Goal: Communication & Community: Share content

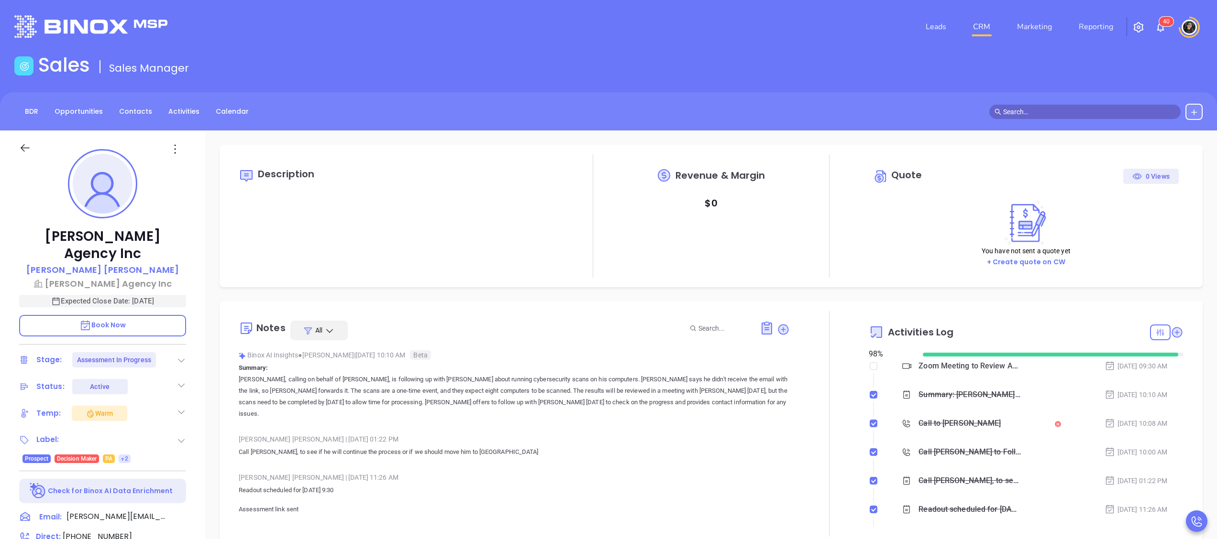
scroll to position [250, 0]
type input "[DATE]"
click at [980, 31] on link "CRM" at bounding box center [981, 26] width 25 height 19
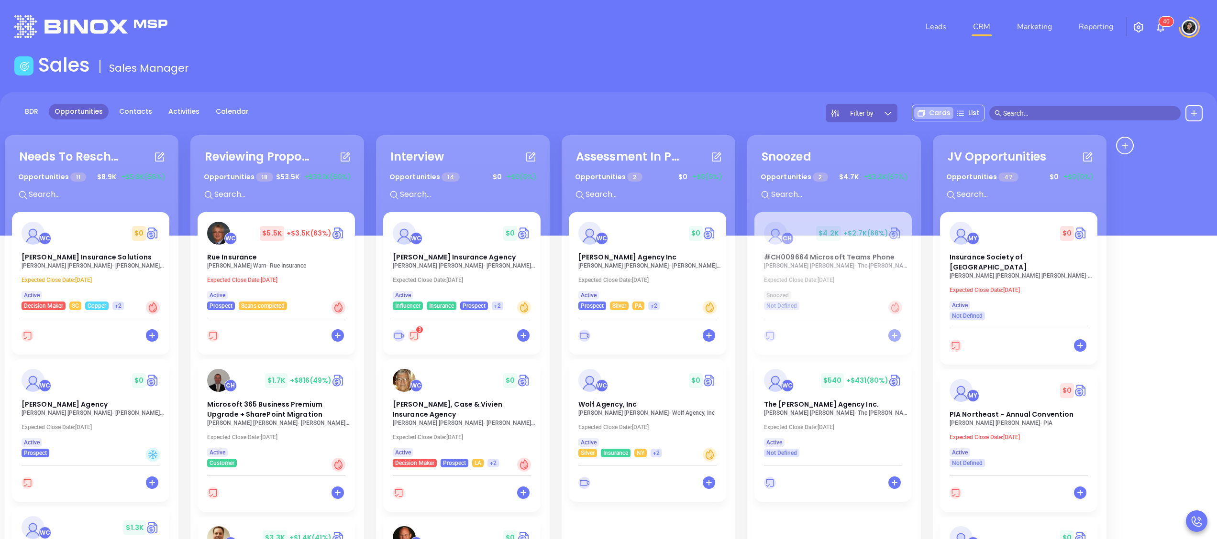
click at [287, 202] on div "Opportunities 18 $ 53.5K +$32.1K (60%)" at bounding box center [277, 188] width 171 height 40
click at [292, 188] on input "text" at bounding box center [284, 194] width 143 height 12
type input "ala"
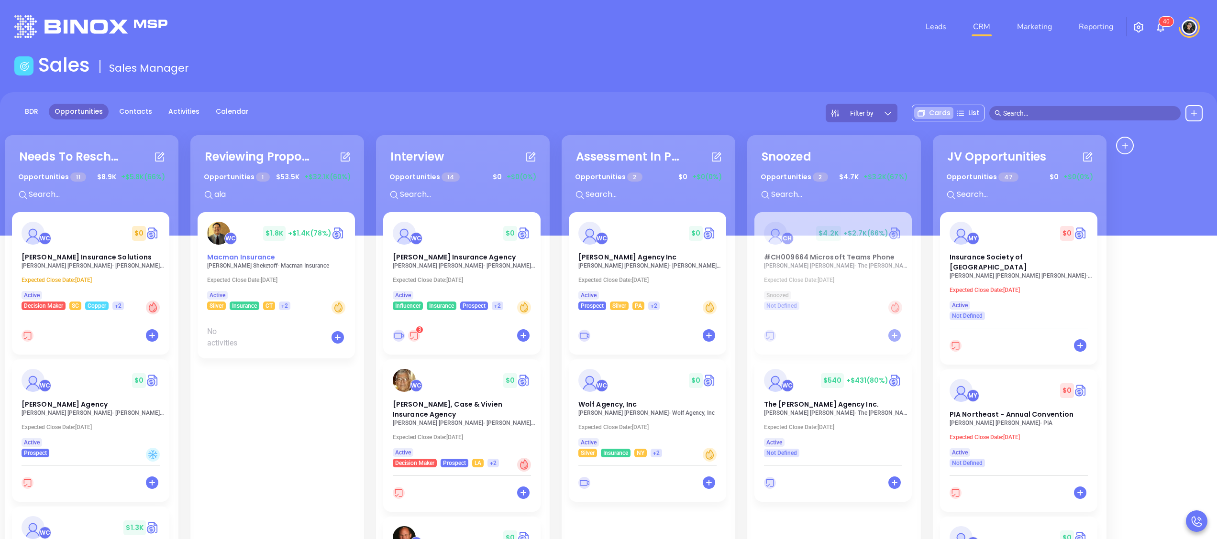
click at [234, 266] on div "WC $ 1.8K +$1.4K (78%) Macman Insurance Alan Sheketoff - Macman Insurance Expec…" at bounding box center [276, 474] width 159 height 525
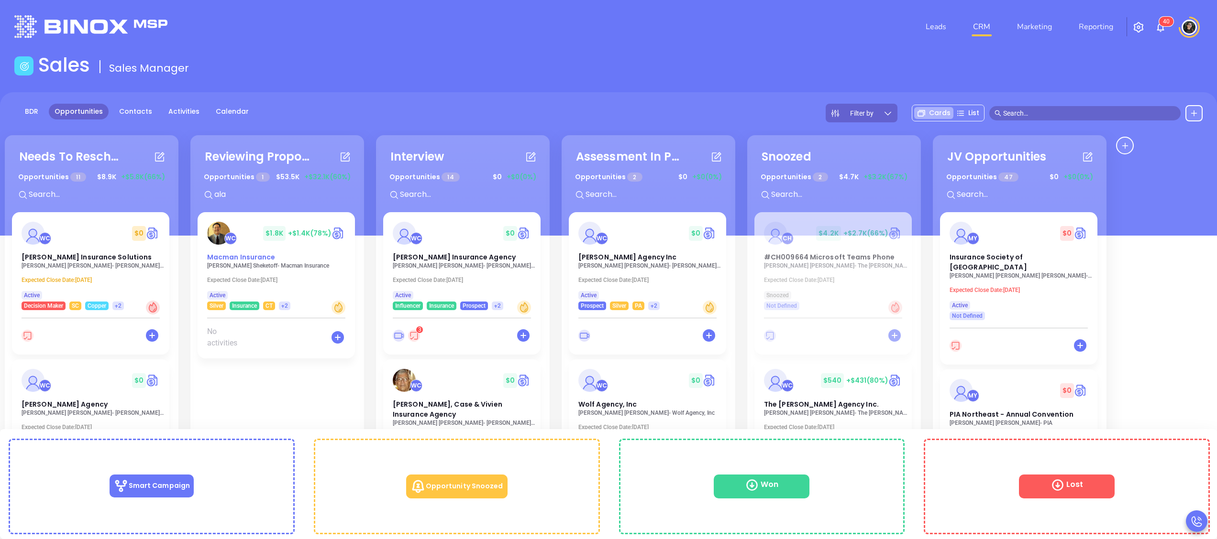
click at [232, 261] on span "Macman Insurance" at bounding box center [241, 257] width 68 height 10
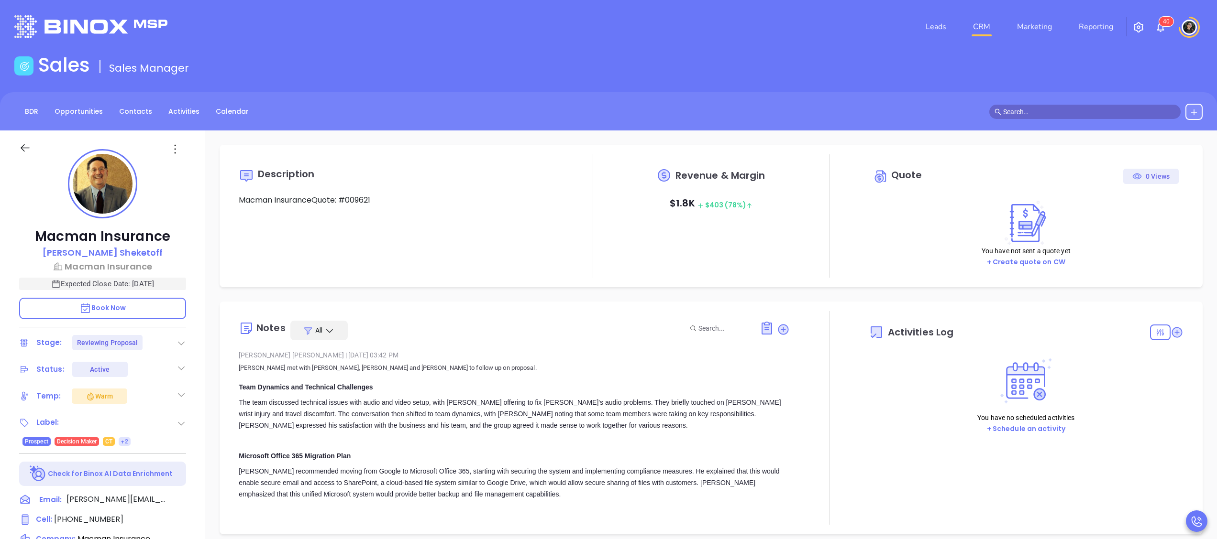
type input "[DATE]"
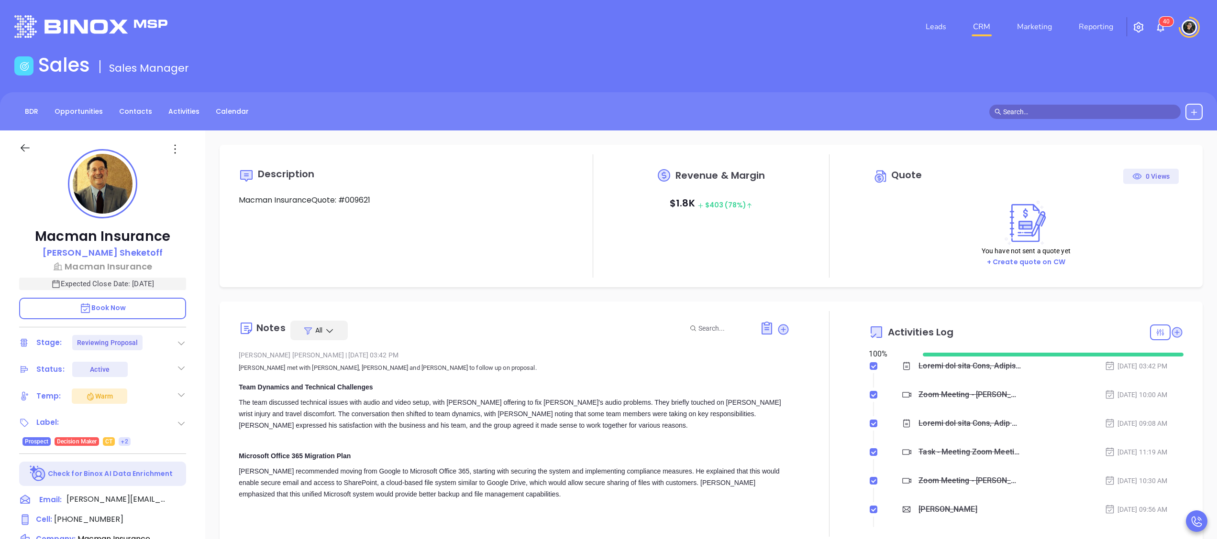
scroll to position [250, 0]
type input "[PERSON_NAME]"
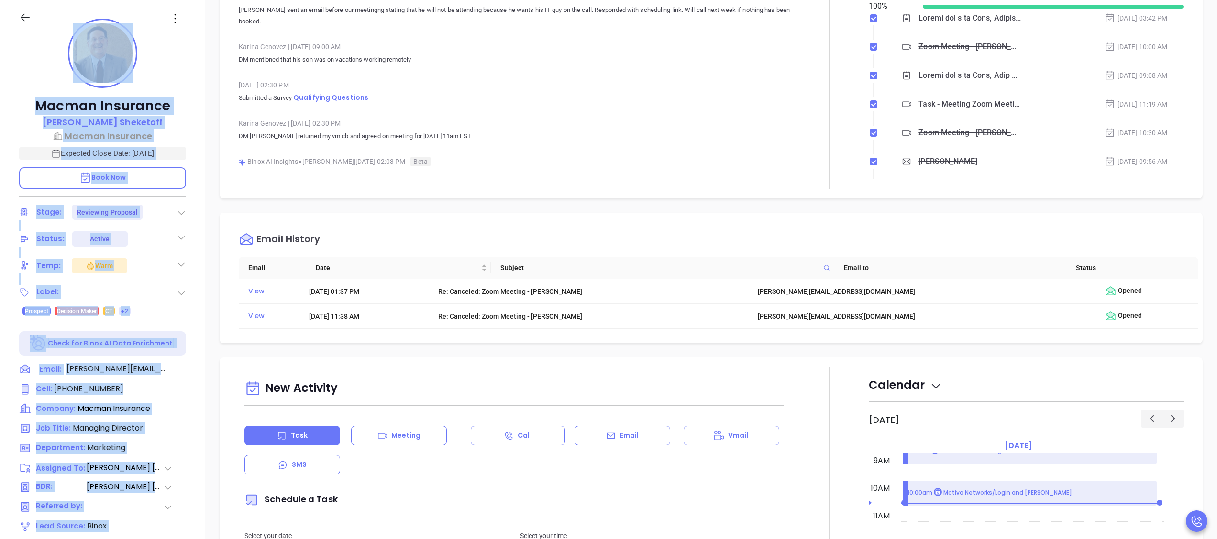
scroll to position [6250, 0]
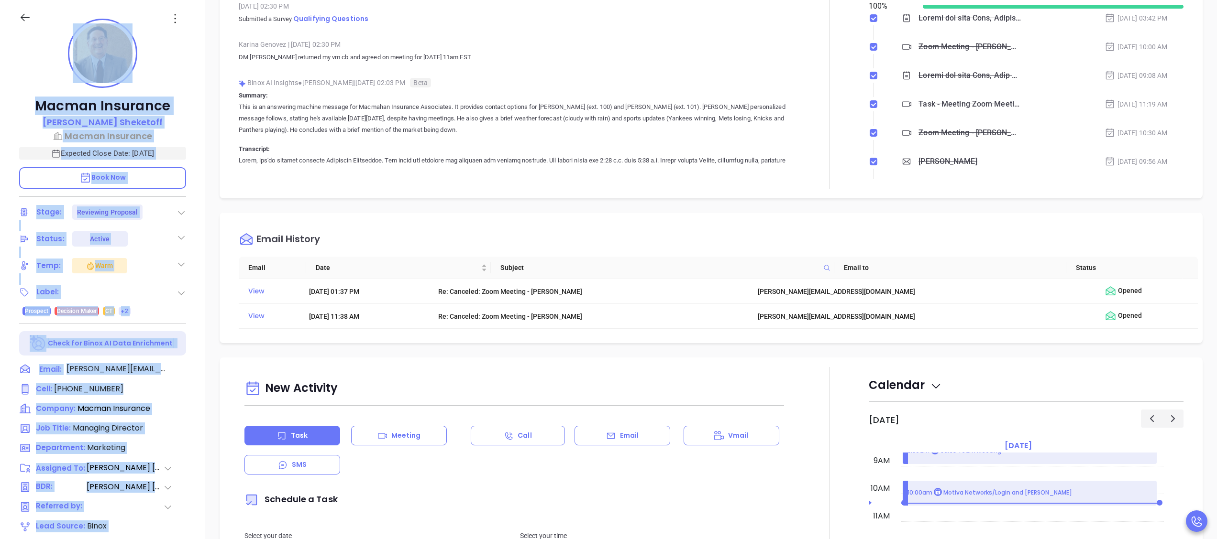
drag, startPoint x: 236, startPoint y: 330, endPoint x: 437, endPoint y: 174, distance: 254.2
click at [437, 174] on div "Notes All Wendy Hernandez | Sep 23, 2025 03:42 PM Walter met with Alan, Nichola…" at bounding box center [711, 76] width 964 height 226
copy div "Wendy Hernandez | Sep 23, 2025 03:42 PM Walter met with Alan, Nicholas and Dere…"
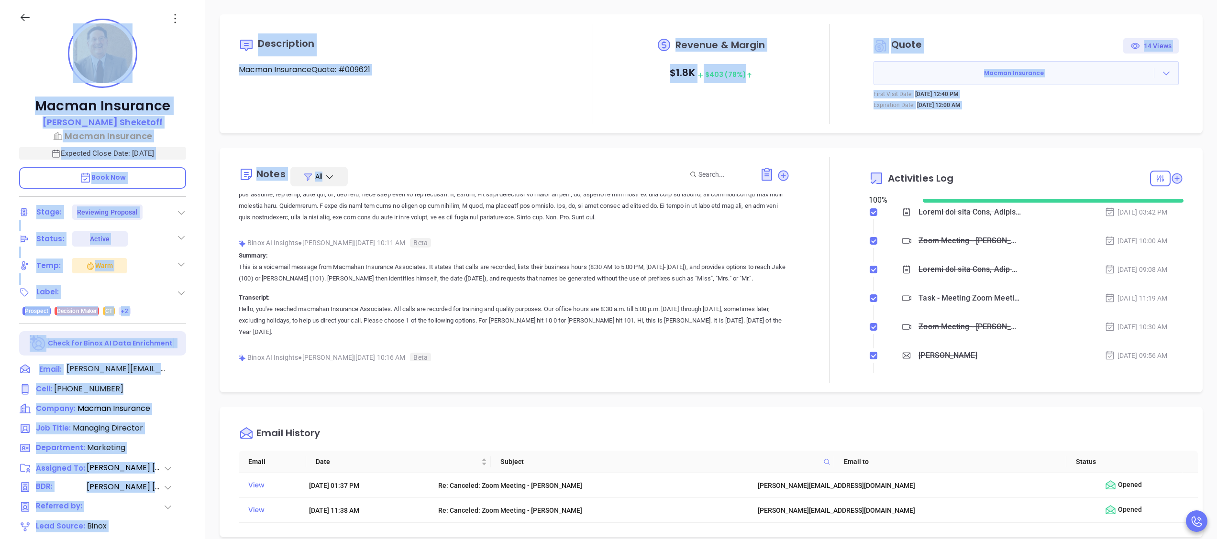
scroll to position [5485, 0]
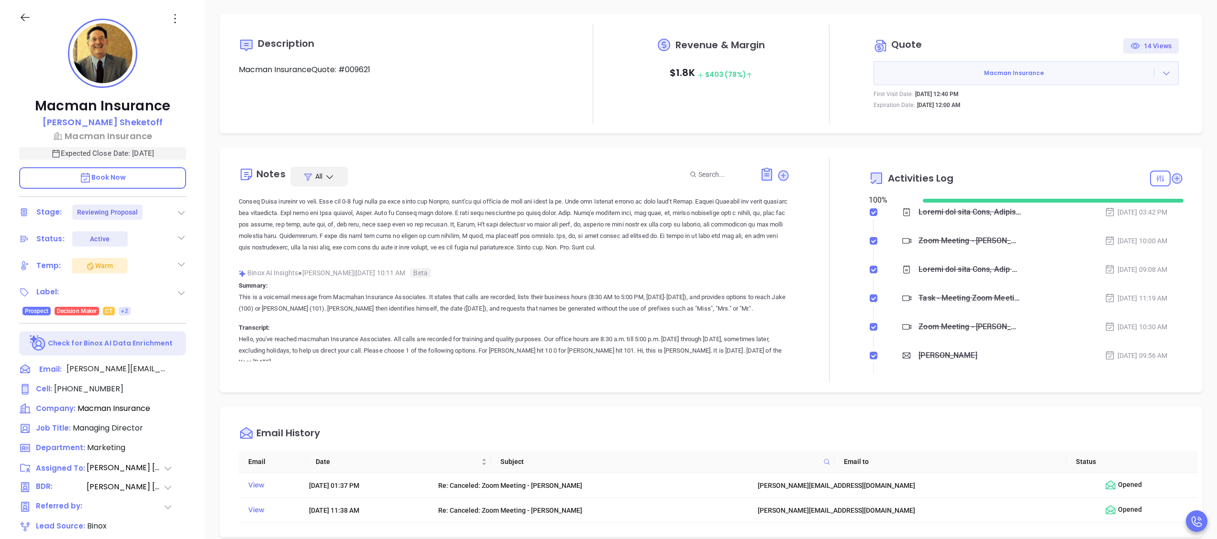
click at [759, 167] on icon at bounding box center [766, 174] width 15 height 15
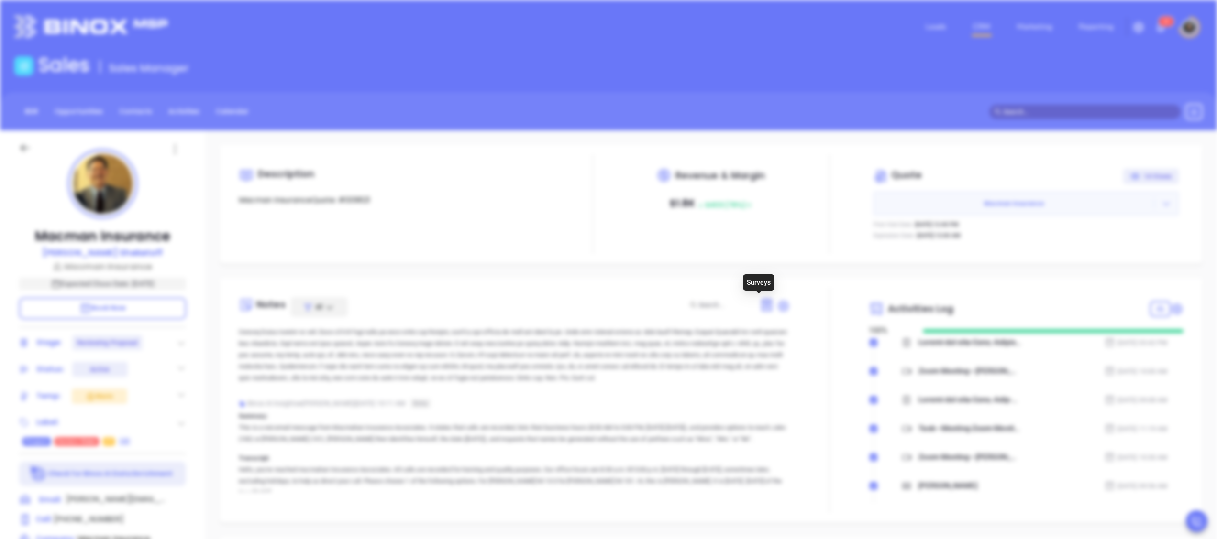
scroll to position [0, 0]
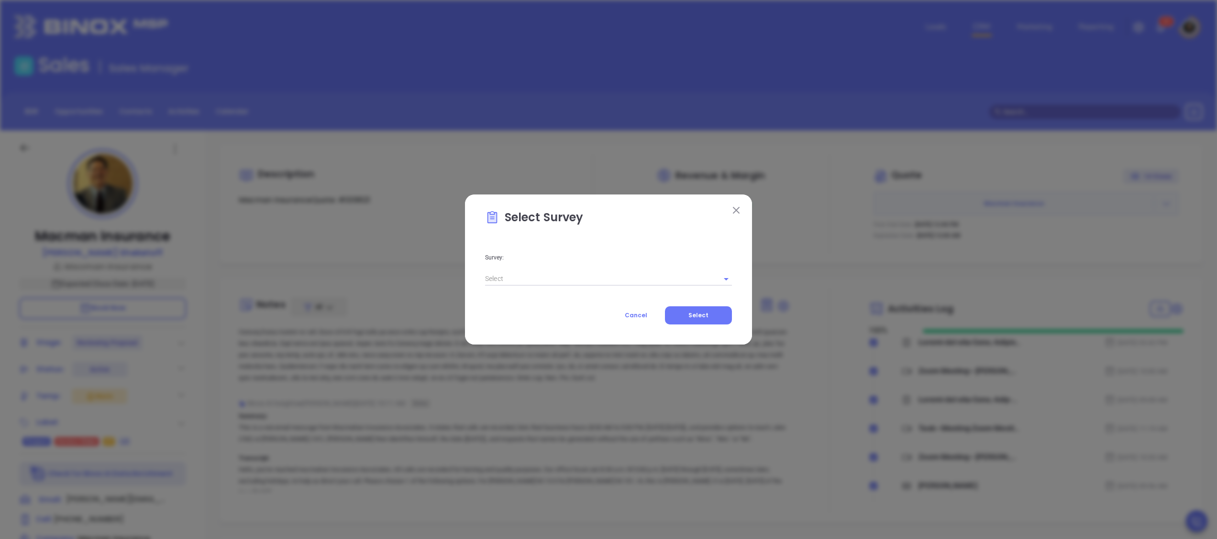
click at [566, 289] on div "Survey: Cancel Select" at bounding box center [608, 281] width 247 height 87
click at [579, 278] on input "text" at bounding box center [595, 279] width 220 height 14
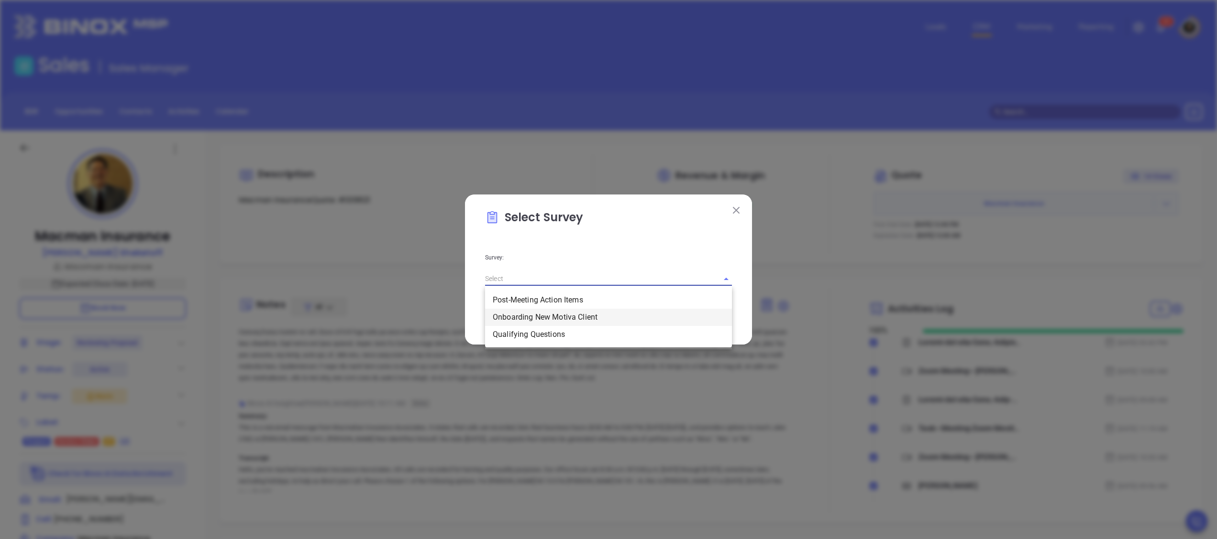
click at [592, 316] on li "Onboarding New Motiva Client" at bounding box center [608, 317] width 247 height 17
type input "Onboarding New Motiva Client"
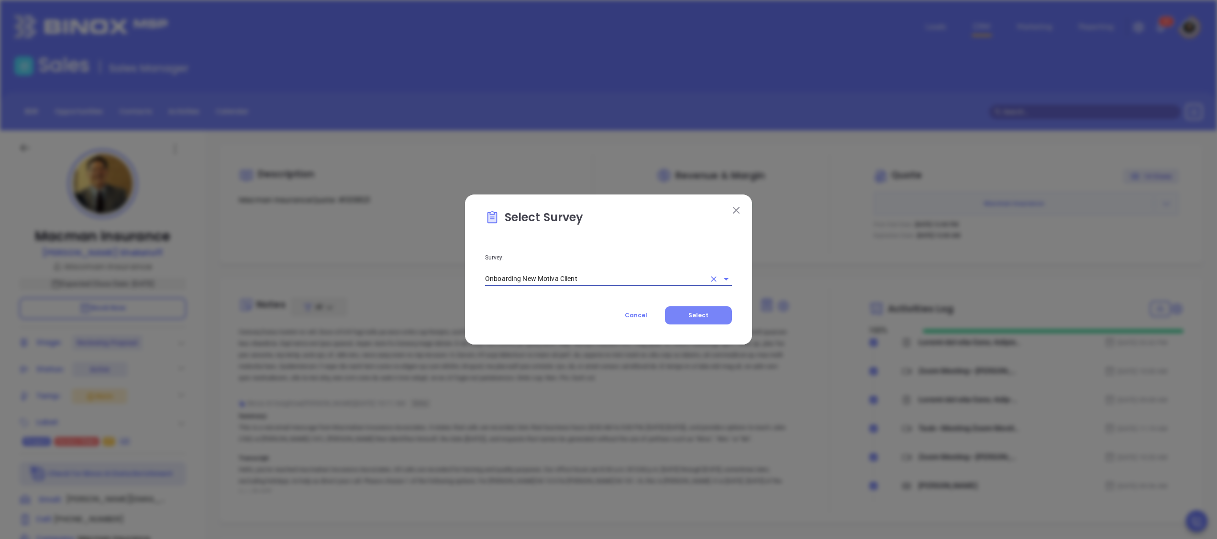
click at [717, 317] on button "Select" at bounding box center [698, 316] width 67 height 18
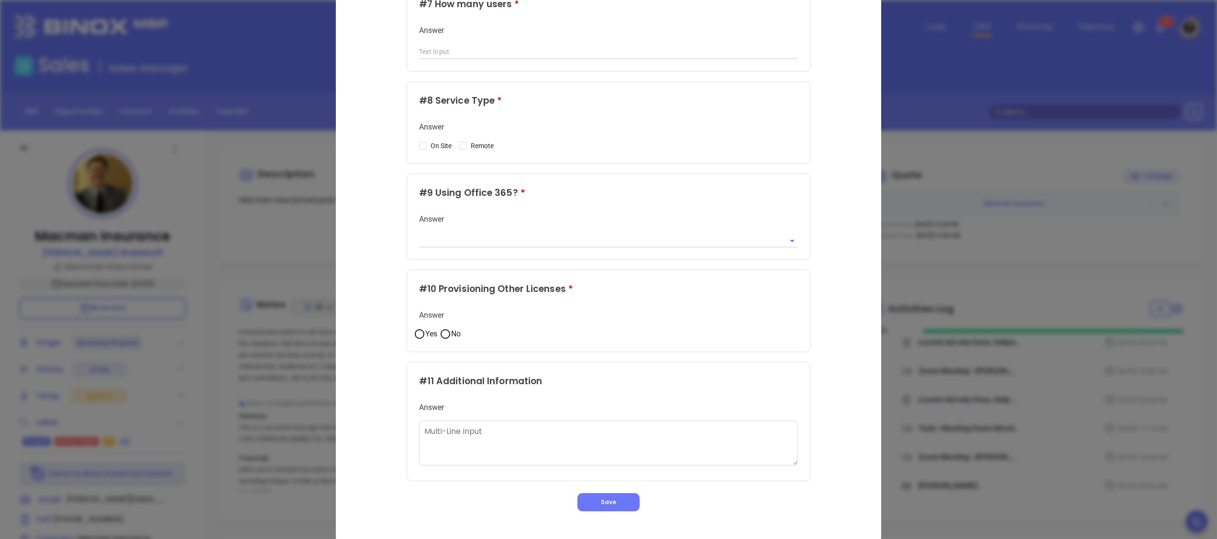
scroll to position [704, 0]
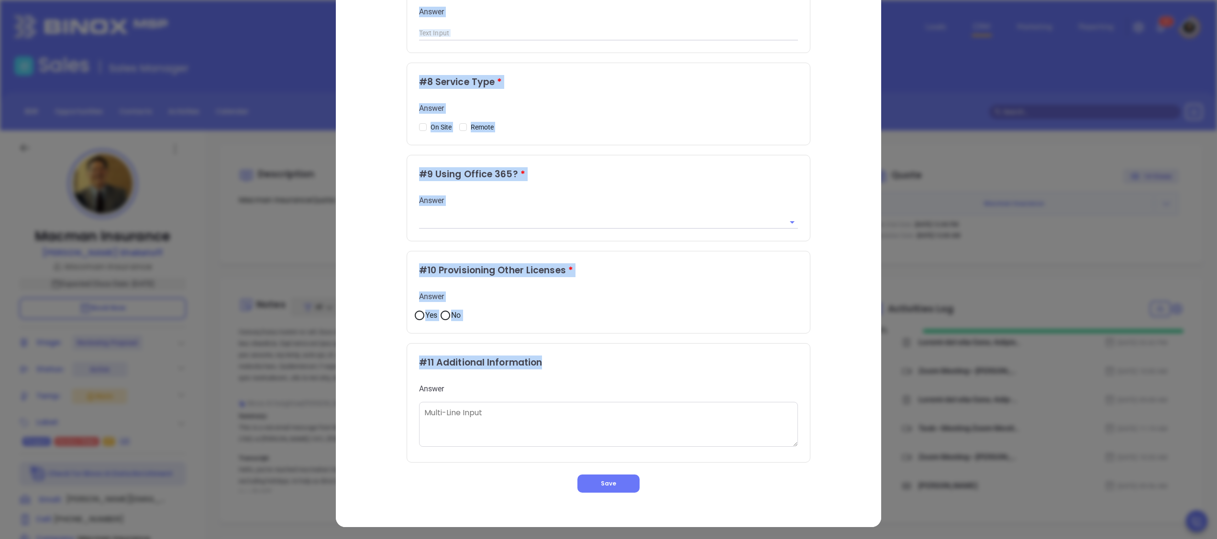
copy div "# 1 Point of Contact Name (First Name) * Answer # 2 Point of Contact Name (Last…"
drag, startPoint x: 412, startPoint y: 115, endPoint x: 572, endPoint y: 361, distance: 293.7
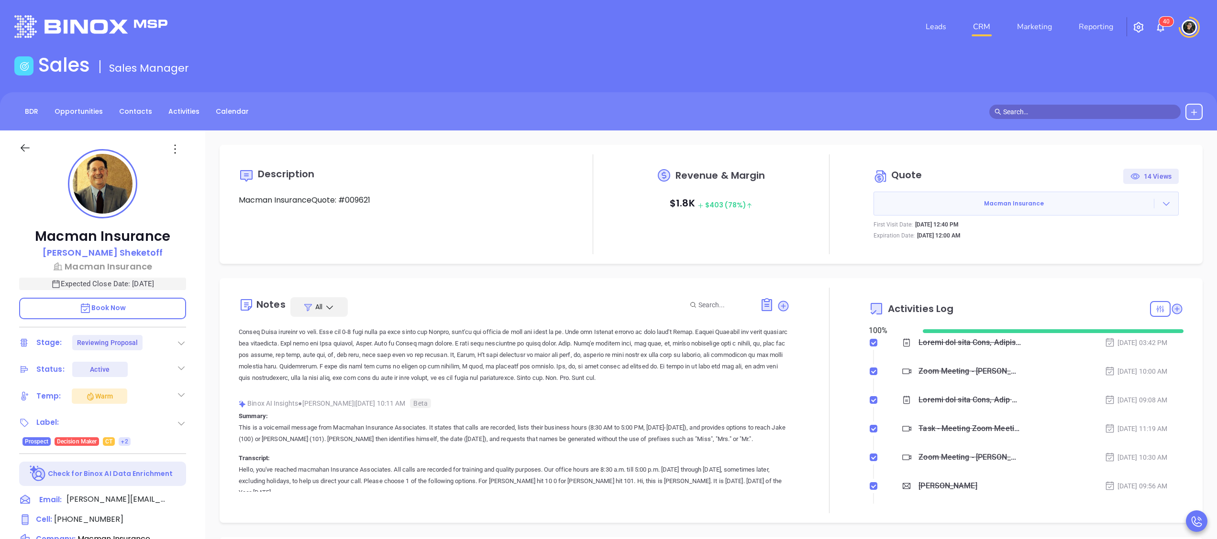
click at [695, 192] on div "Revenue & Margin $ 1.8K $ 403 (78%)" at bounding box center [710, 195] width 157 height 62
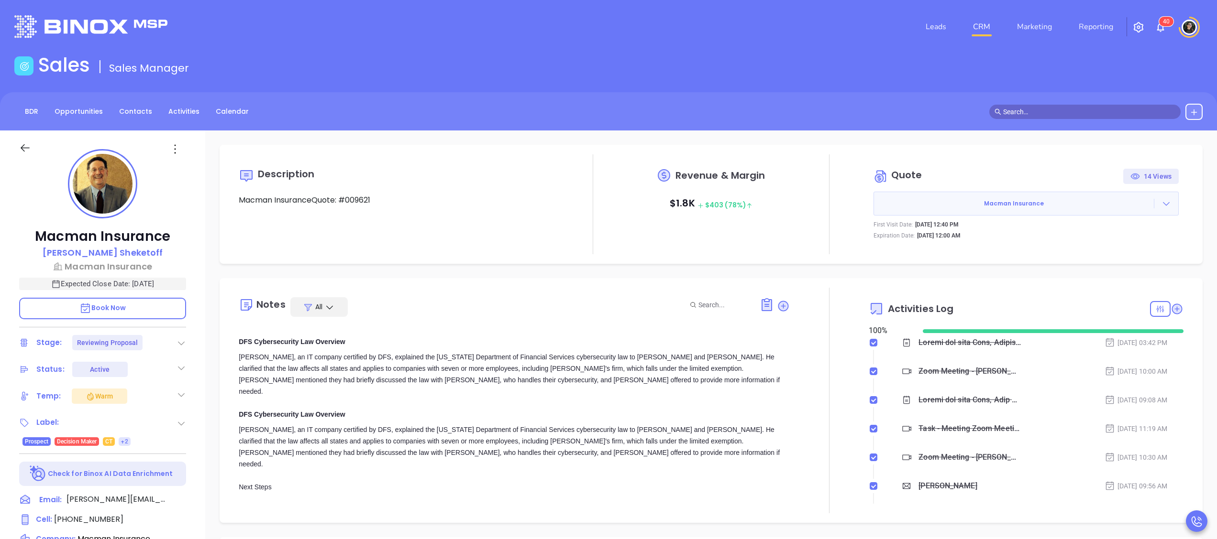
scroll to position [352, 0]
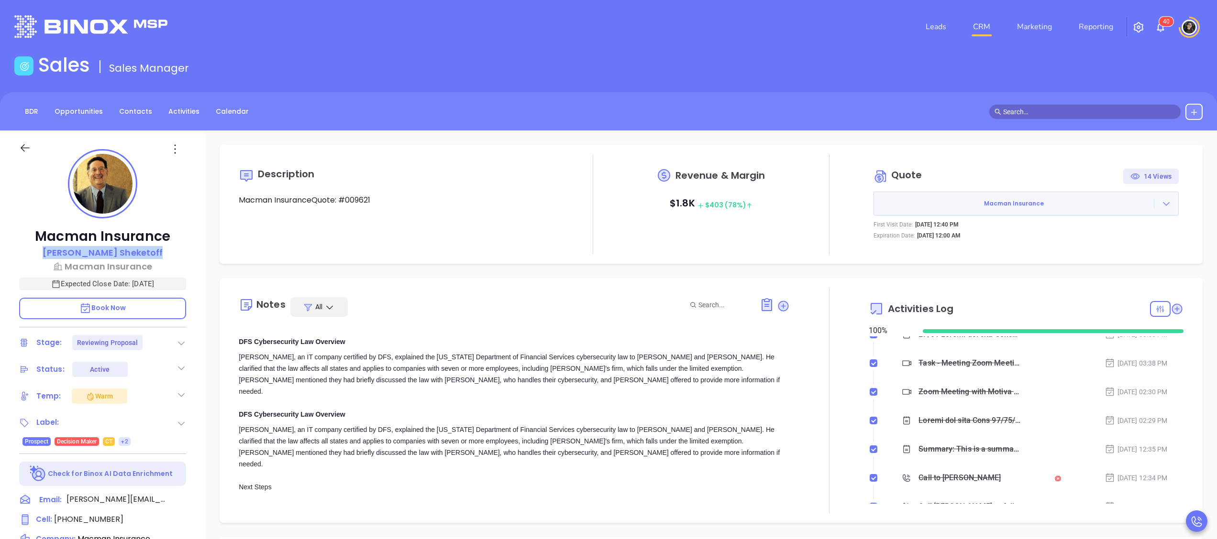
drag, startPoint x: 145, startPoint y: 247, endPoint x: 66, endPoint y: 251, distance: 80.0
click at [66, 251] on div "Alan Sheketoff" at bounding box center [102, 253] width 167 height 14
copy p "Alan Sheketoff"
click at [759, 300] on icon at bounding box center [766, 304] width 15 height 15
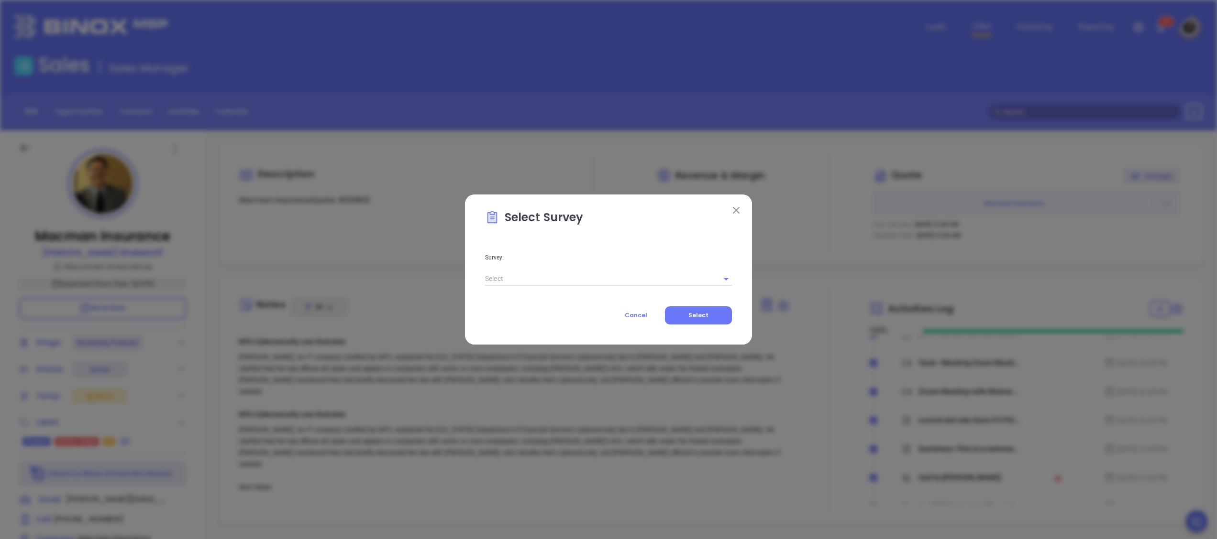
click at [549, 287] on div "Survey: Cancel Select" at bounding box center [608, 281] width 247 height 87
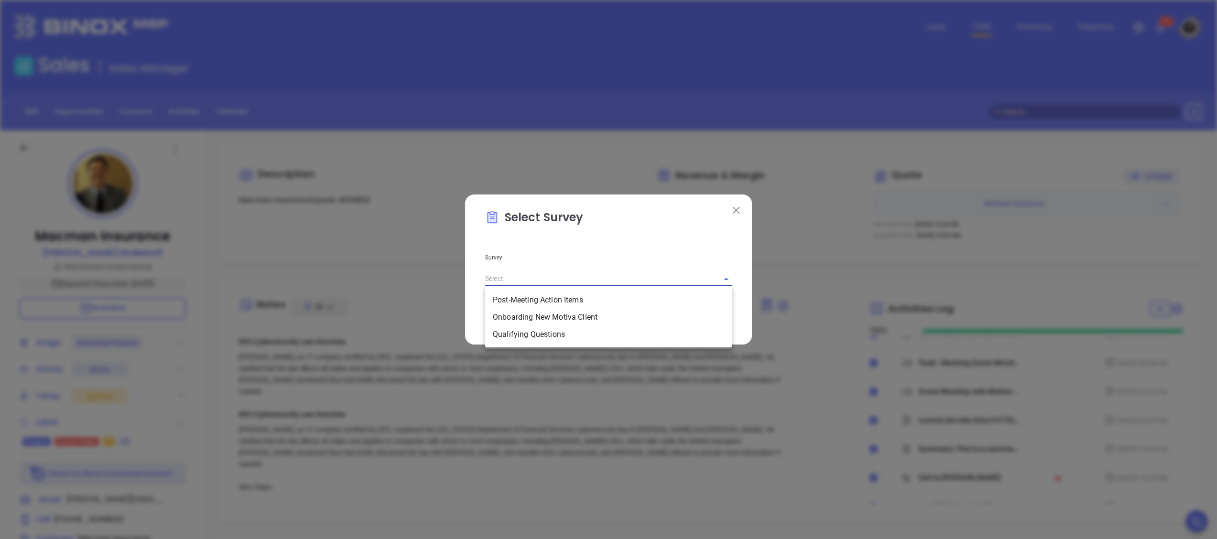
click at [599, 274] on input "text" at bounding box center [595, 279] width 220 height 14
click at [591, 310] on li "Onboarding New Motiva Client" at bounding box center [608, 317] width 247 height 17
type input "Onboarding New Motiva Client"
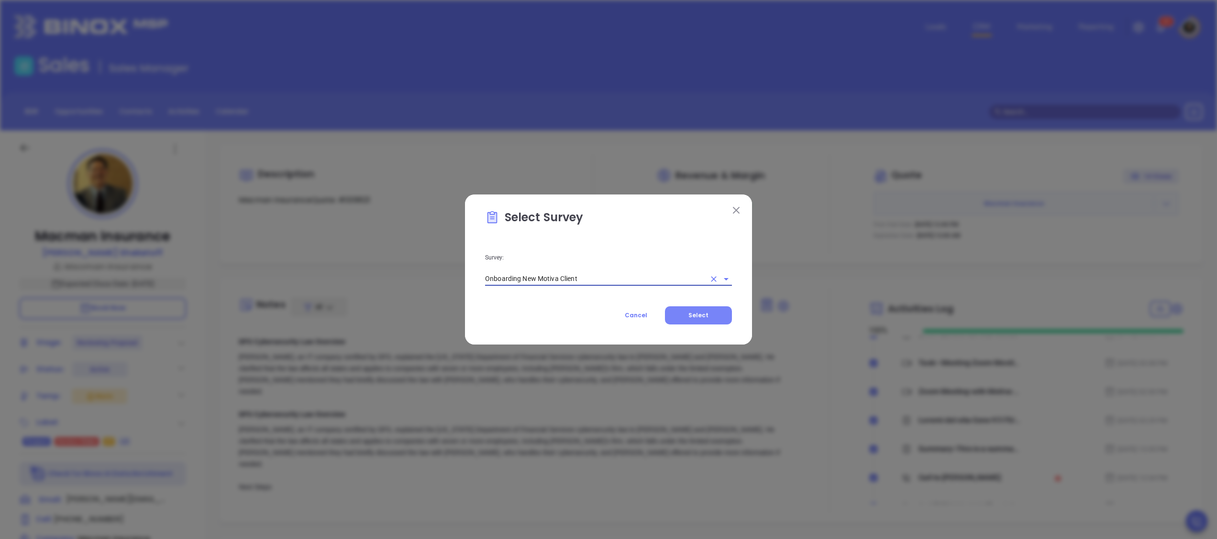
click at [715, 315] on button "Select" at bounding box center [698, 316] width 67 height 18
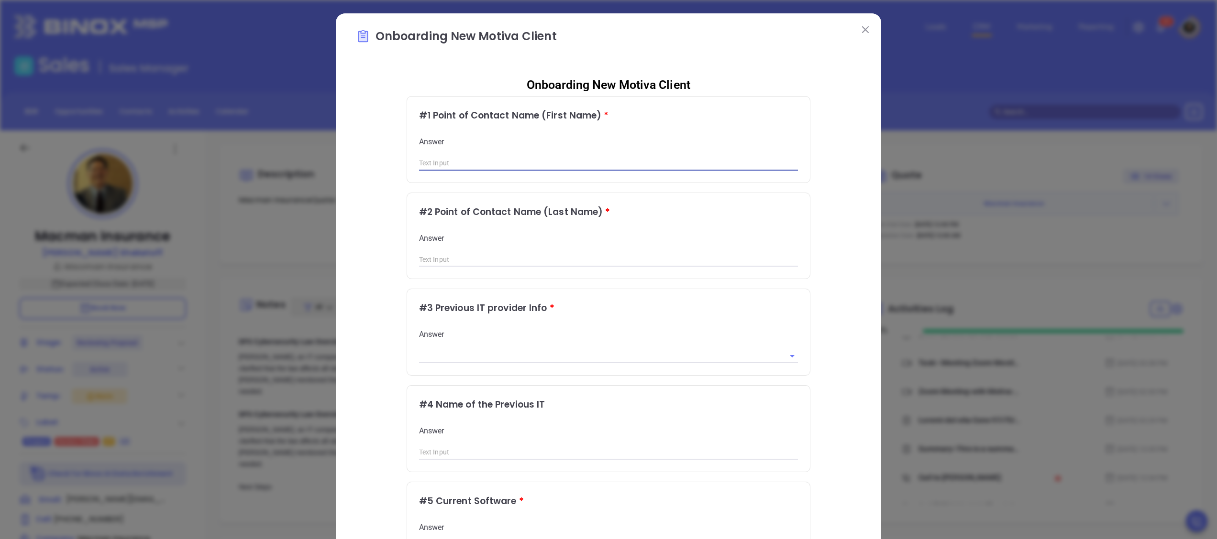
click at [505, 160] on input "text" at bounding box center [608, 163] width 379 height 14
paste input "Alan Sheketoff"
click at [494, 253] on input "text" at bounding box center [608, 260] width 379 height 14
drag, startPoint x: 429, startPoint y: 162, endPoint x: 496, endPoint y: 163, distance: 67.4
click at [495, 163] on input "Alan Sheketoff" at bounding box center [608, 163] width 379 height 14
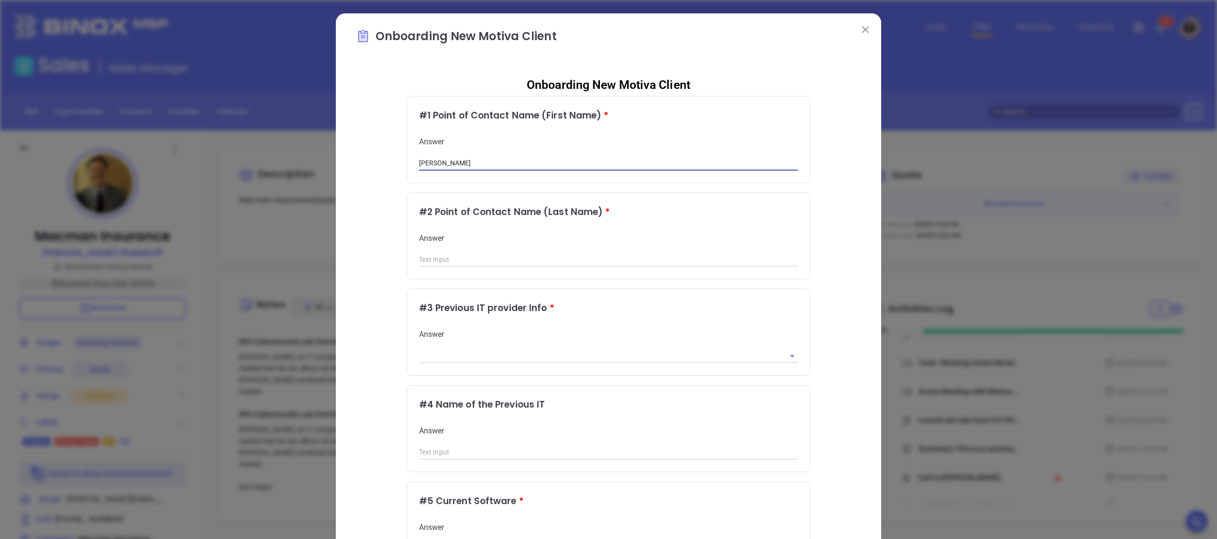
type input "Alan"
click at [471, 253] on input "text" at bounding box center [608, 260] width 379 height 14
paste input "Sheketoff"
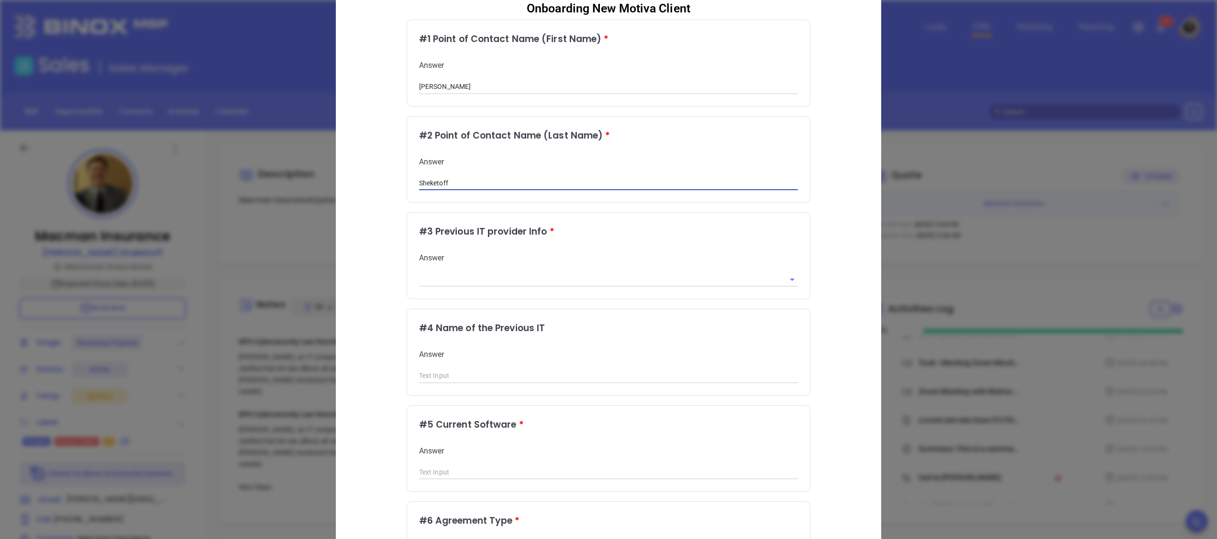
scroll to position [191, 0]
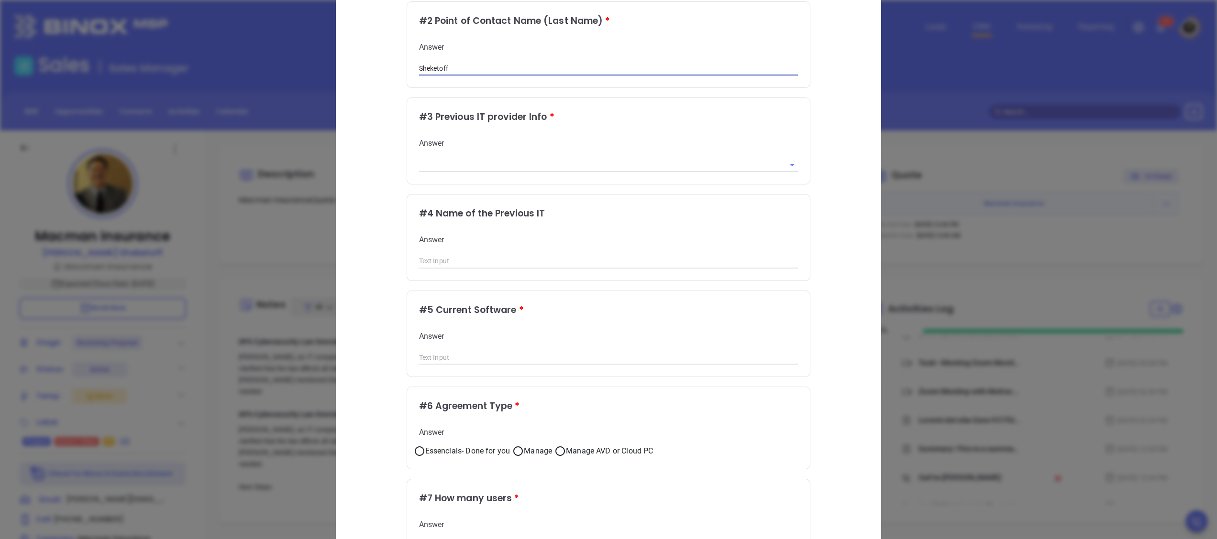
type input "Sheketoff"
click at [578, 158] on input "text" at bounding box center [595, 165] width 352 height 14
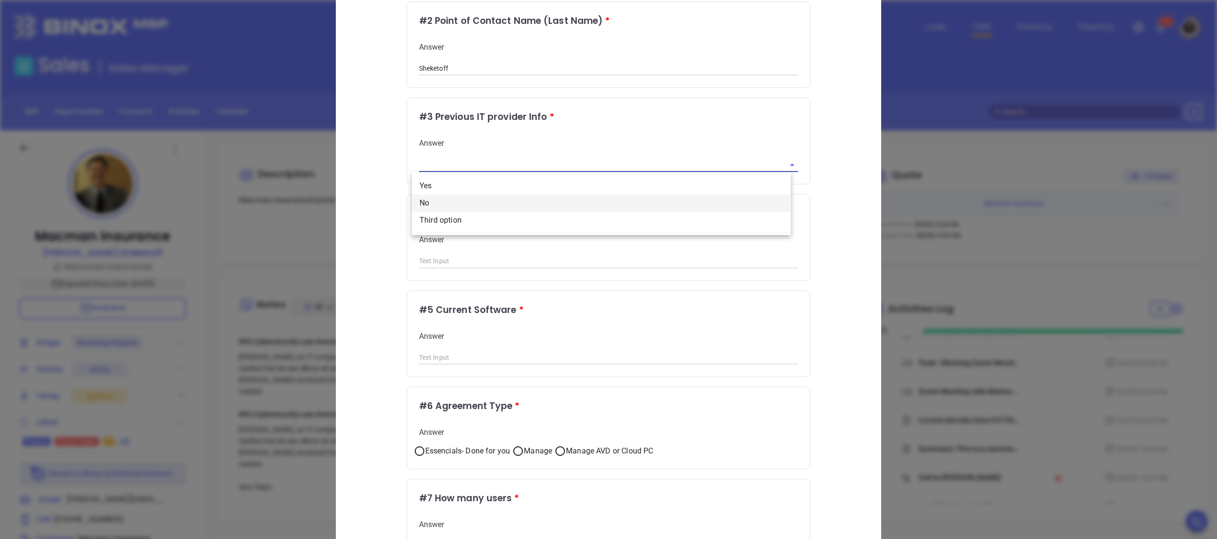
drag, startPoint x: 514, startPoint y: 202, endPoint x: 523, endPoint y: 202, distance: 9.1
click at [515, 202] on li "No" at bounding box center [601, 203] width 379 height 17
type input "No"
click at [828, 130] on div "Onboarding New Motiva Client # 1 Point of Contact Name (First Name) * Answer Al…" at bounding box center [608, 442] width 505 height 1129
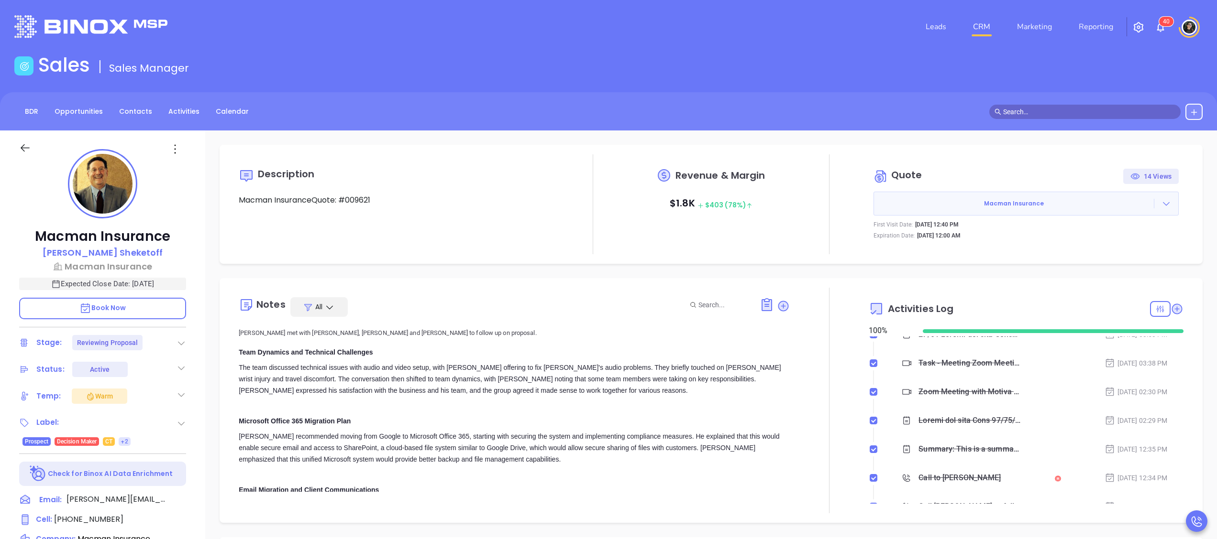
scroll to position [0, 0]
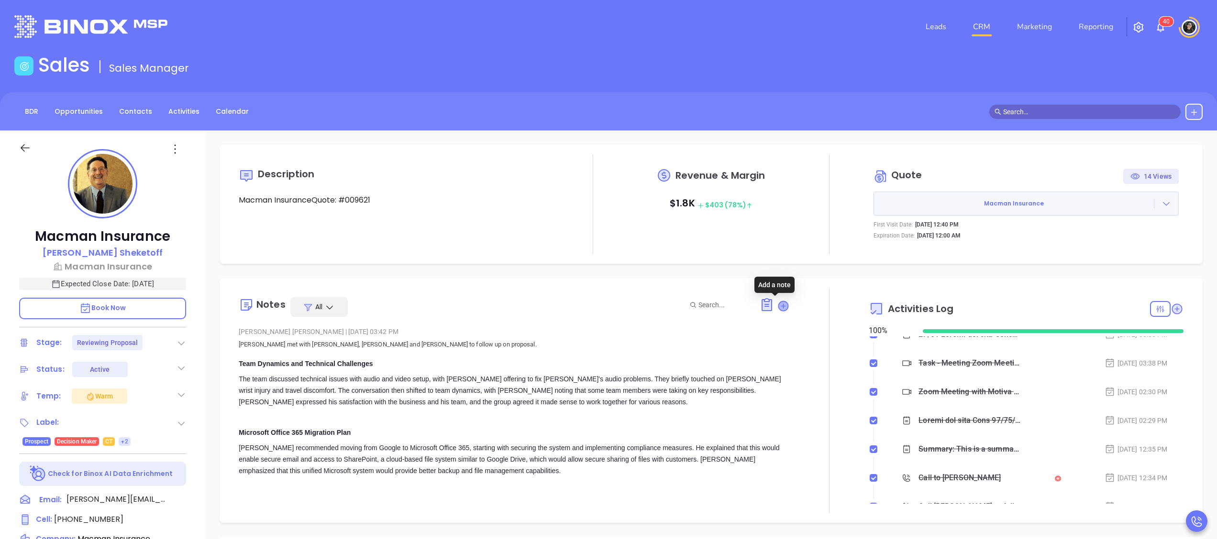
click at [779, 303] on icon at bounding box center [784, 306] width 10 height 10
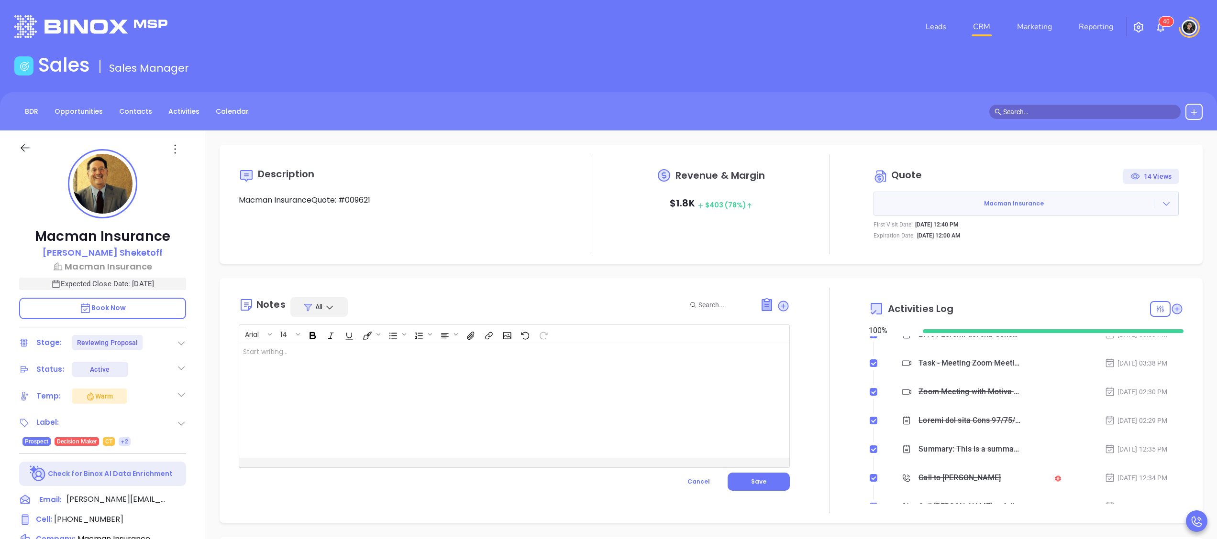
click at [762, 301] on icon at bounding box center [767, 305] width 10 height 11
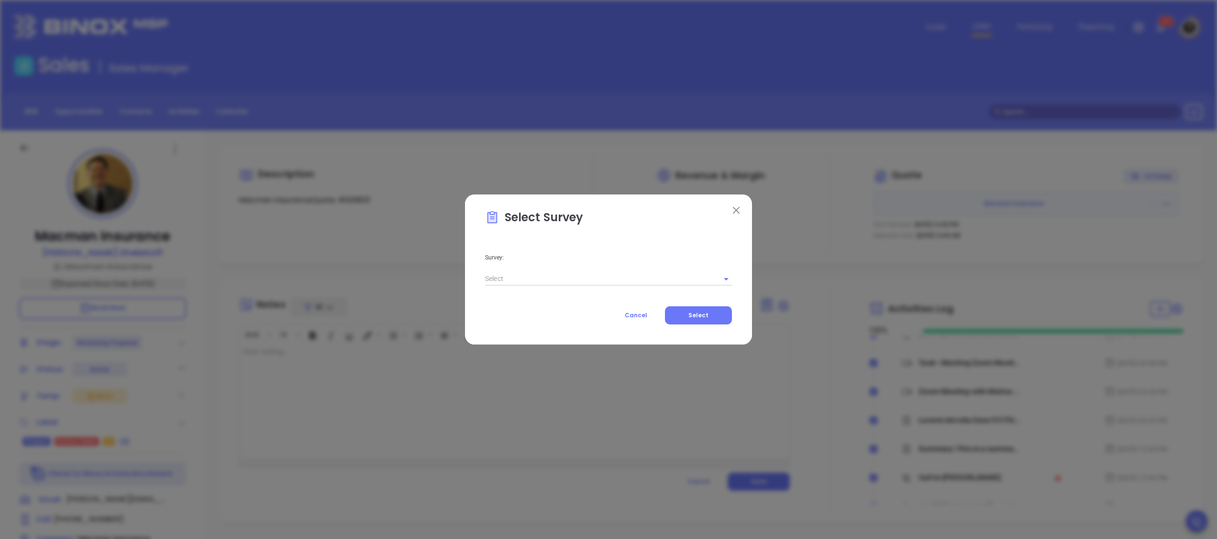
click at [583, 278] on input "text" at bounding box center [595, 279] width 220 height 14
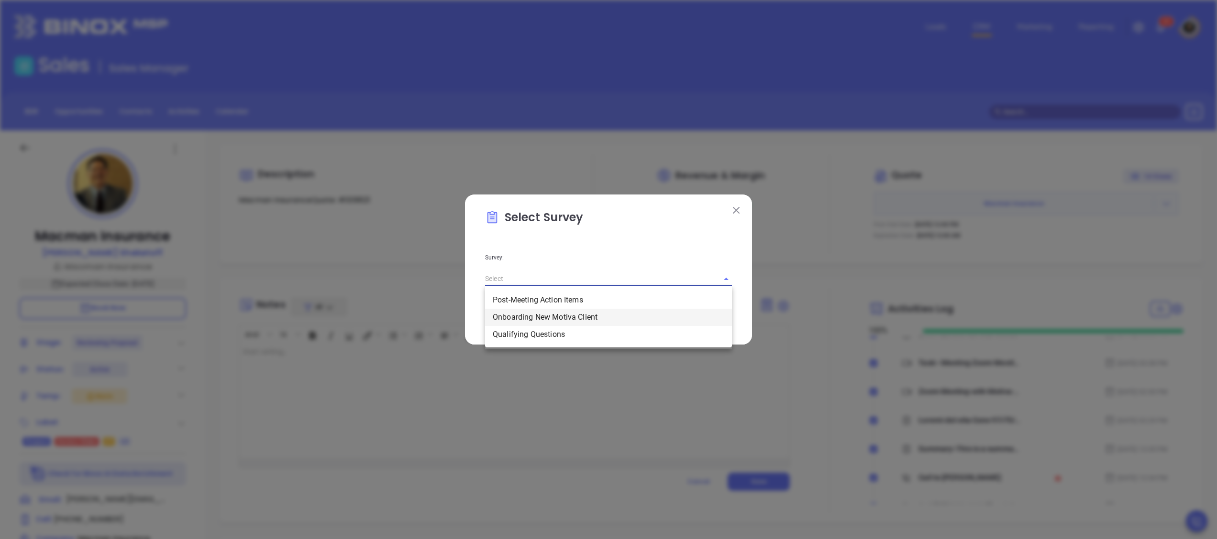
click at [613, 317] on li "Onboarding New Motiva Client" at bounding box center [608, 317] width 247 height 17
type input "Onboarding New Motiva Client"
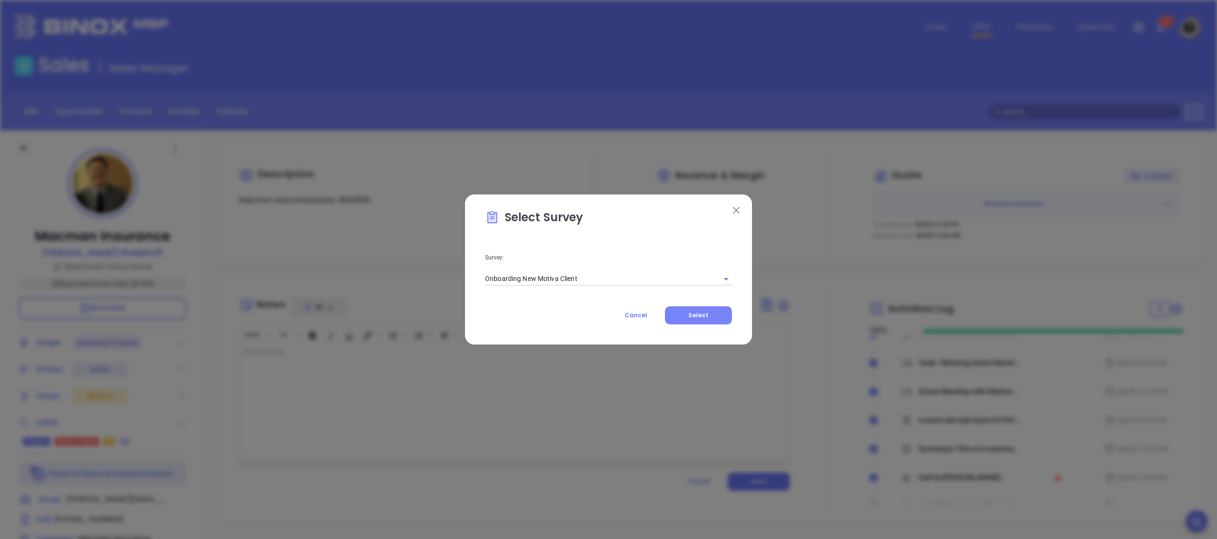
click at [689, 314] on button "Select" at bounding box center [698, 316] width 67 height 18
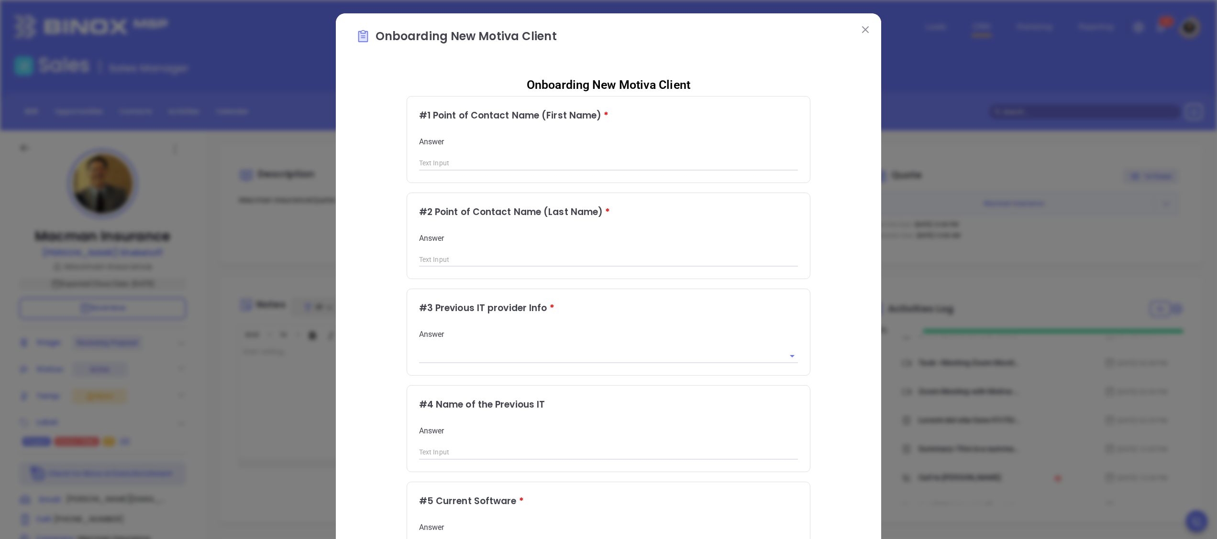
click at [548, 157] on input "text" at bounding box center [608, 163] width 379 height 14
type input "Alan"
type input "Sheketoff"
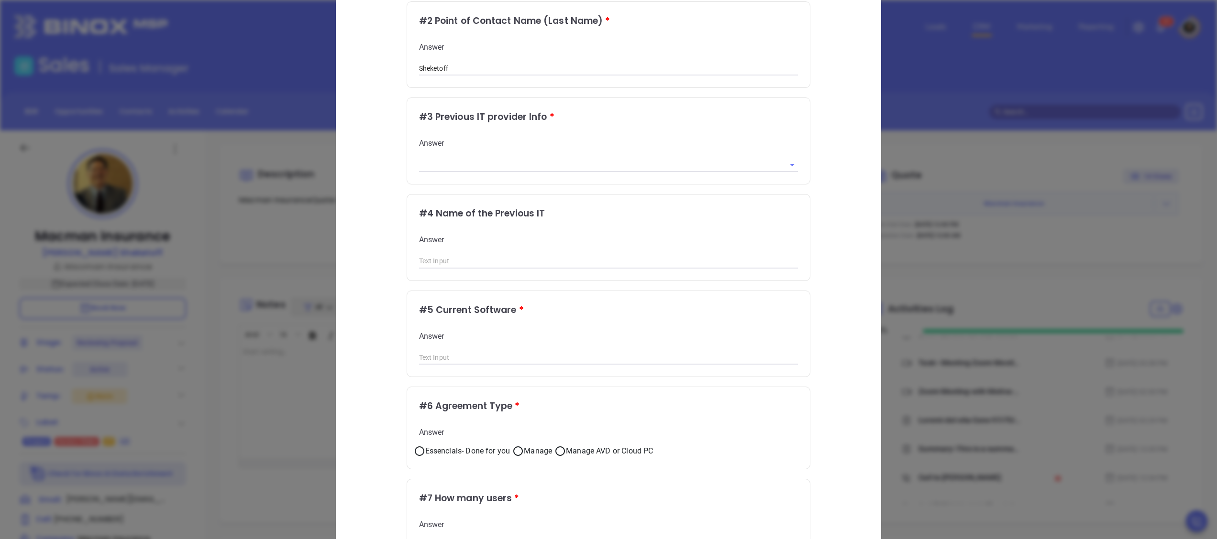
click at [521, 266] on input "text" at bounding box center [608, 261] width 379 height 14
paste input "Independent IT consultant supporting commissions/tech; referenced as “Marcos"
drag, startPoint x: 634, startPoint y: 257, endPoint x: 1125, endPoint y: 132, distance: 506.7
click at [634, 257] on input "Independent IT consultant supporting commissions/tech; referenced as “Marcos" at bounding box center [608, 261] width 379 height 14
paste input "Marcos"
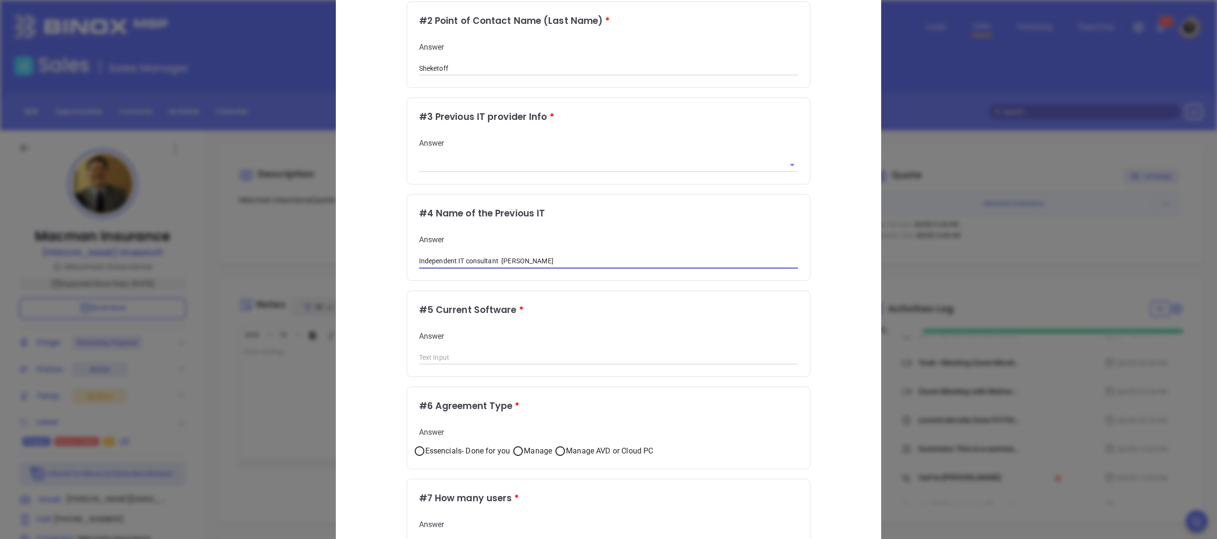
drag, startPoint x: 493, startPoint y: 256, endPoint x: 510, endPoint y: 255, distance: 17.2
click at [495, 255] on input "Independent IT consultant Marcos" at bounding box center [608, 261] width 379 height 14
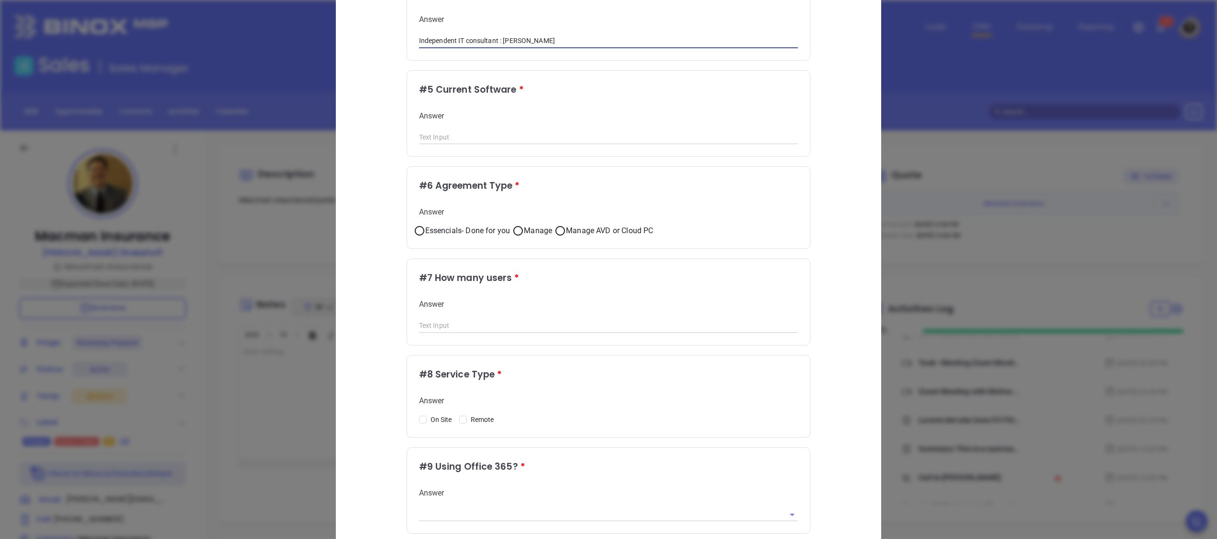
scroll to position [383, 0]
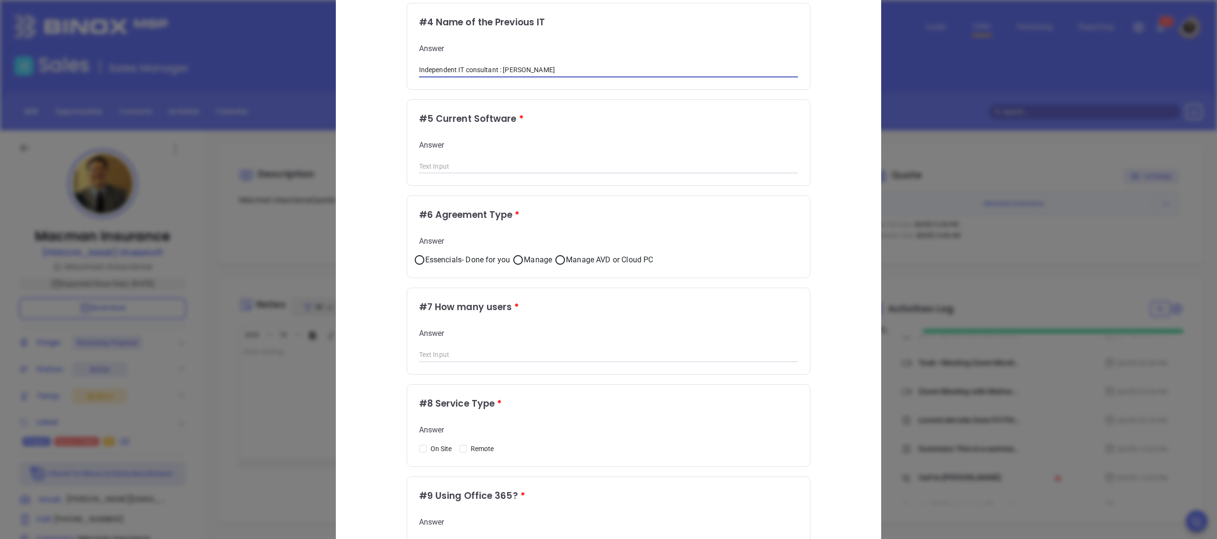
type input "Independent IT consultant : Marcos"
click at [484, 150] on div "Answer" at bounding box center [608, 157] width 379 height 34
drag, startPoint x: 487, startPoint y: 156, endPoint x: 492, endPoint y: 158, distance: 5.2
click at [490, 157] on div "Answer" at bounding box center [608, 157] width 379 height 34
click at [492, 160] on input "text" at bounding box center [608, 167] width 379 height 14
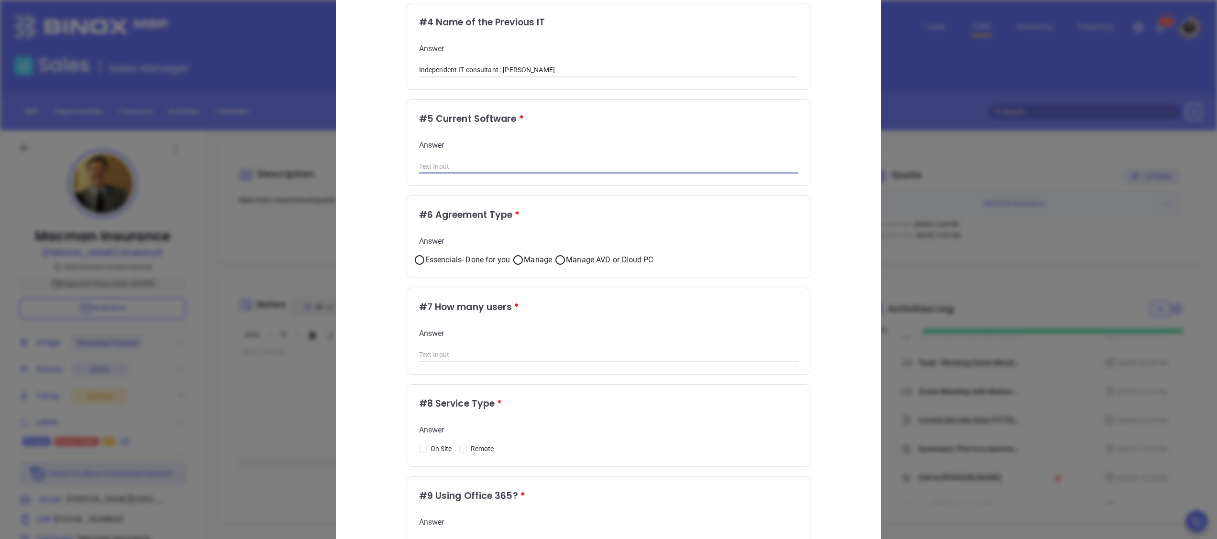
paste input "Google Workspace"
type input "Google Workspace"
click at [532, 258] on span "Manage" at bounding box center [538, 259] width 28 height 11
click at [524, 258] on input "Manage" at bounding box center [517, 259] width 11 height 11
radio input "true"
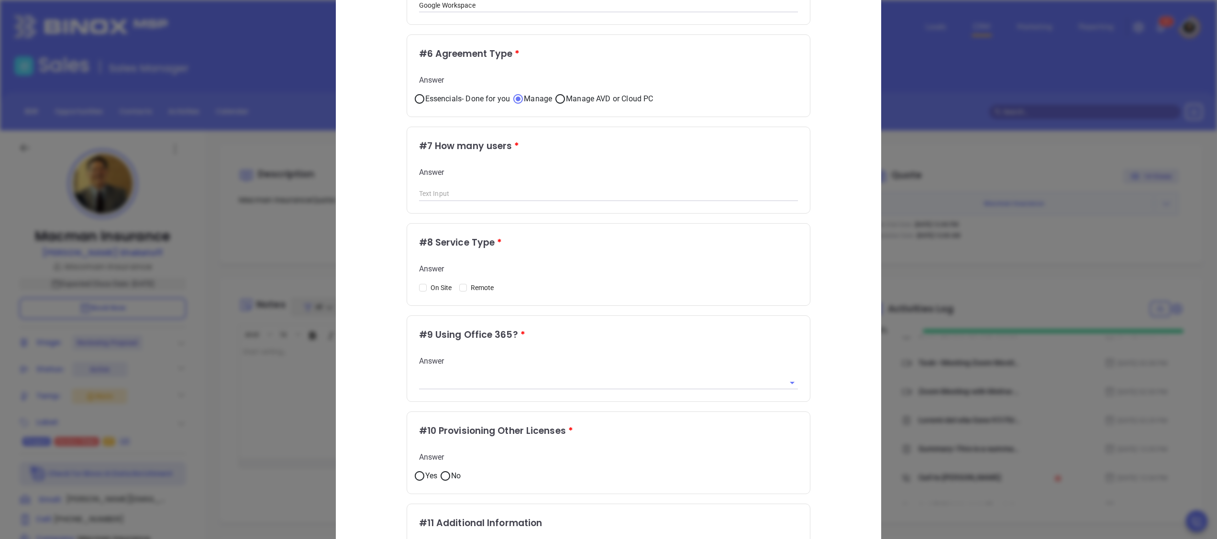
scroll to position [574, 0]
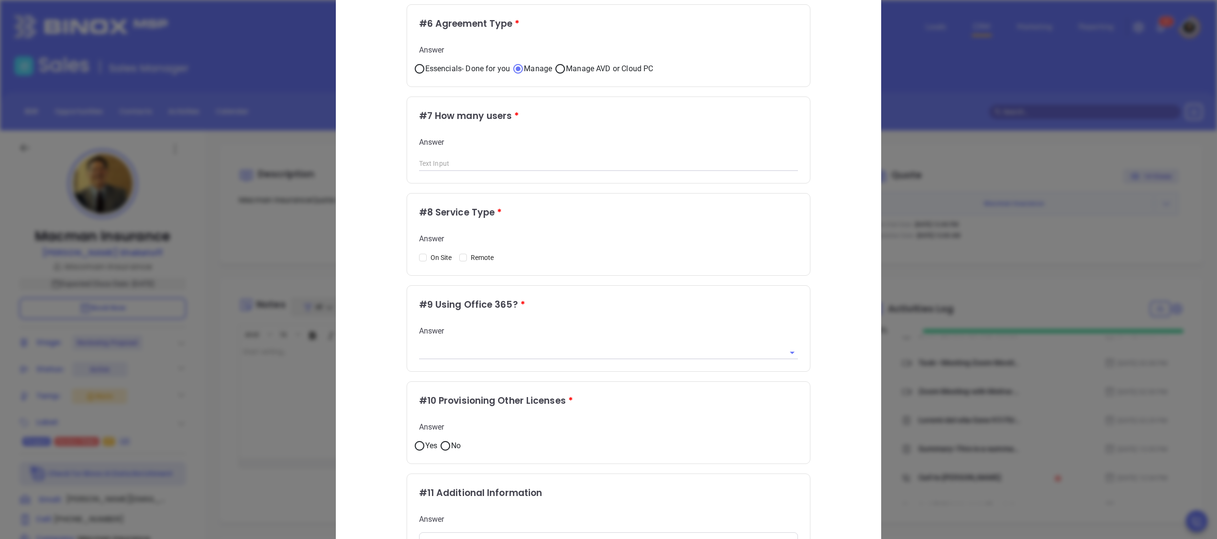
click at [518, 161] on input "text" at bounding box center [608, 164] width 379 height 14
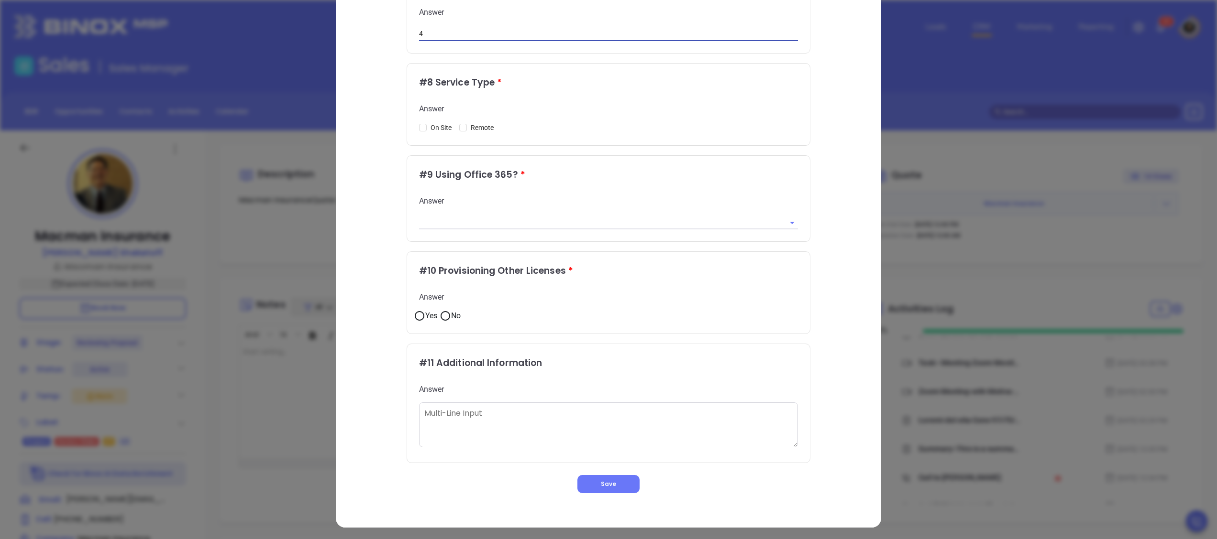
scroll to position [704, 0]
type input "4"
click at [451, 126] on div "On Site Remote" at bounding box center [458, 127] width 78 height 11
click at [459, 123] on input "Remote" at bounding box center [463, 127] width 8 height 8
checkbox input "true"
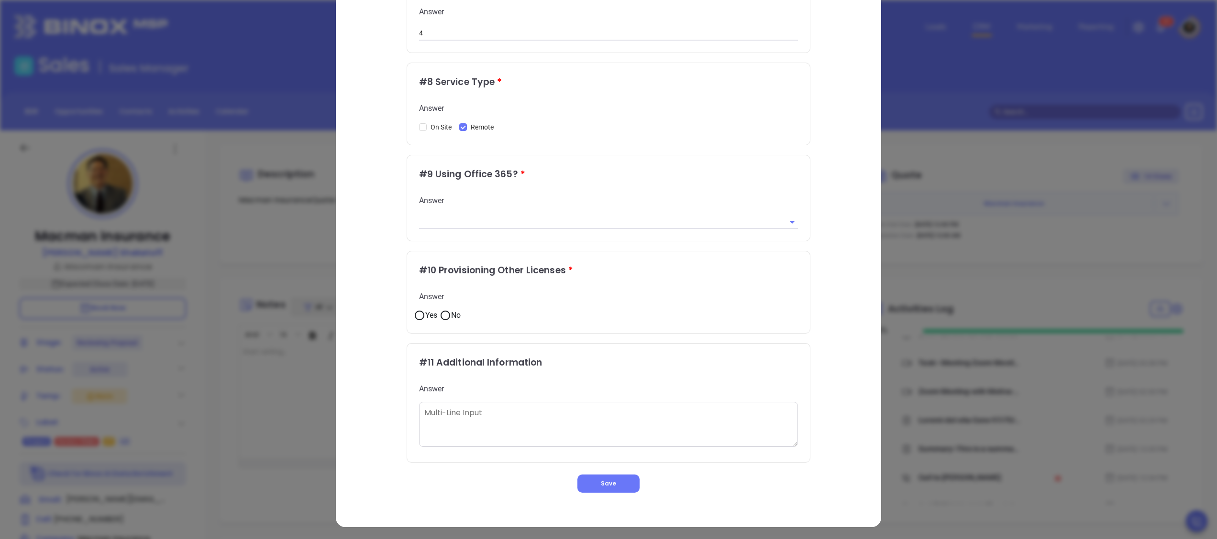
click at [492, 225] on input "text" at bounding box center [595, 222] width 352 height 14
click at [490, 258] on li "No" at bounding box center [601, 259] width 379 height 17
type input "No"
click at [442, 312] on input "No" at bounding box center [444, 315] width 11 height 11
radio input "true"
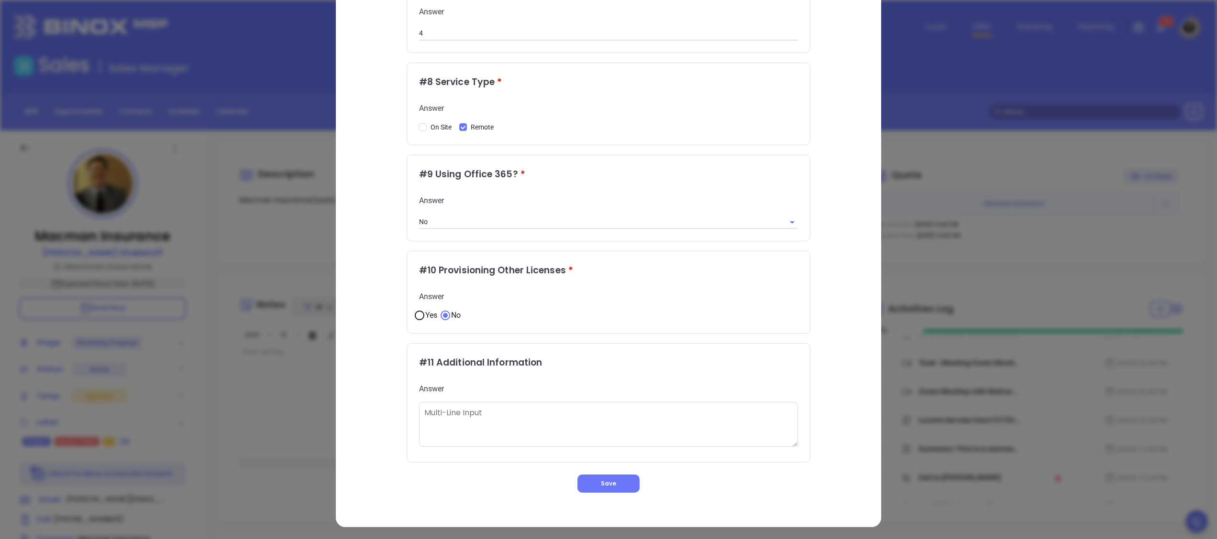
click at [601, 482] on span "Save" at bounding box center [608, 484] width 15 height 8
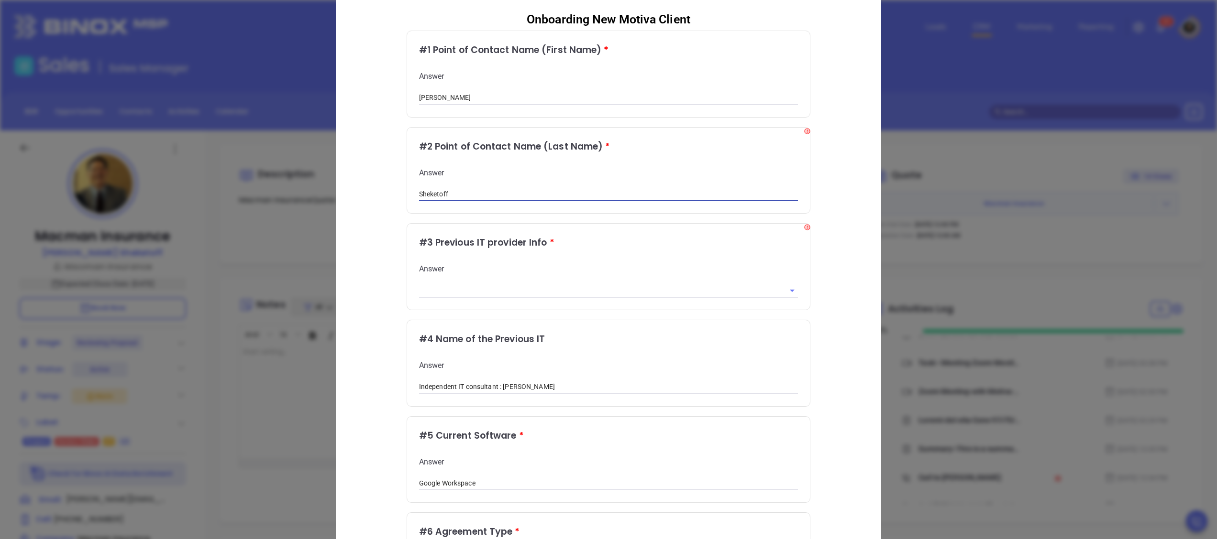
scroll to position [96, 0]
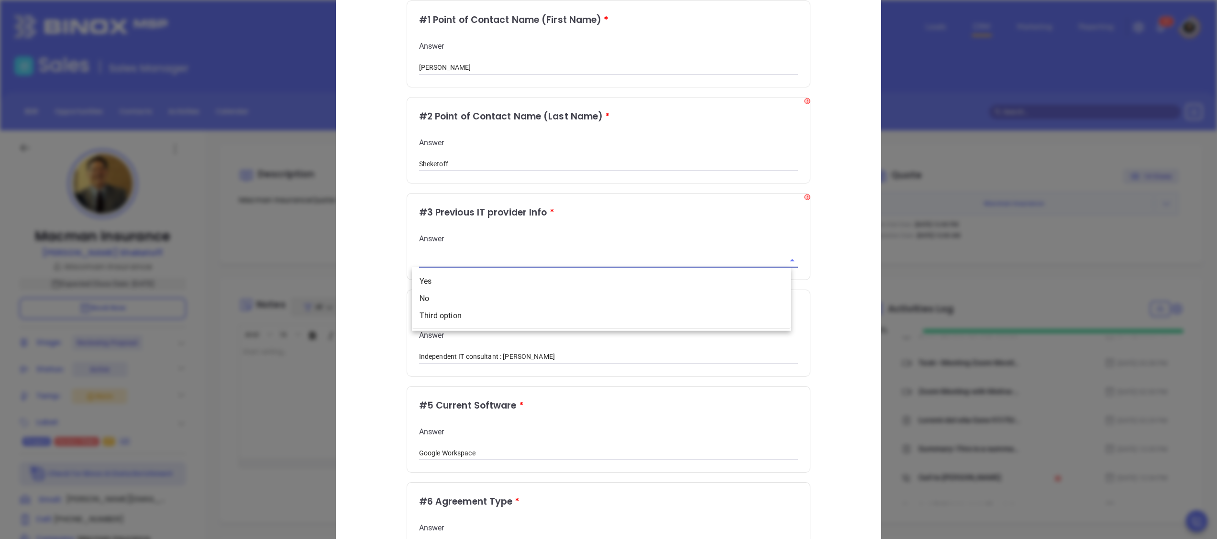
click at [569, 255] on input "text" at bounding box center [595, 260] width 352 height 14
click at [585, 353] on input "Independent IT consultant : Marcos" at bounding box center [608, 357] width 379 height 14
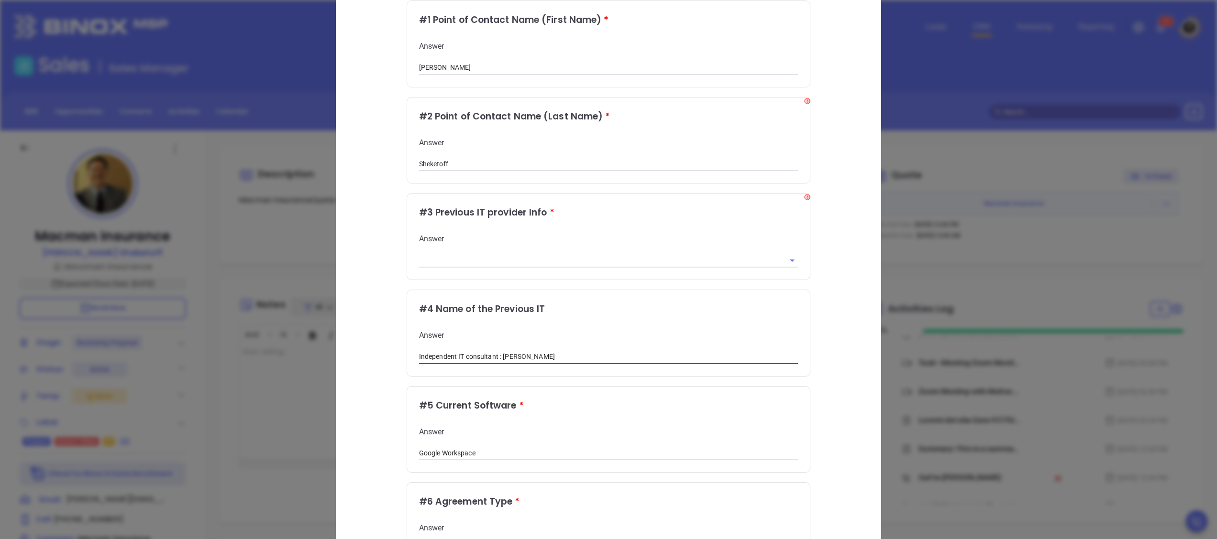
click at [586, 354] on input "Independent IT consultant : Marcos" at bounding box center [608, 357] width 379 height 14
click at [504, 352] on input "Independent IT consultant : Marcos" at bounding box center [608, 357] width 379 height 14
drag, startPoint x: 494, startPoint y: 353, endPoint x: 360, endPoint y: 365, distance: 135.4
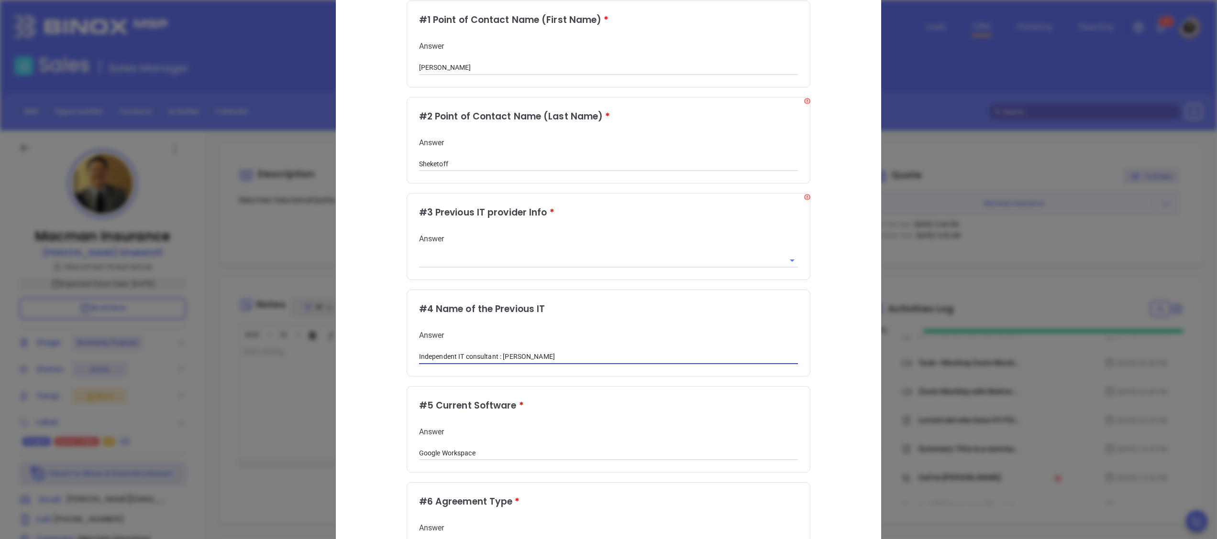
click at [360, 365] on div "Onboarding New Motiva Client # 1 Point of Contact Name (First Name) * Answer Al…" at bounding box center [608, 537] width 505 height 1129
type input "Marcos"
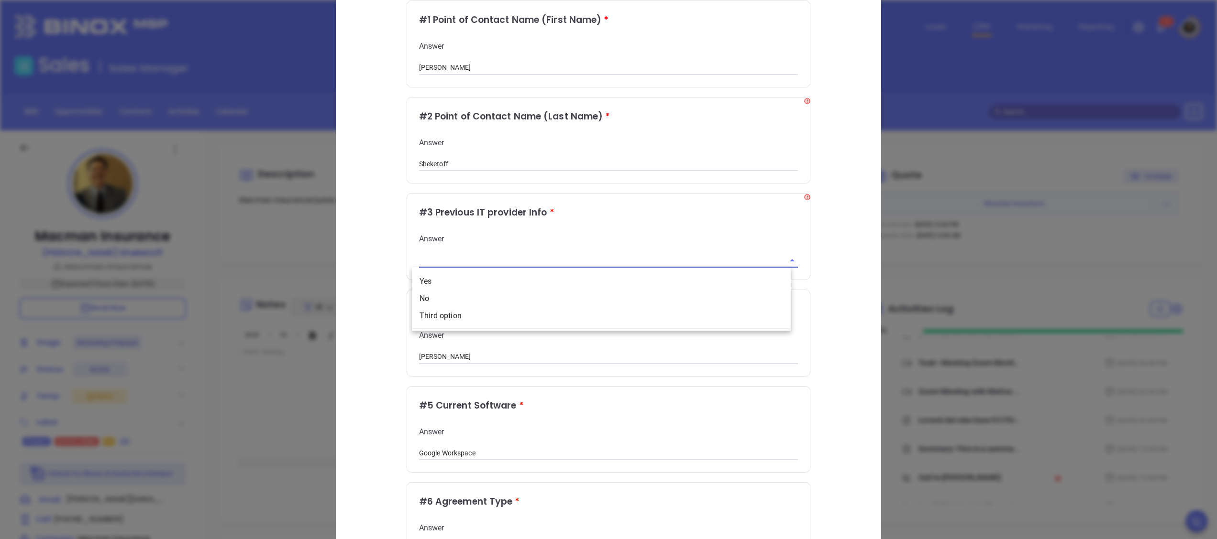
click at [494, 263] on input "text" at bounding box center [595, 260] width 352 height 14
paste input "Independent IT consultant :"
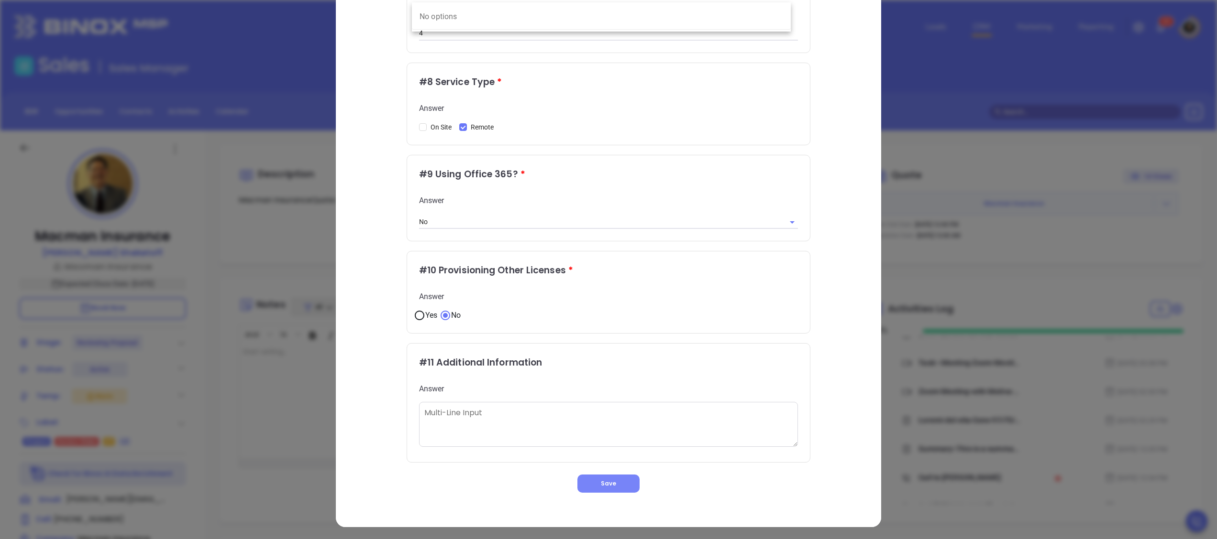
type input "Independent IT consultant"
click at [601, 486] on button "Save" at bounding box center [608, 484] width 62 height 18
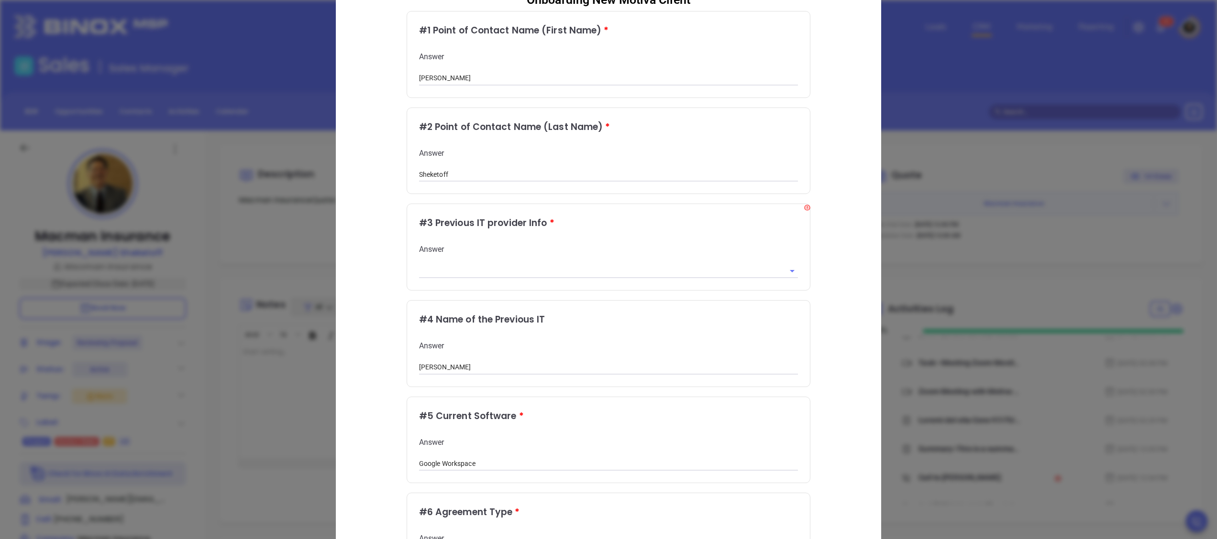
click at [751, 260] on div "Answer" at bounding box center [608, 261] width 379 height 34
click at [719, 259] on div "Answer" at bounding box center [608, 261] width 379 height 34
click at [728, 271] on input "text" at bounding box center [595, 271] width 352 height 14
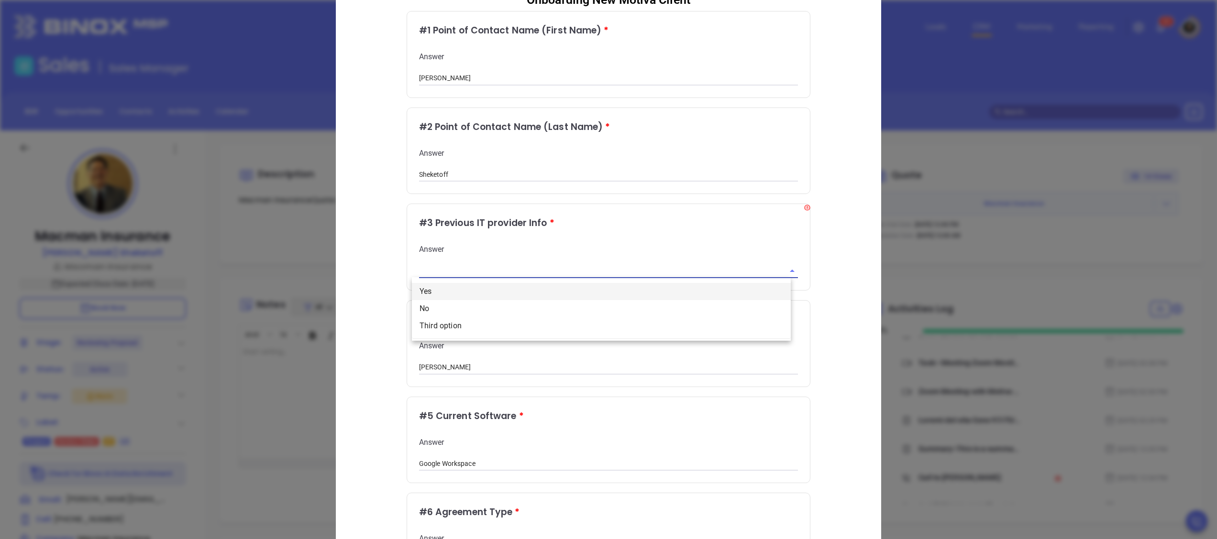
click at [537, 288] on li "Yes" at bounding box center [601, 291] width 379 height 17
type input "Yes"
click at [458, 365] on input "Marcos" at bounding box center [608, 368] width 379 height 14
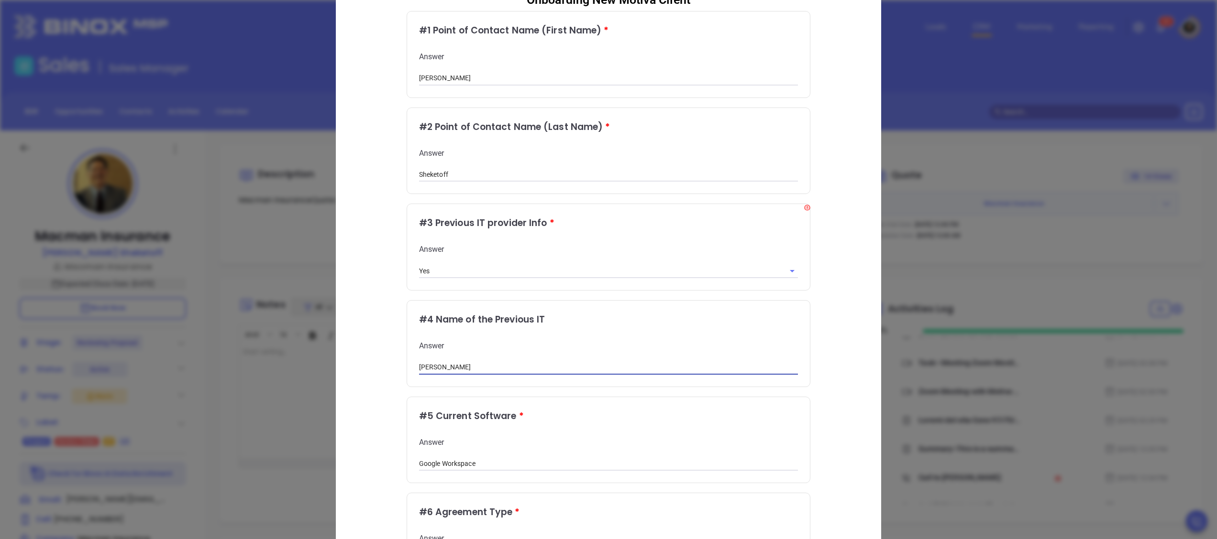
click at [458, 365] on input "Marcos" at bounding box center [608, 368] width 379 height 14
paste input "Independent IT consultant :"
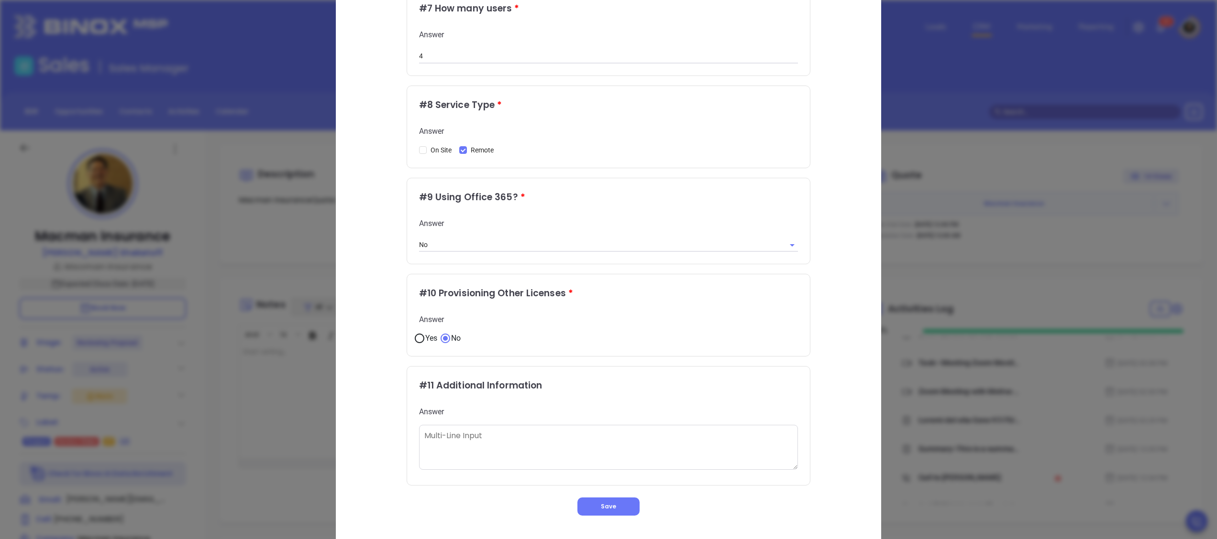
scroll to position [704, 0]
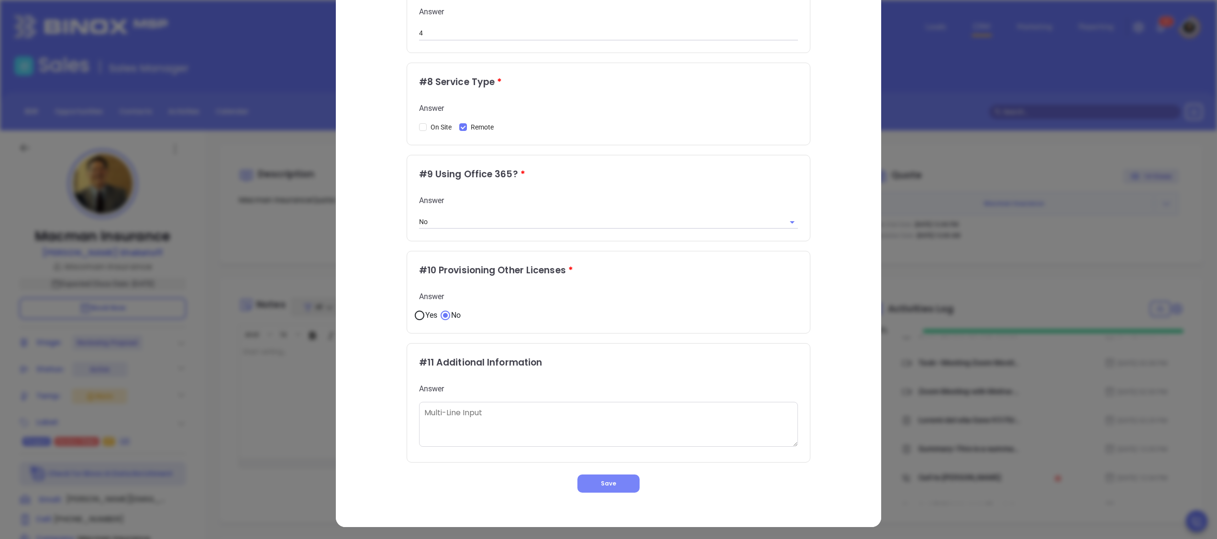
type input "Independent IT consultant: Marcos"
click at [601, 483] on span "Save" at bounding box center [608, 484] width 15 height 8
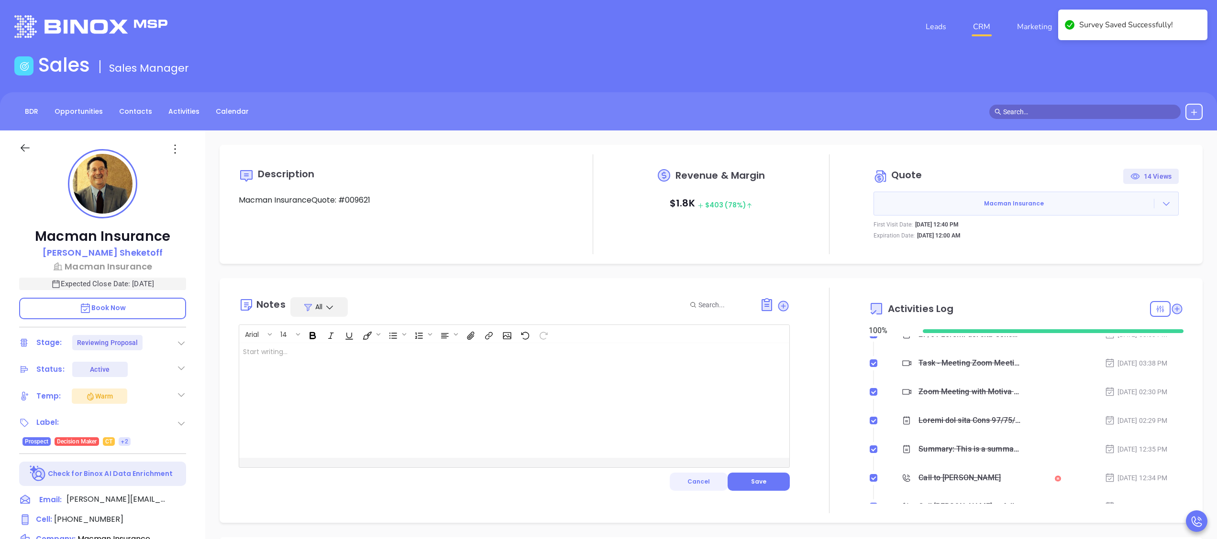
click at [693, 488] on button "Cancel" at bounding box center [698, 482] width 58 height 18
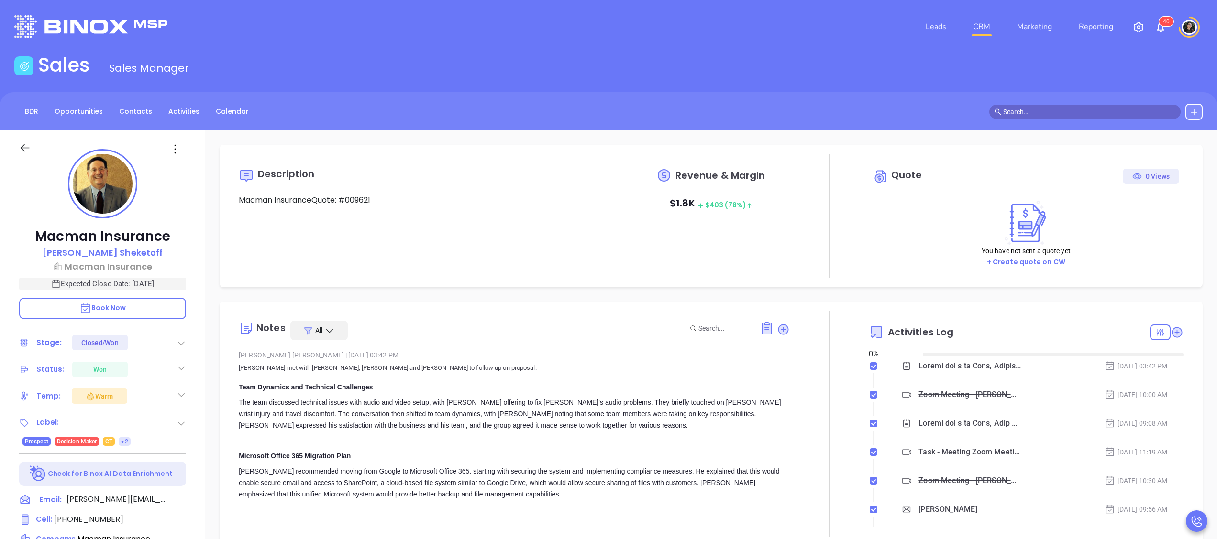
type input "[DATE]"
click at [575, 414] on div "The team discussed technical issues with audio and video setup, with [PERSON_NA…" at bounding box center [514, 414] width 551 height 34
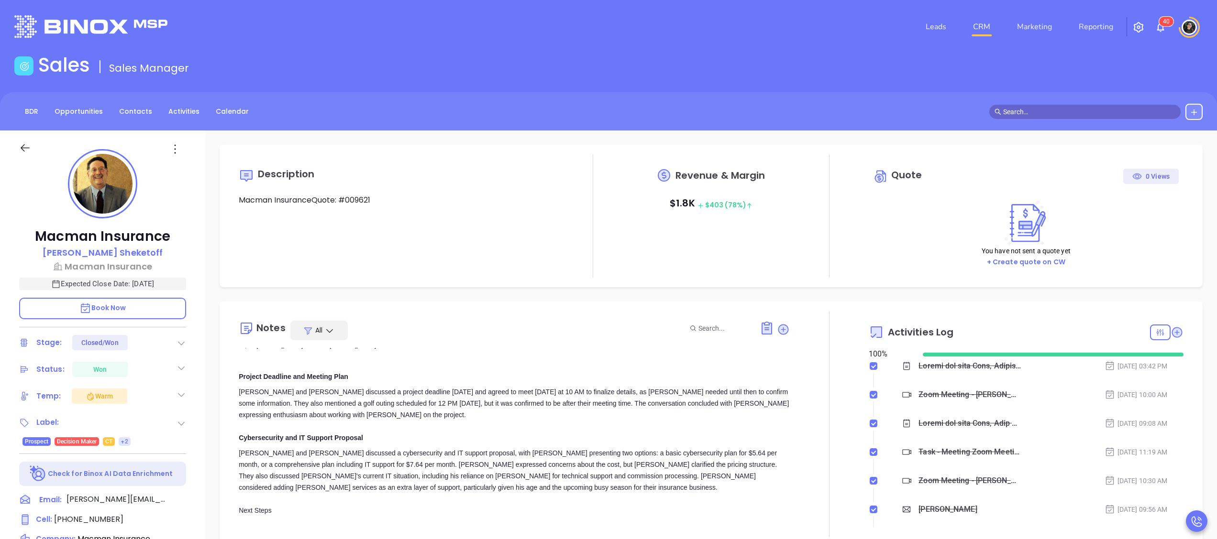
type input "[PERSON_NAME]"
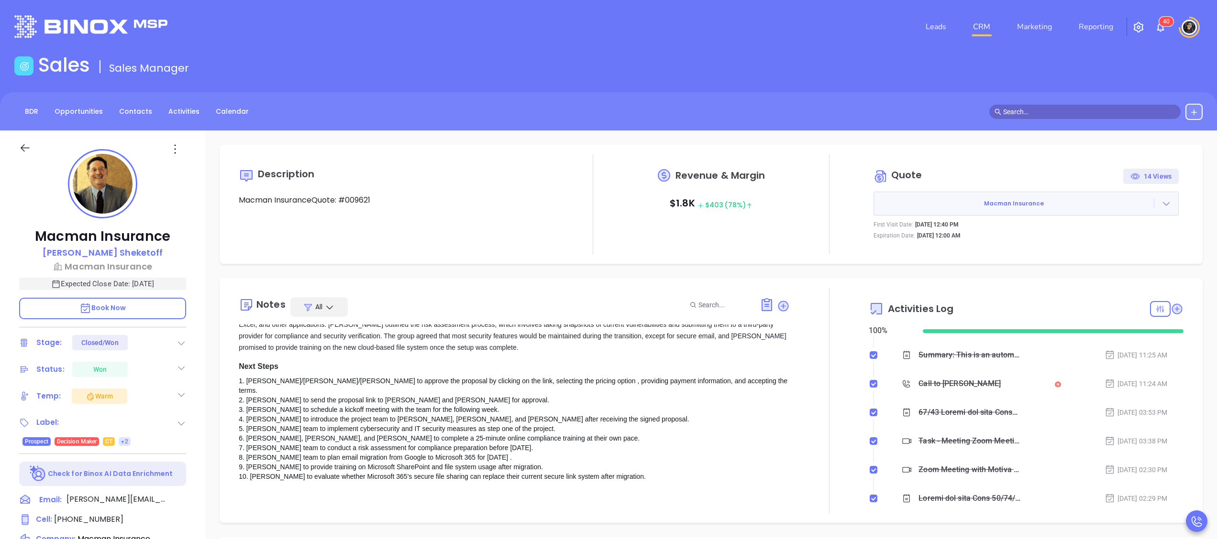
scroll to position [0, 0]
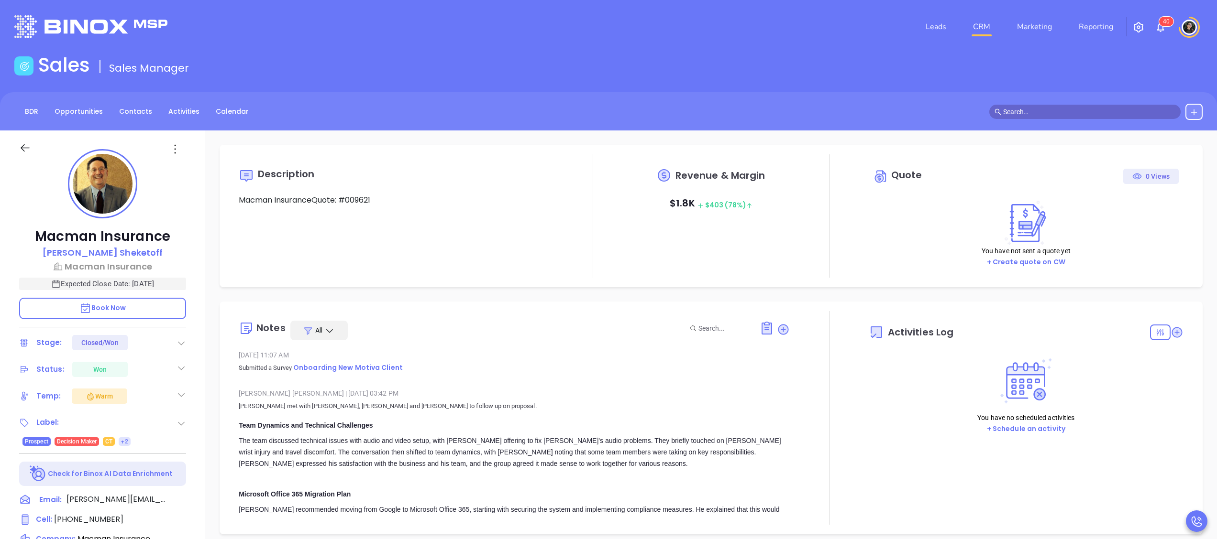
type input "[DATE]"
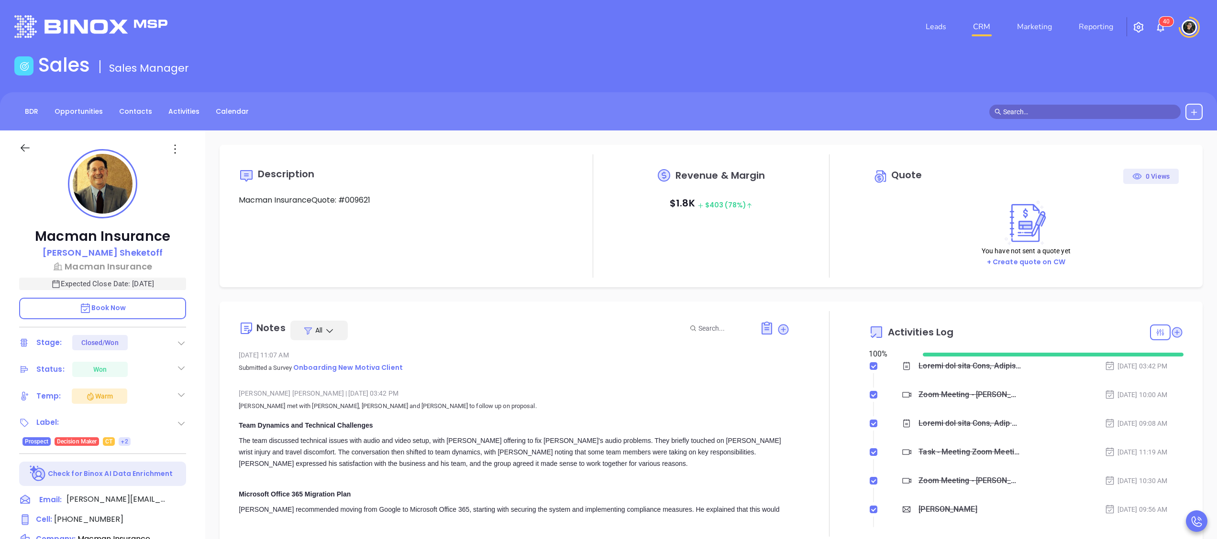
scroll to position [278, 0]
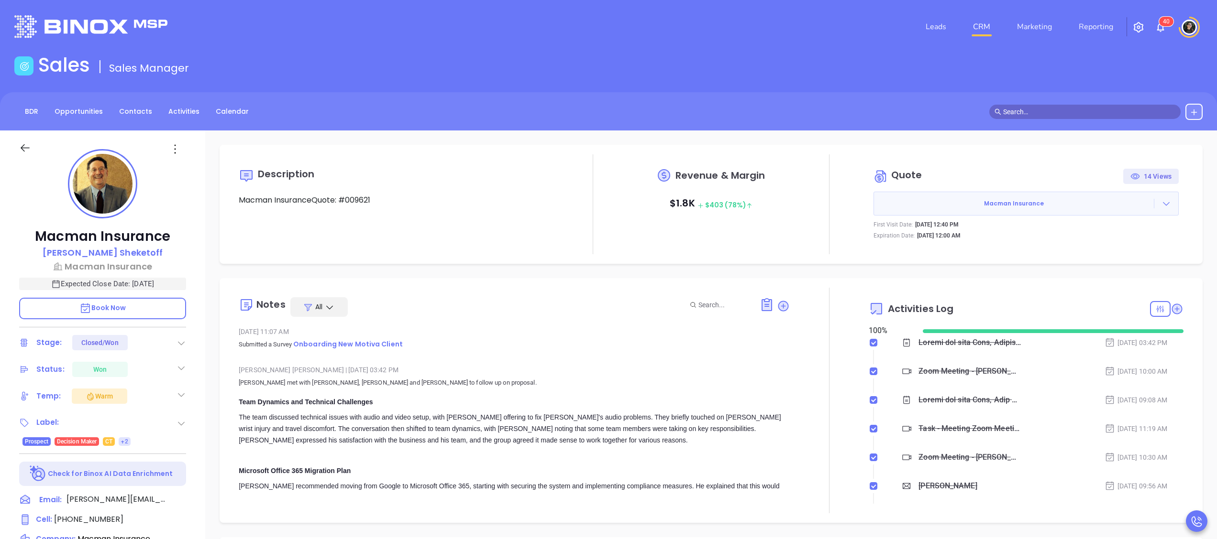
type input "[PERSON_NAME]"
click at [343, 343] on span "Onboarding New Motiva Client" at bounding box center [348, 345] width 110 height 10
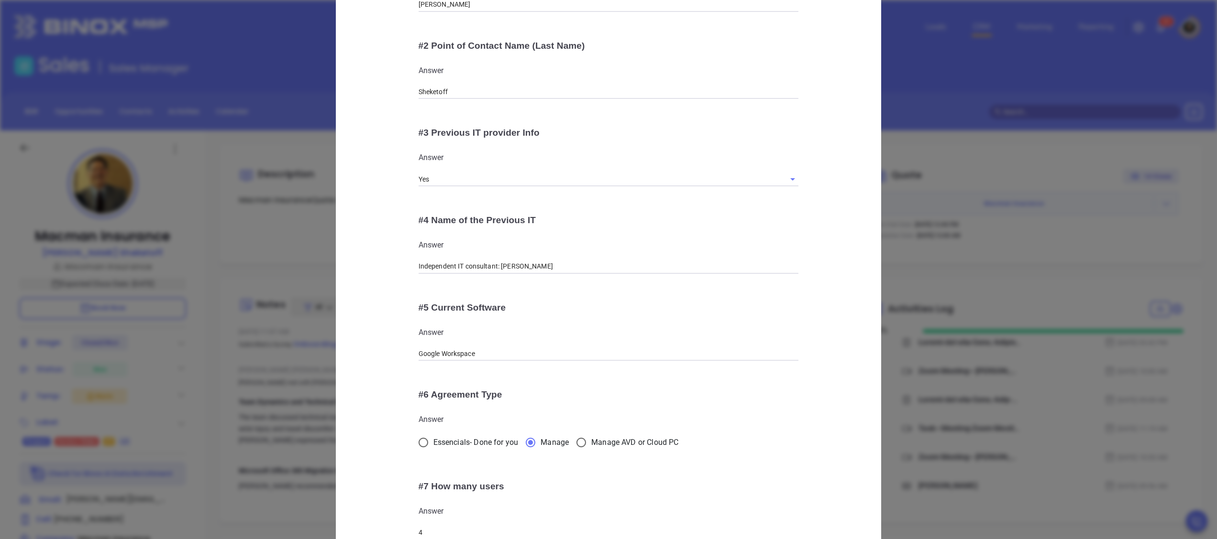
scroll to position [0, 0]
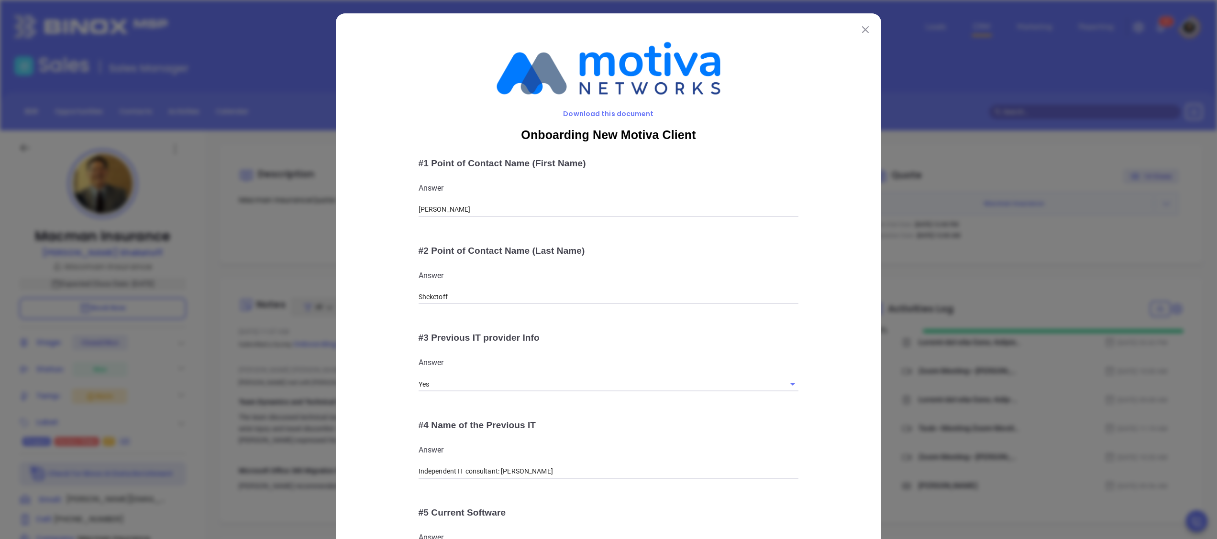
click at [862, 29] on img at bounding box center [865, 29] width 7 height 7
click at [857, 29] on div "Leads CRM Marketing Reporting 4 0" at bounding box center [808, 27] width 800 height 34
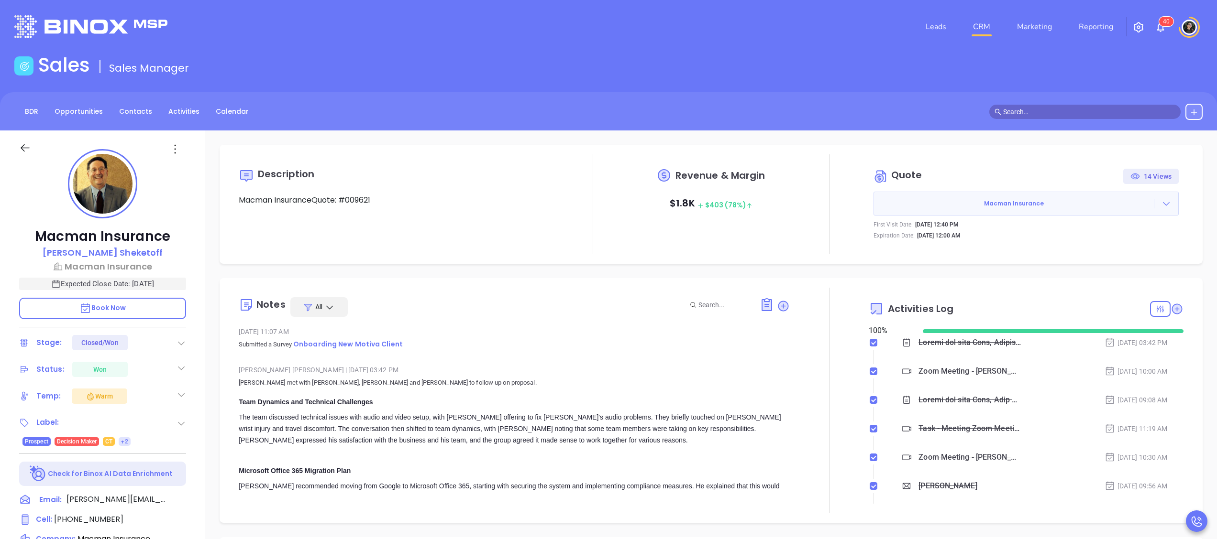
click at [608, 300] on div "Notes All" at bounding box center [514, 307] width 551 height 20
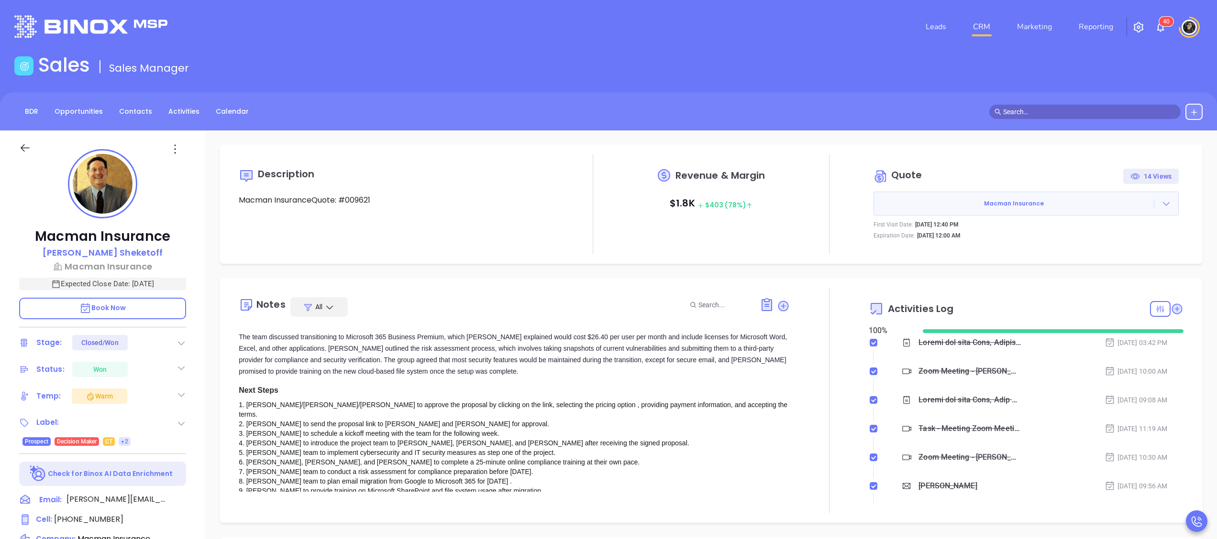
scroll to position [383, 0]
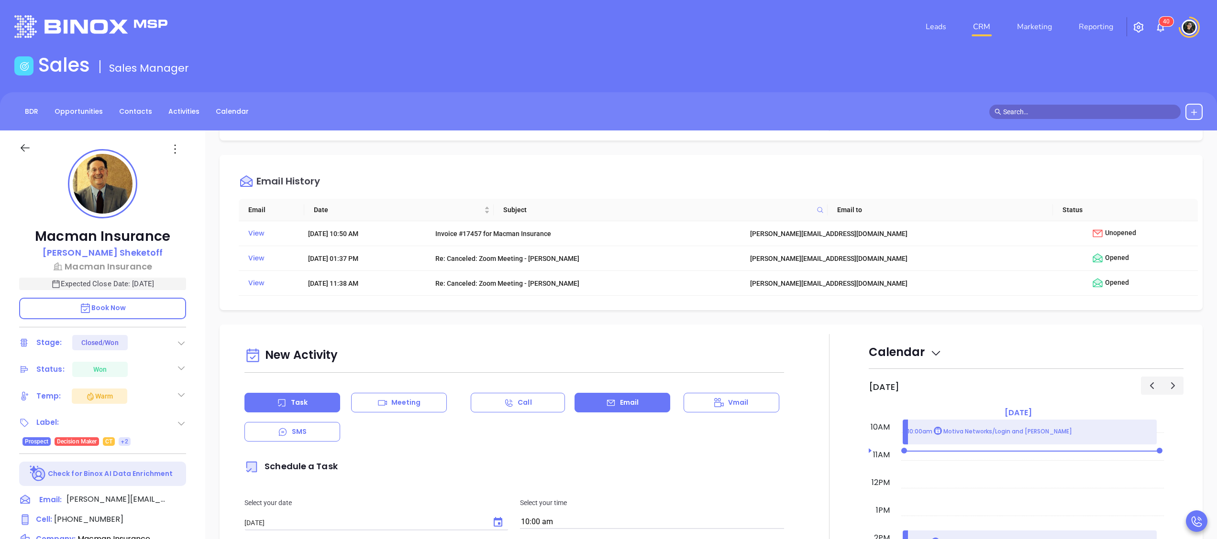
click at [625, 402] on p "Email" at bounding box center [629, 403] width 19 height 10
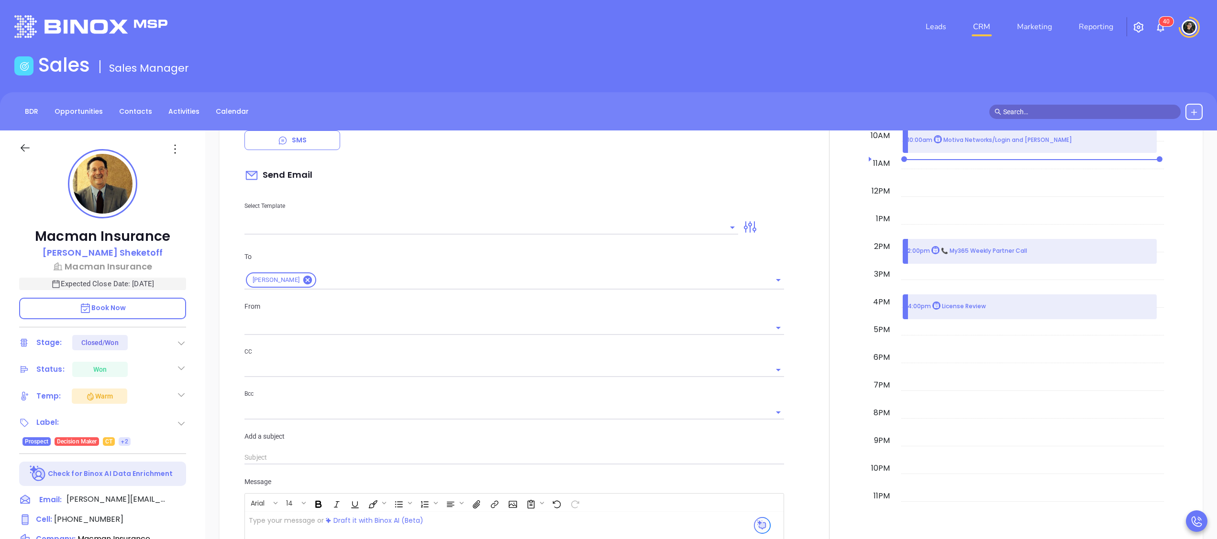
scroll to position [574, 0]
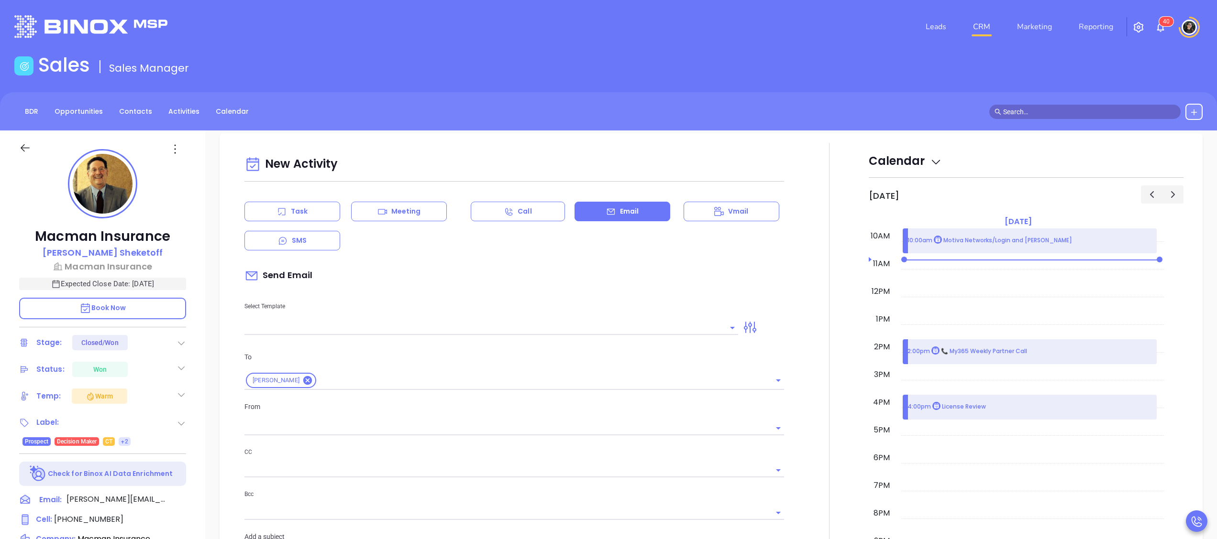
click at [362, 318] on div "Select Template" at bounding box center [491, 311] width 505 height 48
click at [368, 324] on input "text" at bounding box center [483, 328] width 479 height 14
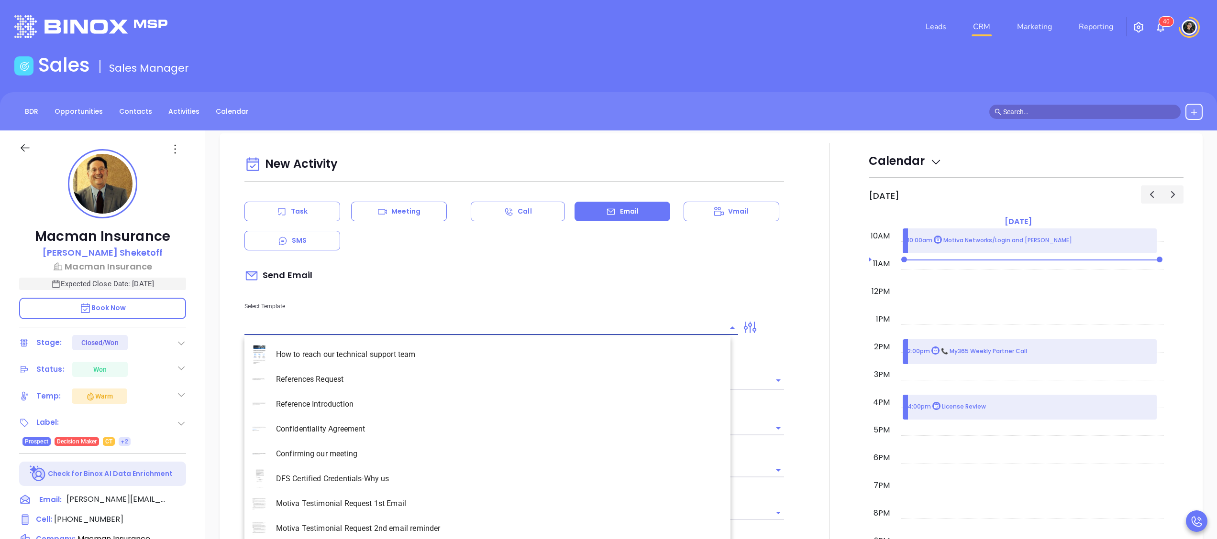
type input "w"
type input "[PERSON_NAME]"
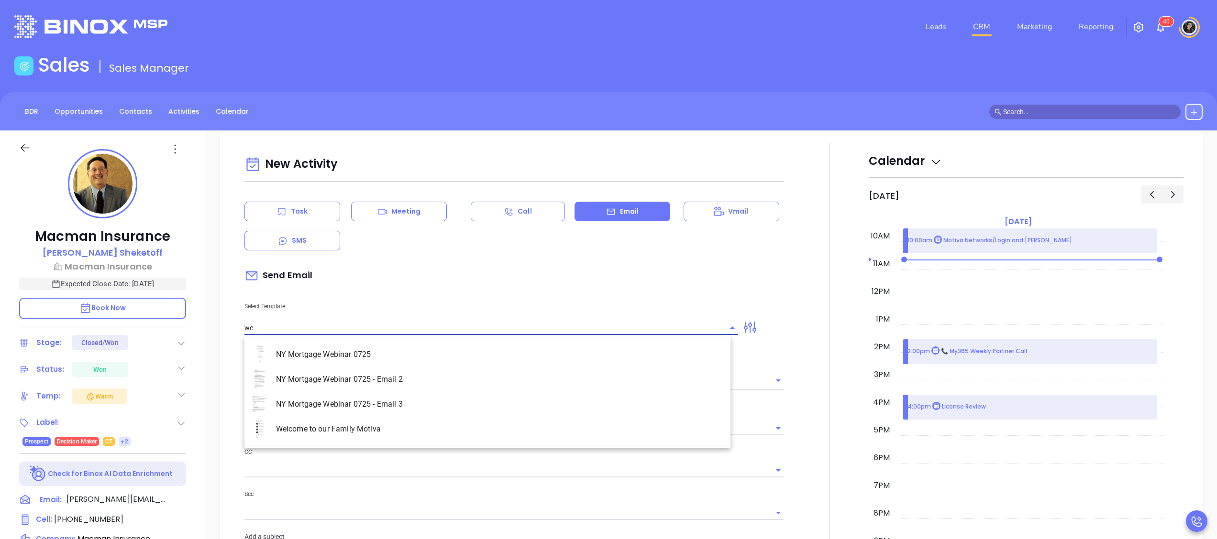
click at [393, 431] on li "Welcome to our Family Motiva" at bounding box center [487, 429] width 486 height 25
type input "Welcome to our Family Motiva"
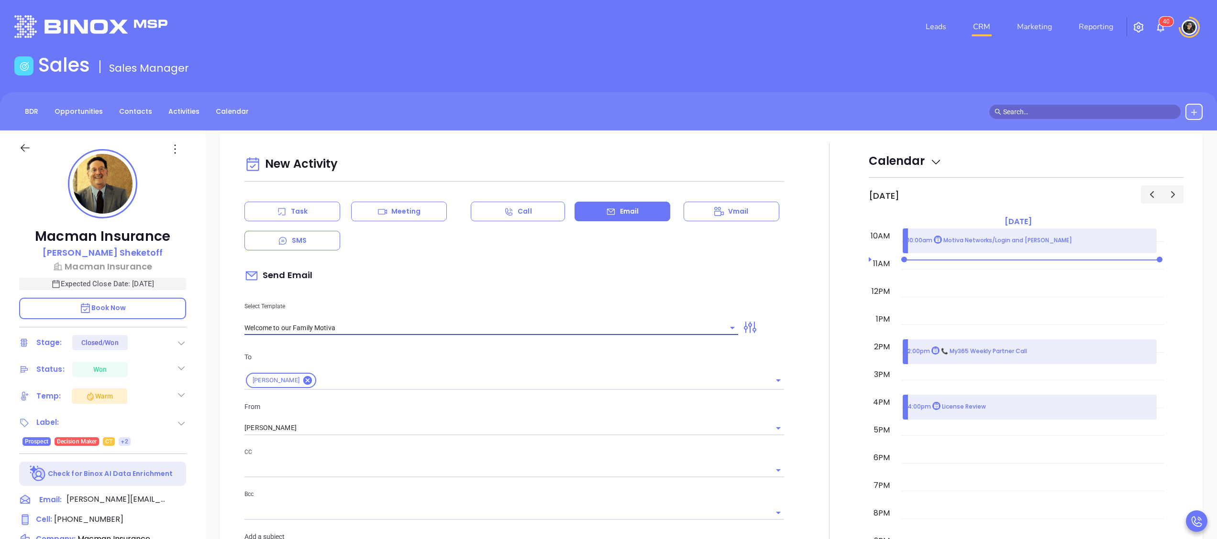
type input "Alan Meet Your New Support Team at Motiva"
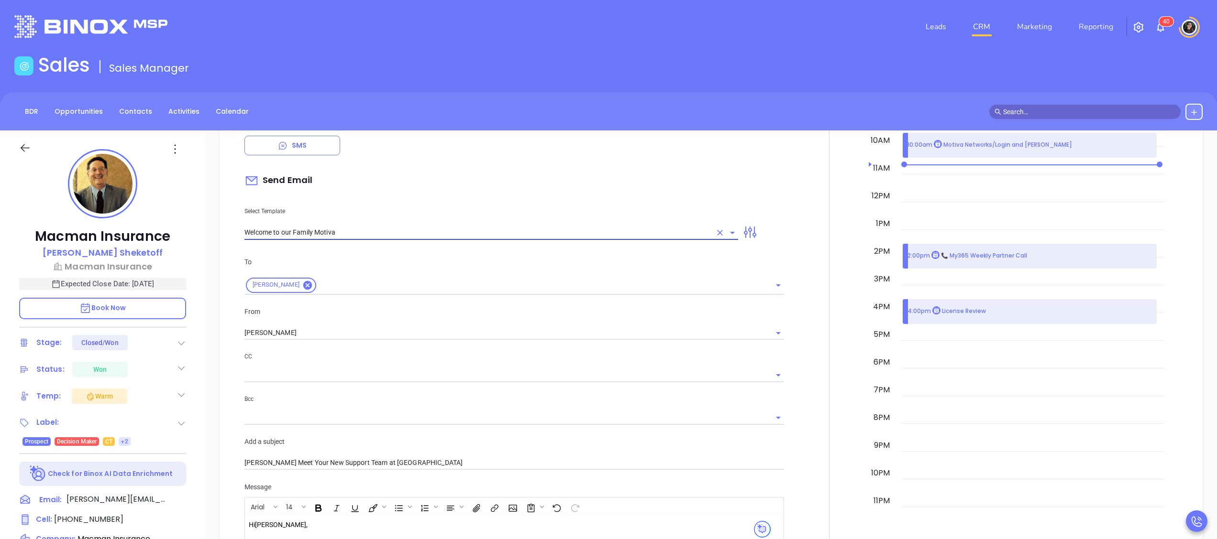
scroll to position [765, 0]
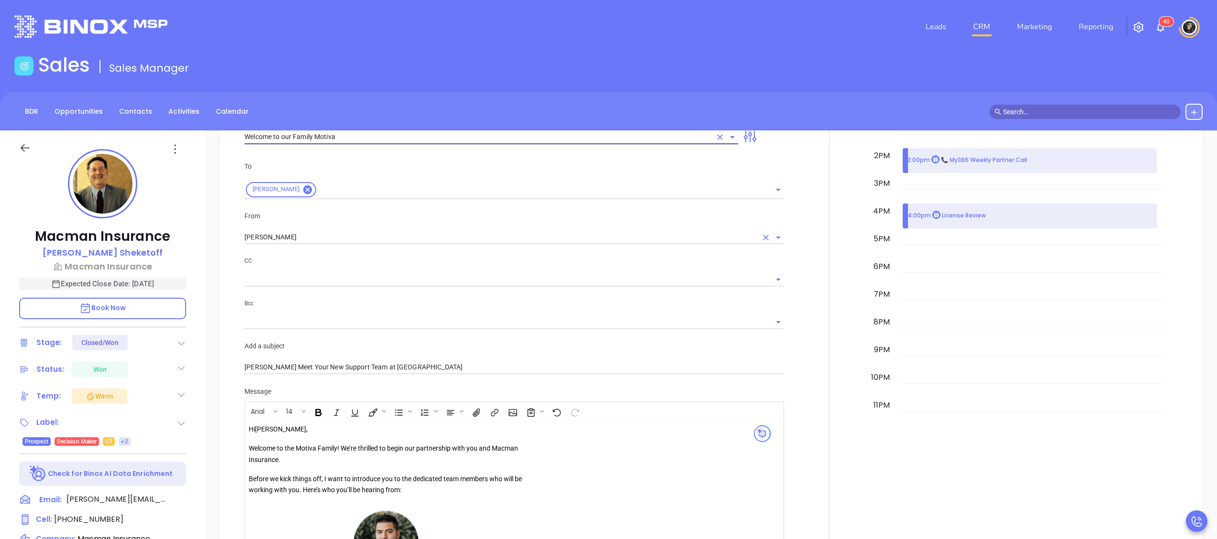
type input "Welcome to our Family Motiva"
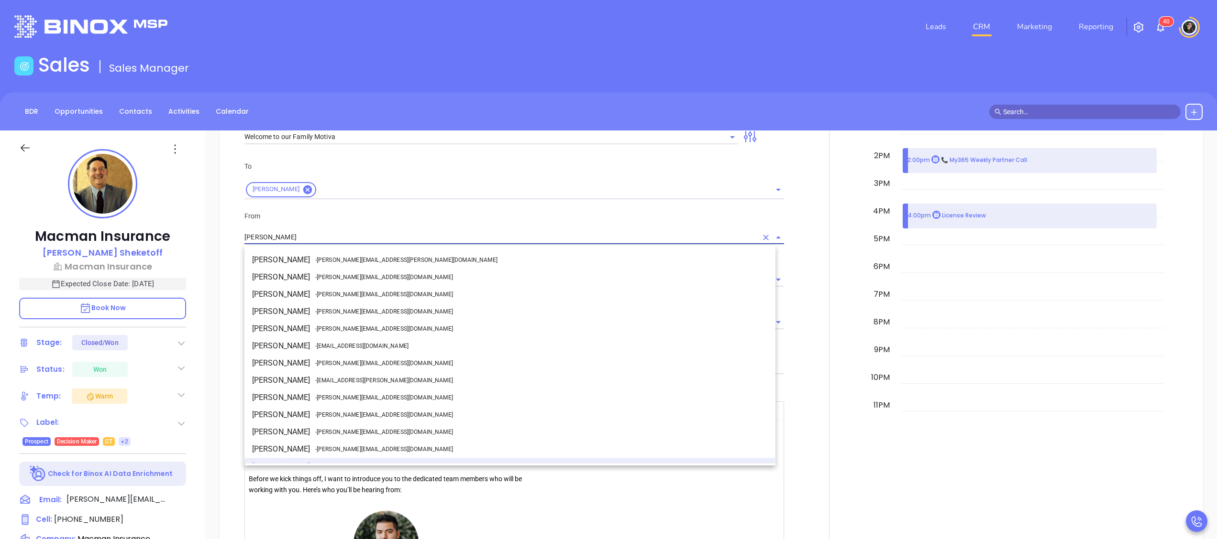
click at [362, 232] on input "[PERSON_NAME]" at bounding box center [500, 237] width 513 height 14
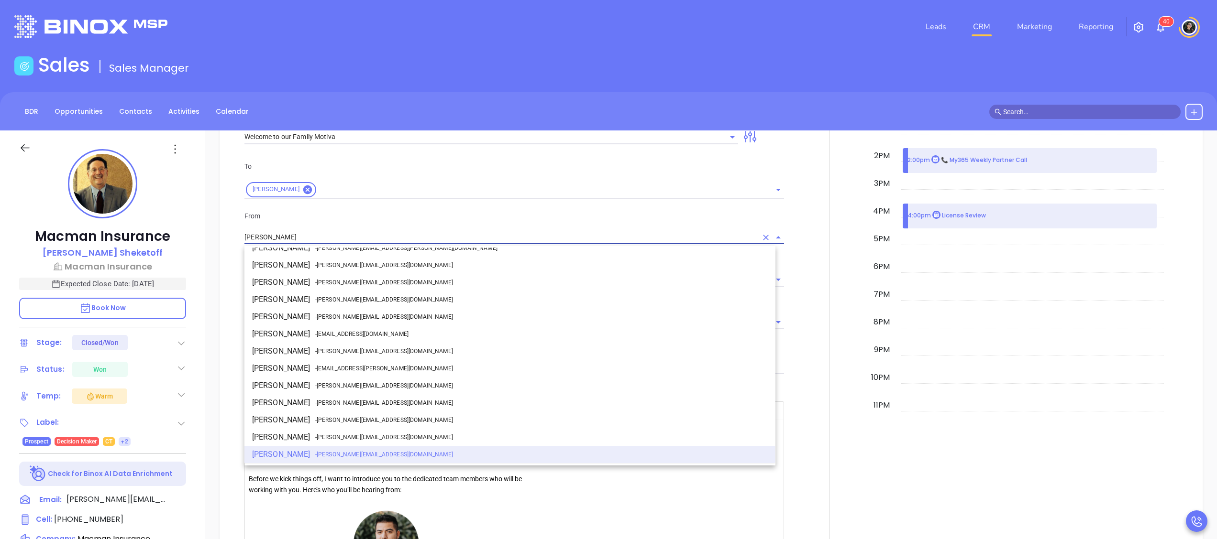
click at [345, 349] on span "- walter@motiva.net" at bounding box center [384, 351] width 138 height 9
type input "[PERSON_NAME]"
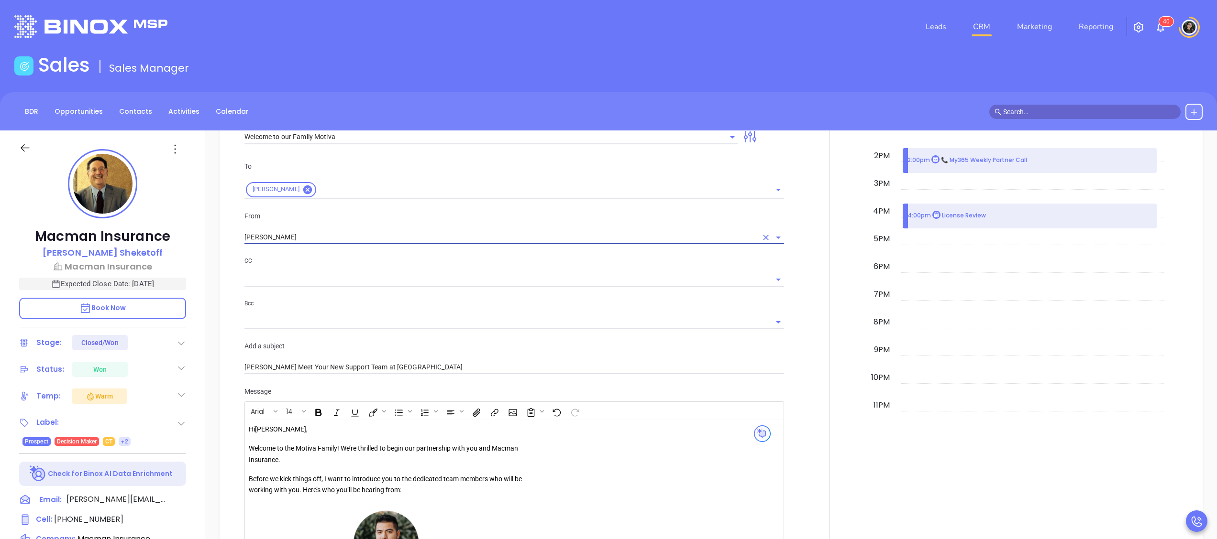
click at [339, 284] on input "text" at bounding box center [506, 280] width 525 height 14
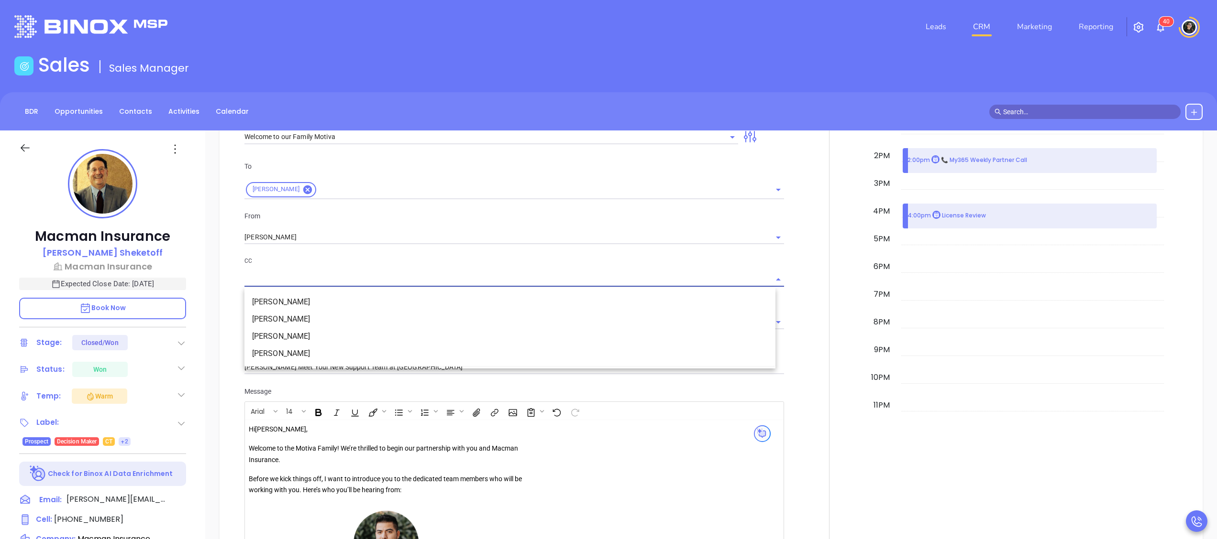
click at [324, 340] on li "Derik Wrightson" at bounding box center [509, 336] width 531 height 17
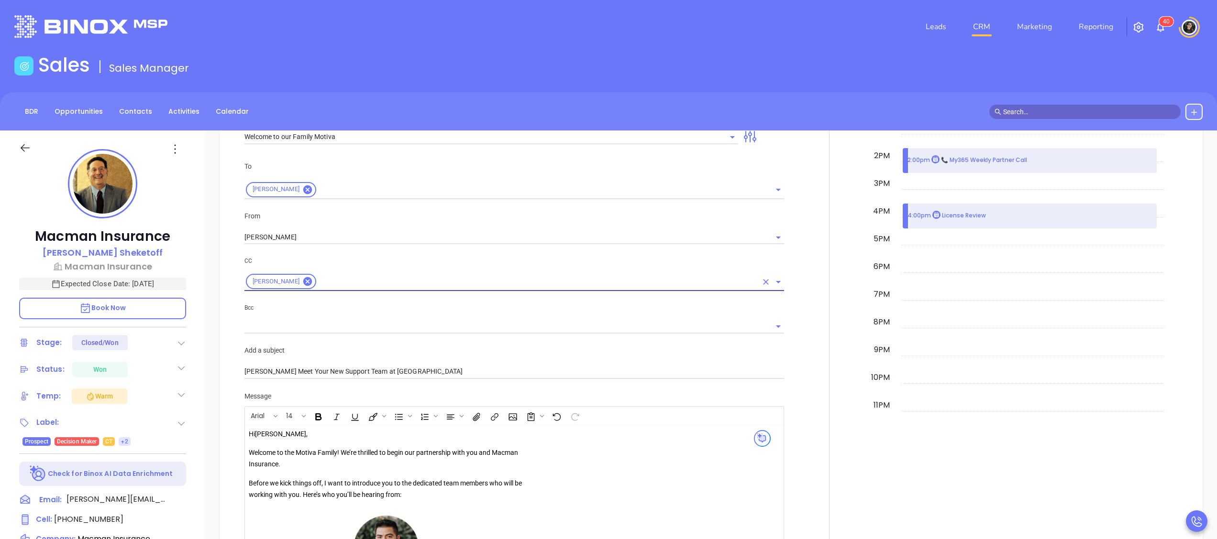
click at [344, 287] on input "text" at bounding box center [537, 282] width 439 height 12
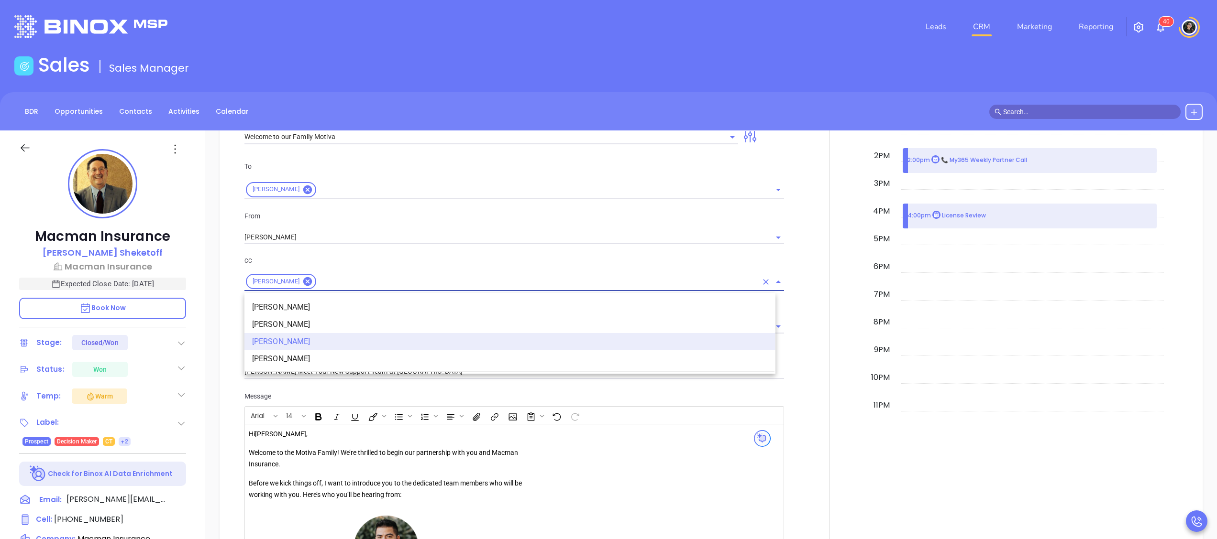
click at [343, 362] on li "Nicholas Sheketoff" at bounding box center [509, 359] width 531 height 17
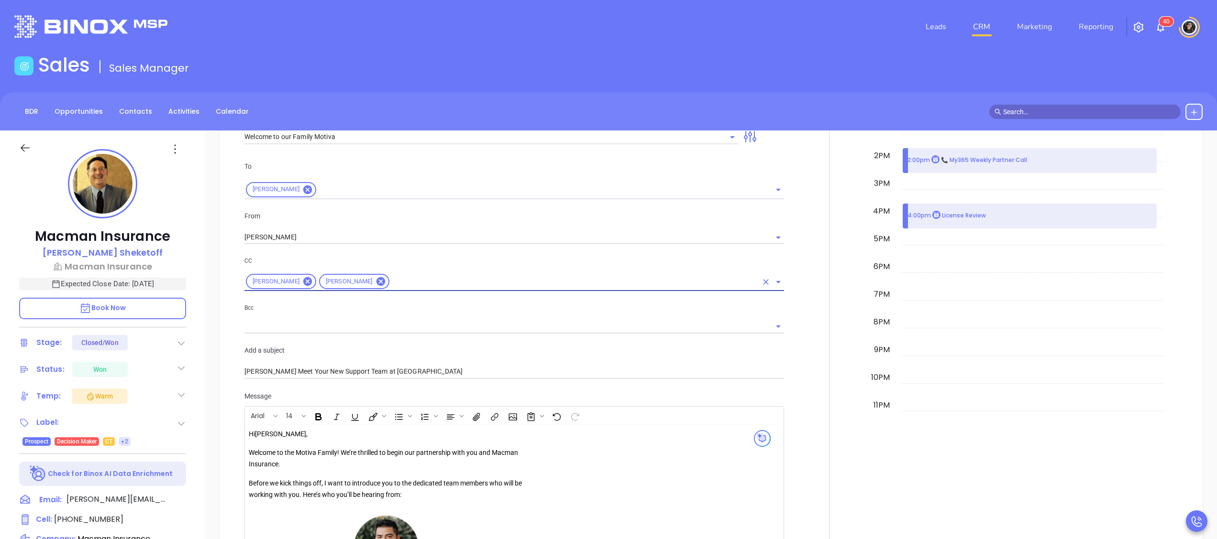
click at [461, 284] on input "text" at bounding box center [574, 282] width 367 height 12
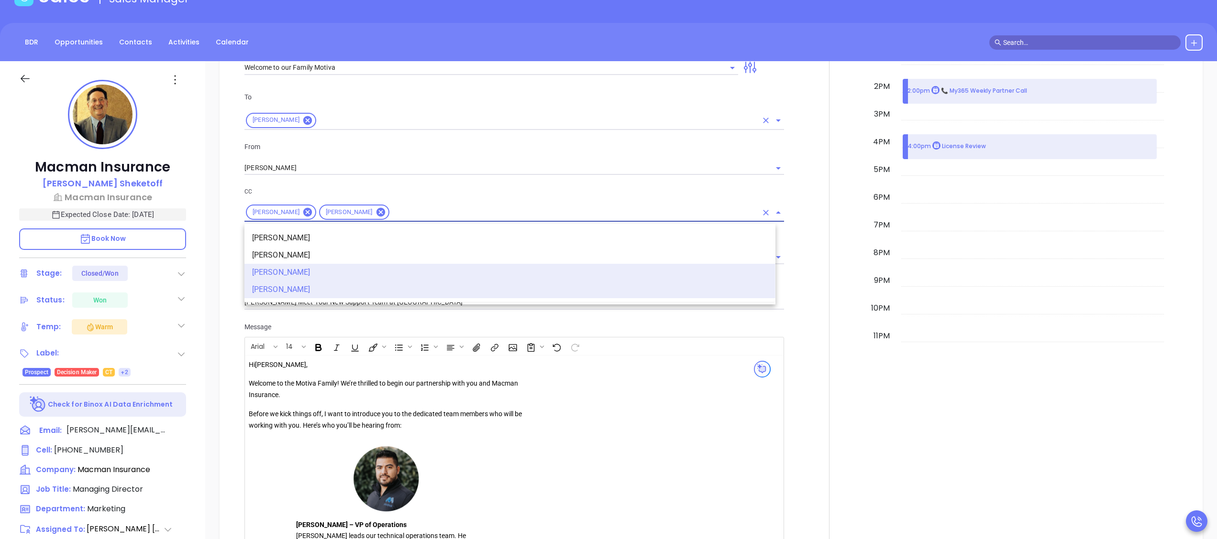
scroll to position [0, 0]
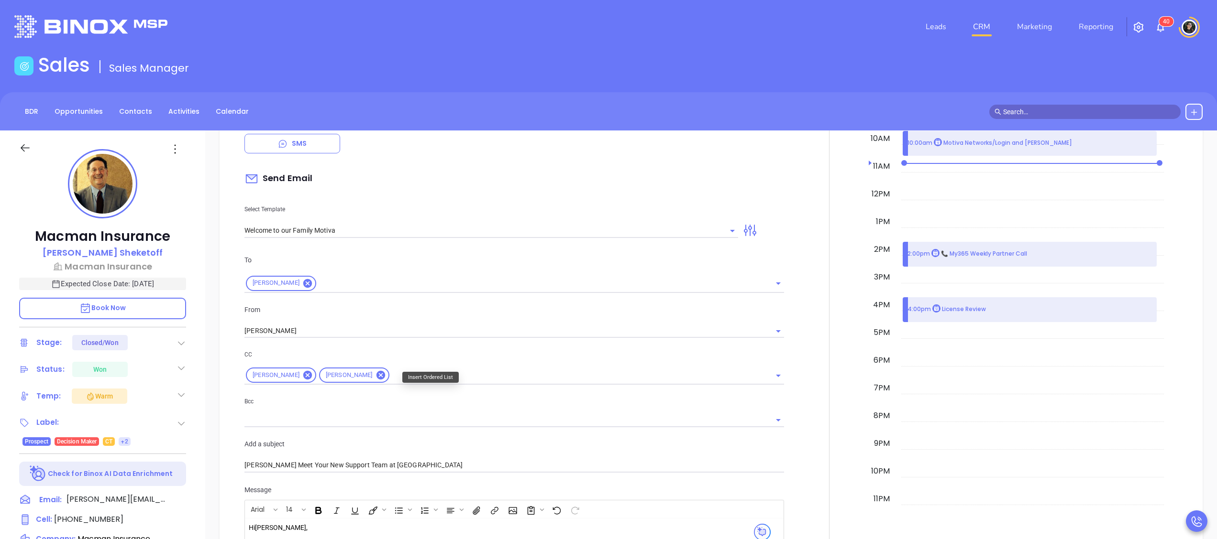
scroll to position [669, 0]
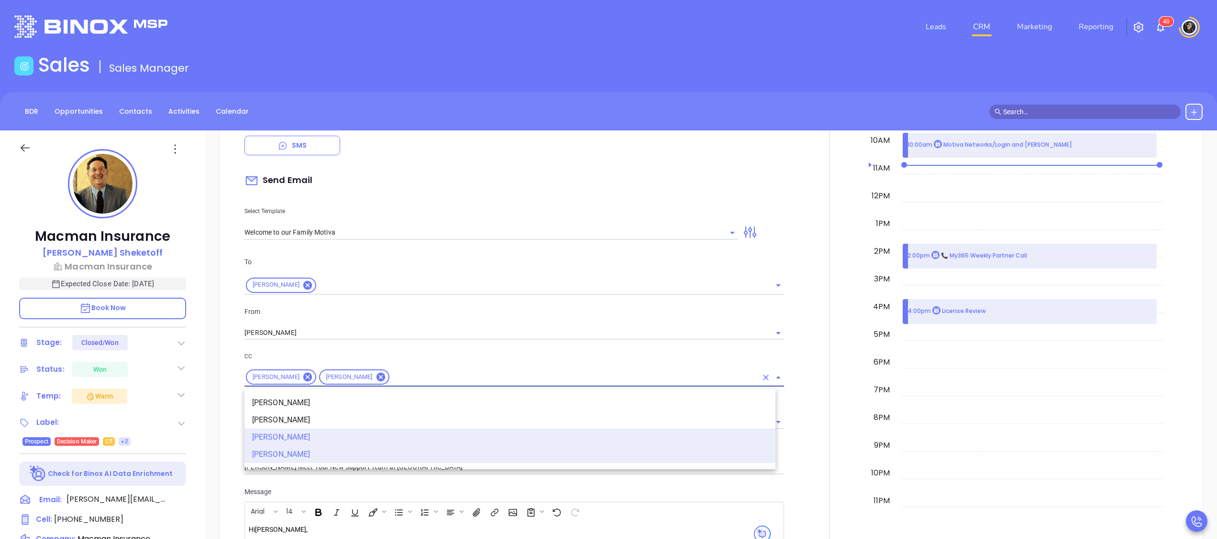
click at [474, 381] on input "text" at bounding box center [574, 378] width 367 height 12
click at [540, 370] on div "Derik Wrightson Nicholas Sheketoff david@motiva" at bounding box center [513, 377] width 539 height 19
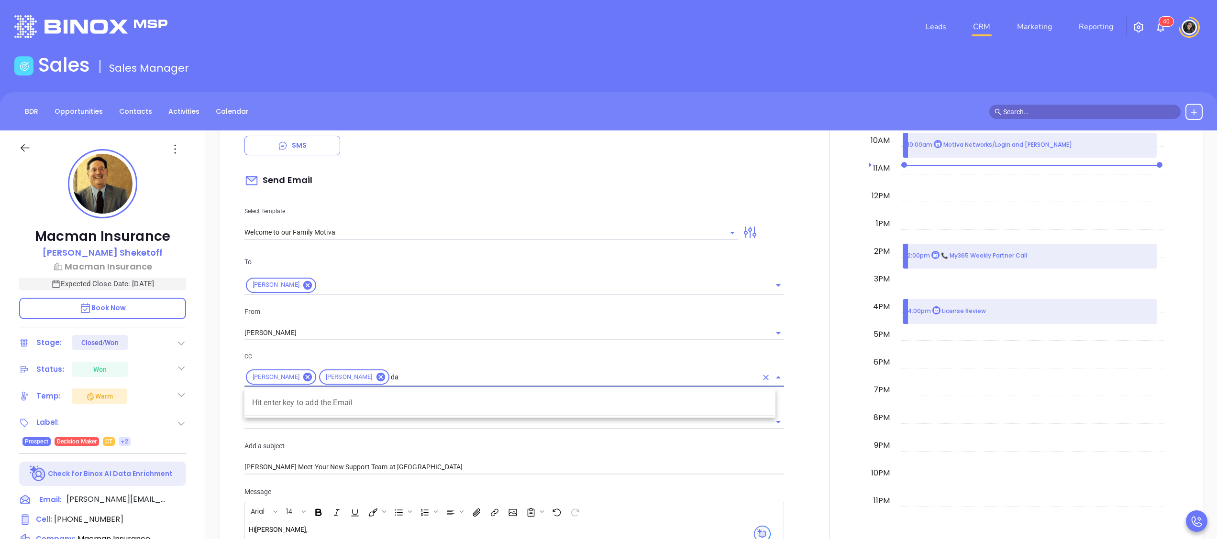
type input "d"
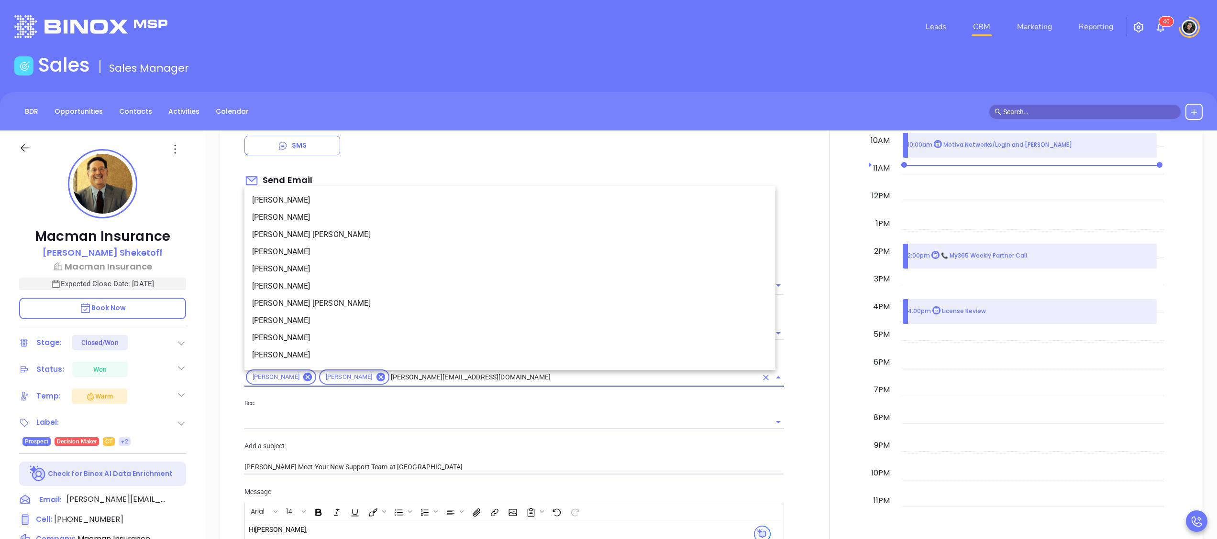
type input "david@motiva.net"
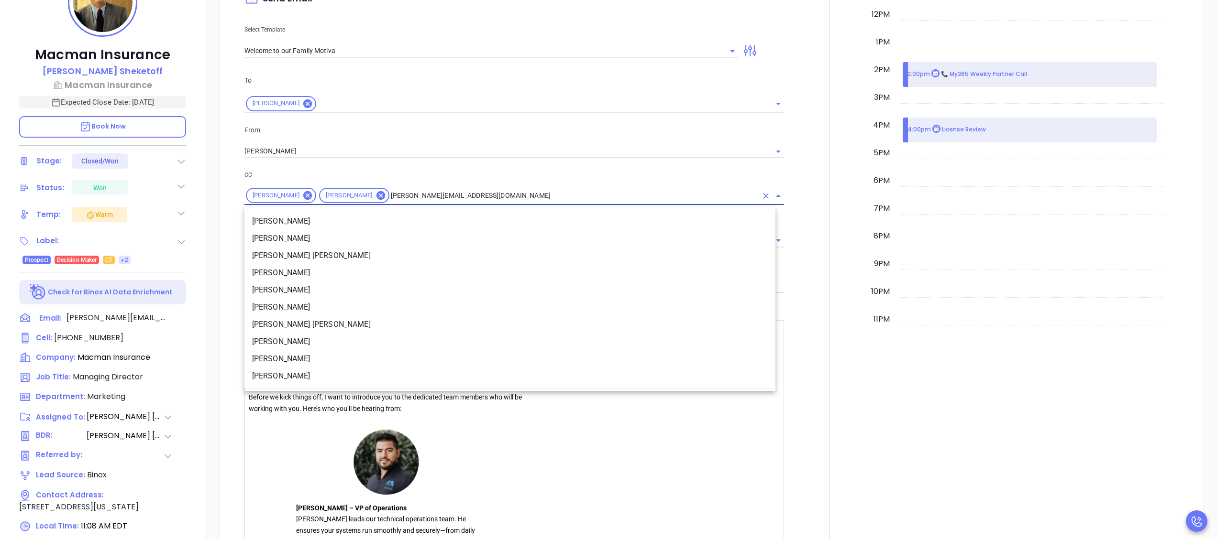
scroll to position [74, 0]
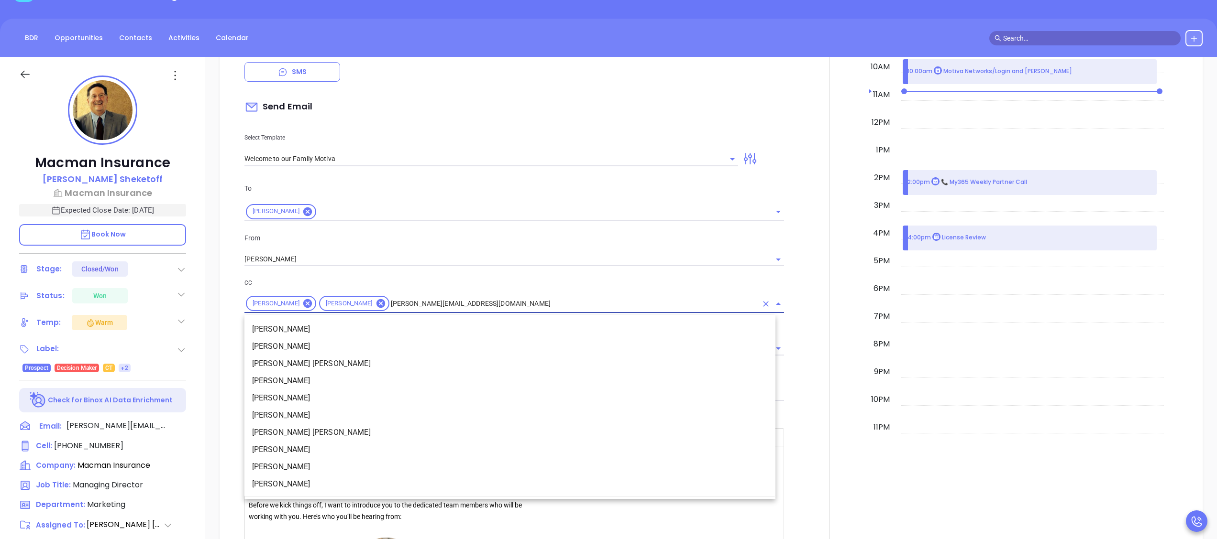
click at [483, 297] on div "Derik Wrightson Nicholas Sheketoff david@motiva.net" at bounding box center [513, 304] width 539 height 19
drag, startPoint x: 461, startPoint y: 307, endPoint x: 237, endPoint y: 312, distance: 224.3
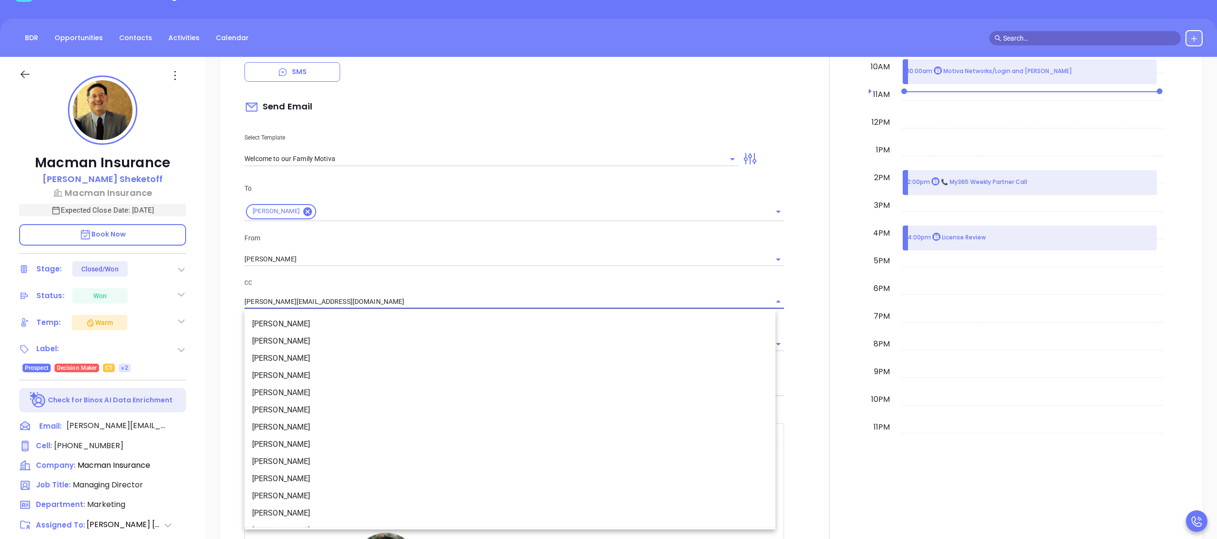
type input "david@motiva.net"
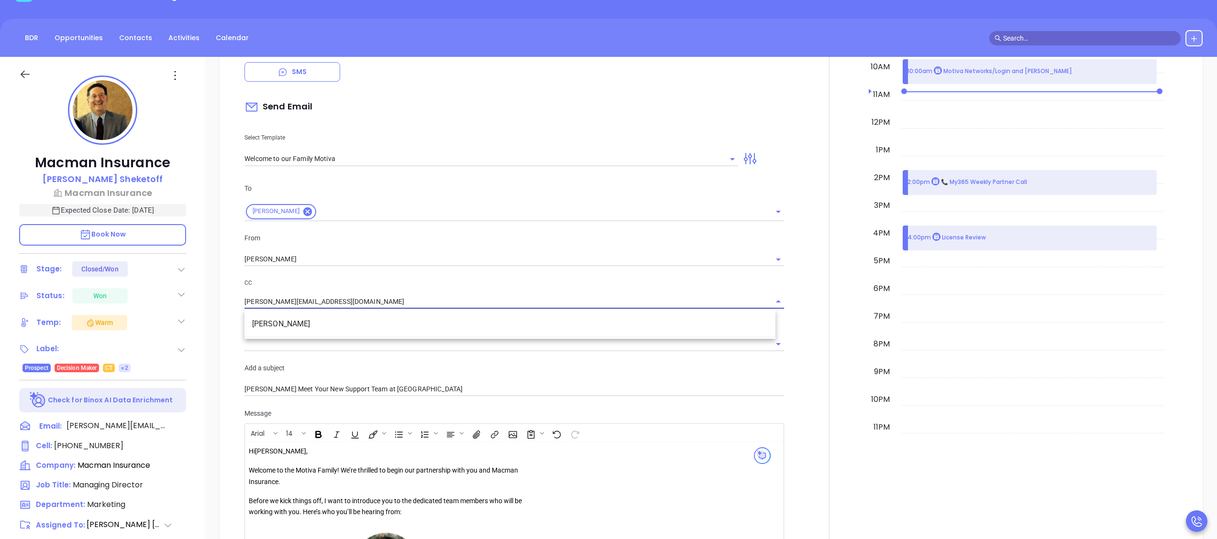
click at [328, 320] on li "David Gomez" at bounding box center [509, 324] width 531 height 17
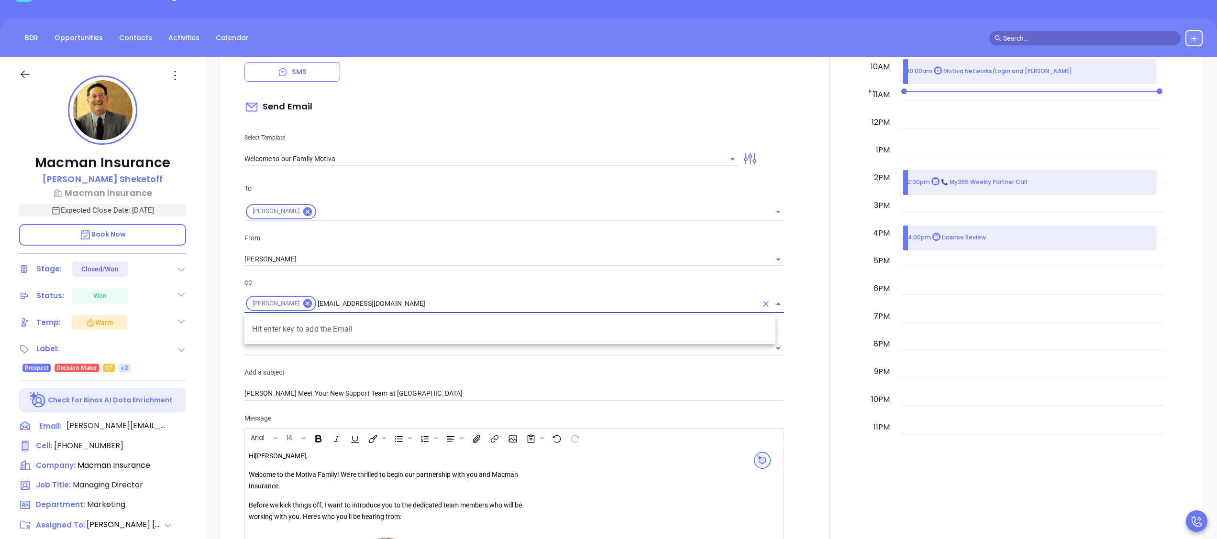
type input "brunella@motiva.net"
click at [339, 327] on li "Brunella Belmonte" at bounding box center [509, 329] width 531 height 17
type input "megan@motiva.net"
click at [348, 331] on li "Megan Youmans" at bounding box center [509, 329] width 531 height 17
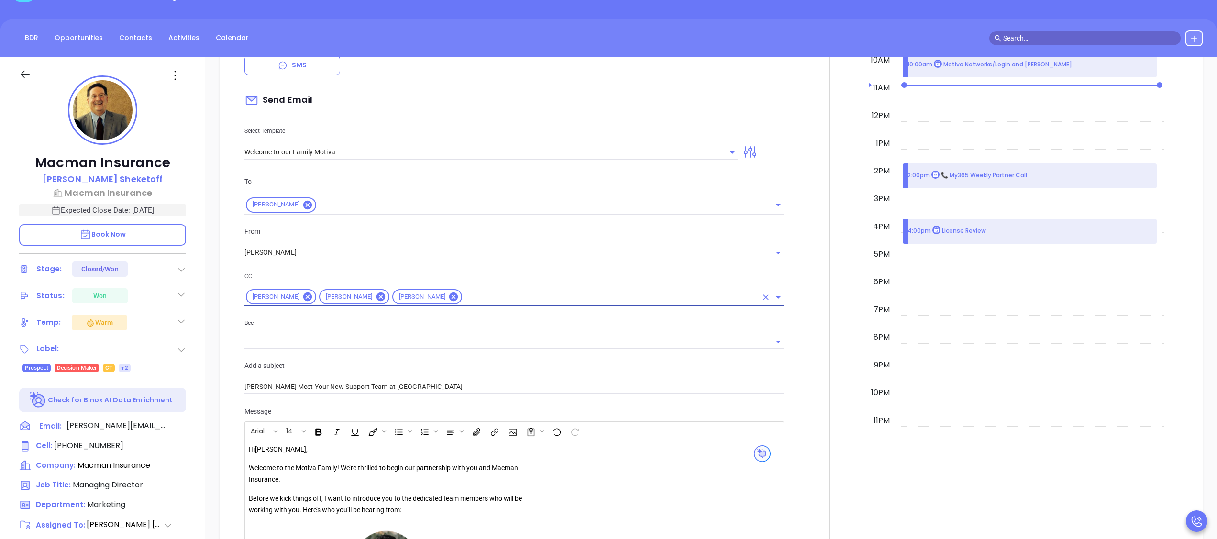
scroll to position [669, 0]
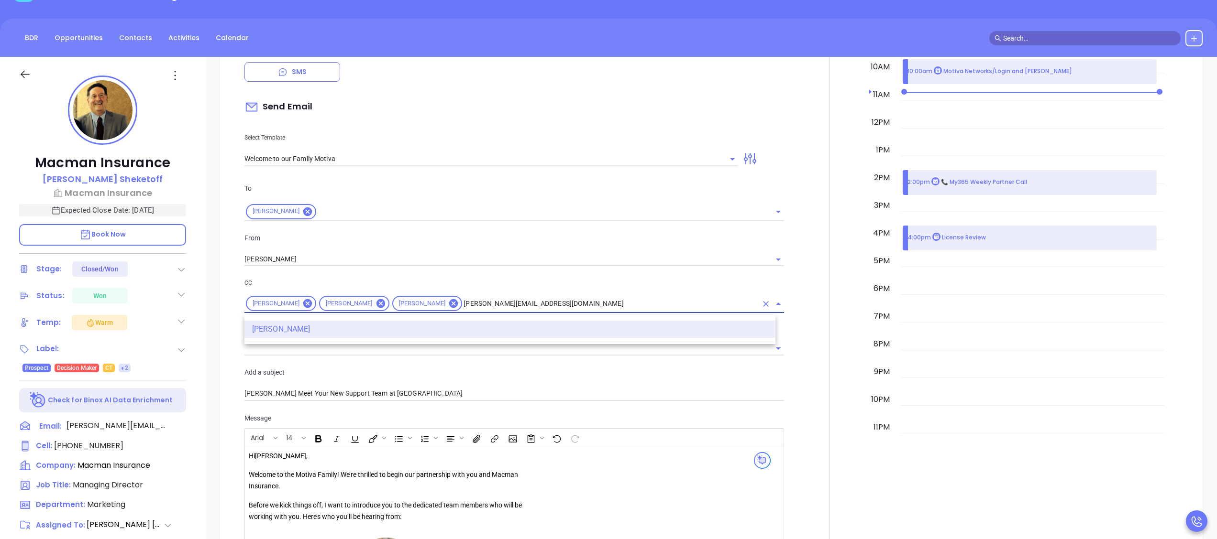
type input "carla@motiva.net"
click at [468, 322] on li "Carla Humber" at bounding box center [509, 329] width 531 height 17
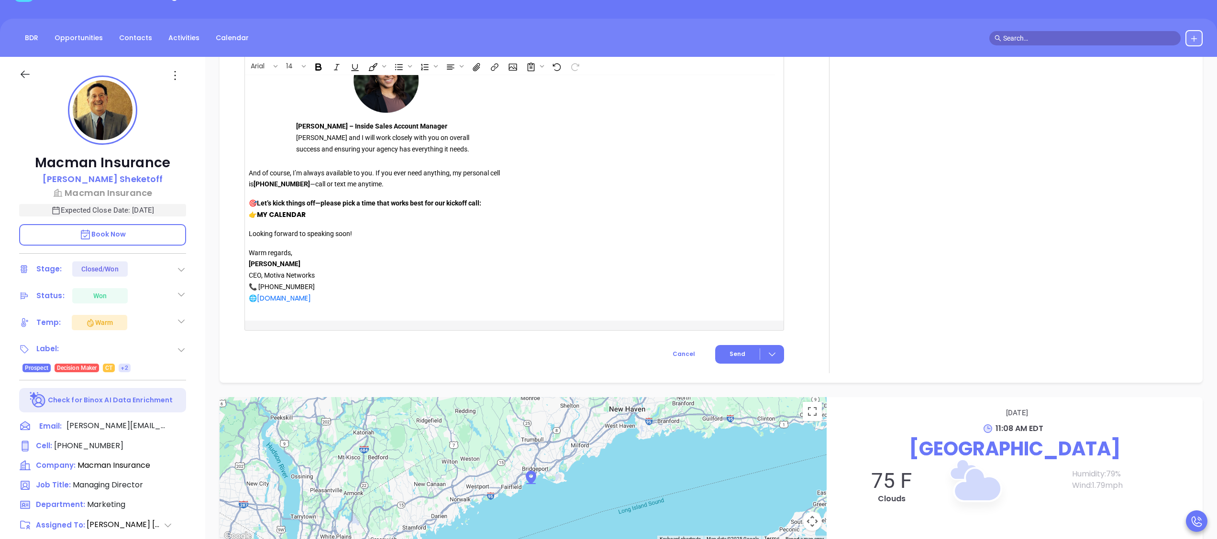
scroll to position [1530, 0]
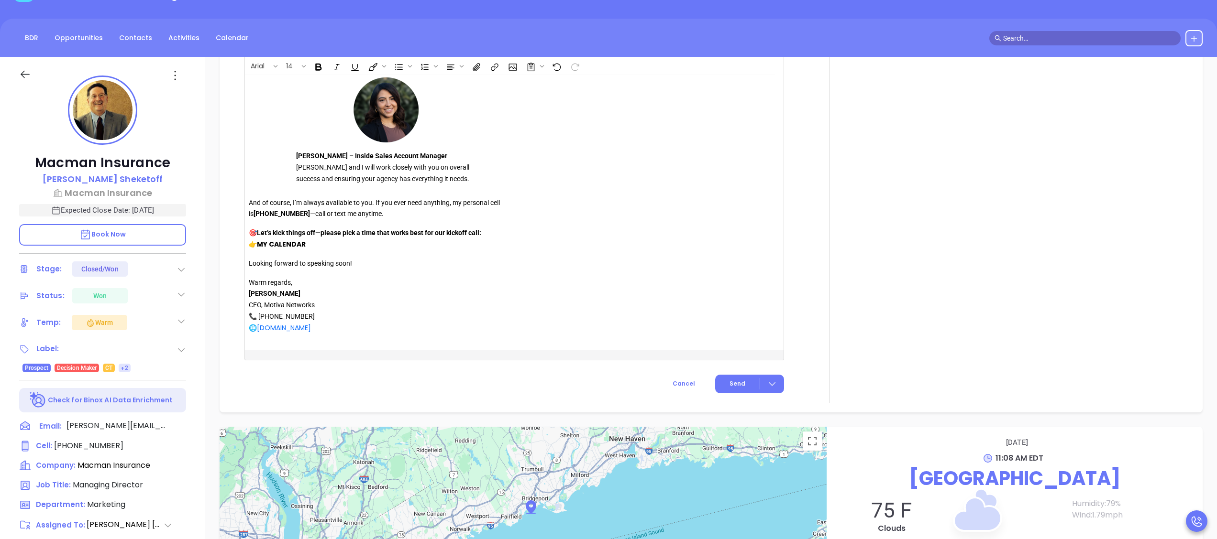
click at [297, 247] on strong "MY CALENDAR" at bounding box center [281, 245] width 49 height 10
click at [266, 261] on button "Open link" at bounding box center [273, 263] width 16 height 16
click at [331, 333] on p "Warm regards, Walter Contreras CEO, Motiva Networks 📞 646-374-1820 🌐 www.motiva…" at bounding box center [386, 305] width 275 height 57
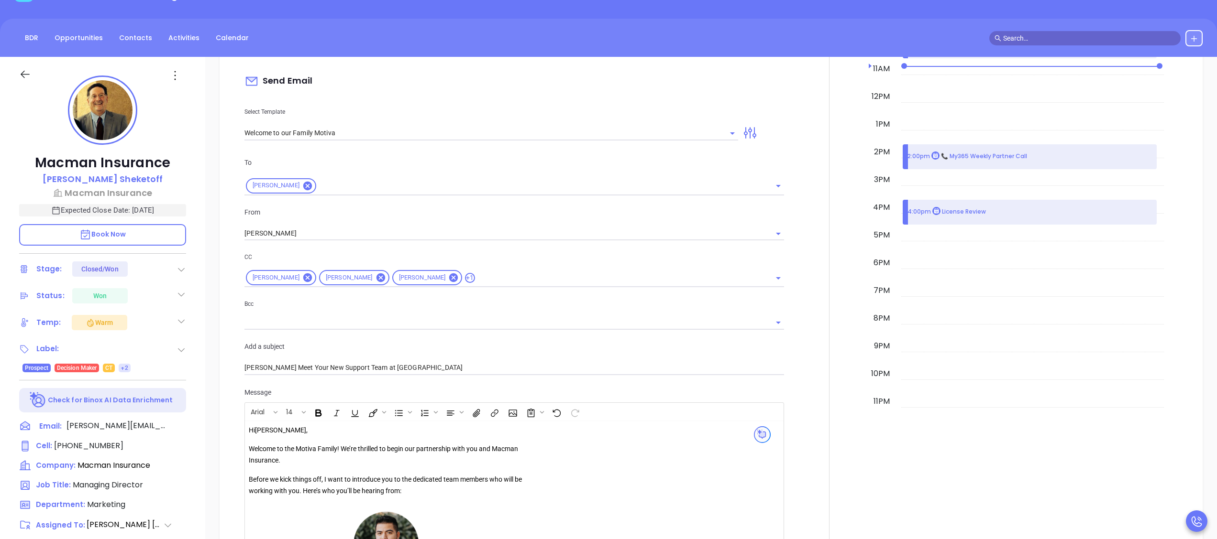
scroll to position [765, 0]
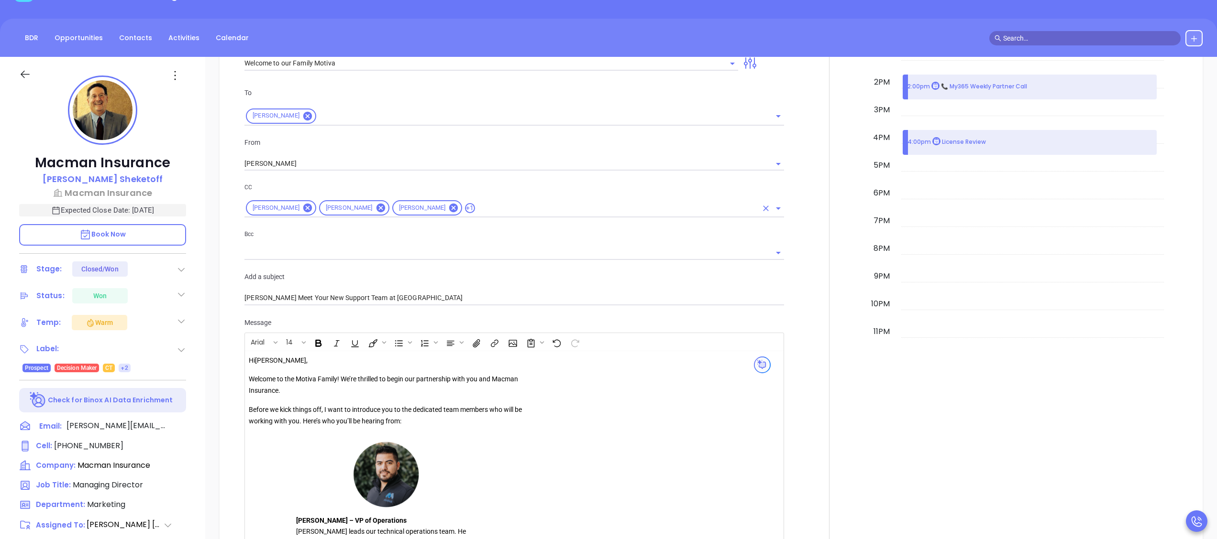
click at [610, 210] on input "text" at bounding box center [616, 208] width 281 height 12
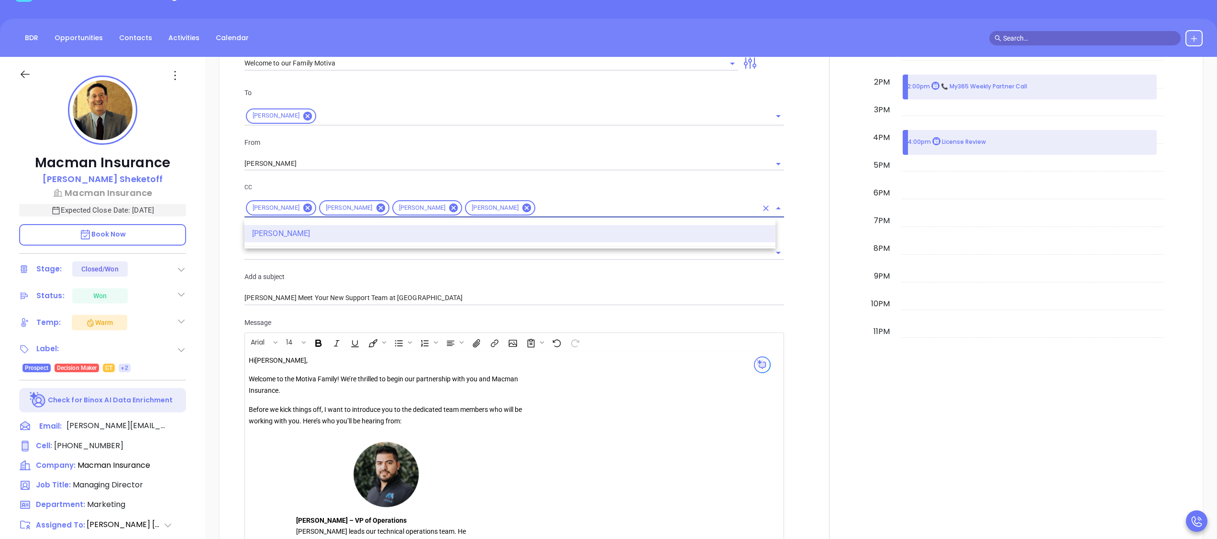
click at [790, 204] on div at bounding box center [829, 523] width 79 height 1289
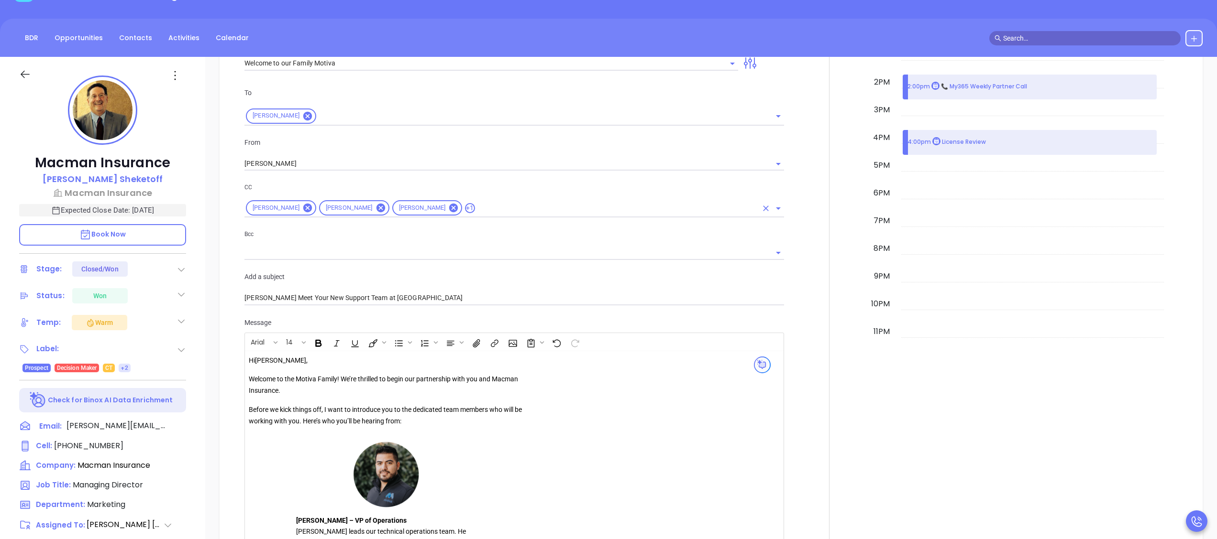
click at [772, 208] on icon "Open" at bounding box center [777, 208] width 11 height 11
click at [804, 206] on div at bounding box center [829, 523] width 79 height 1289
click at [599, 213] on input "text" at bounding box center [616, 208] width 281 height 12
click at [790, 207] on div at bounding box center [829, 523] width 79 height 1289
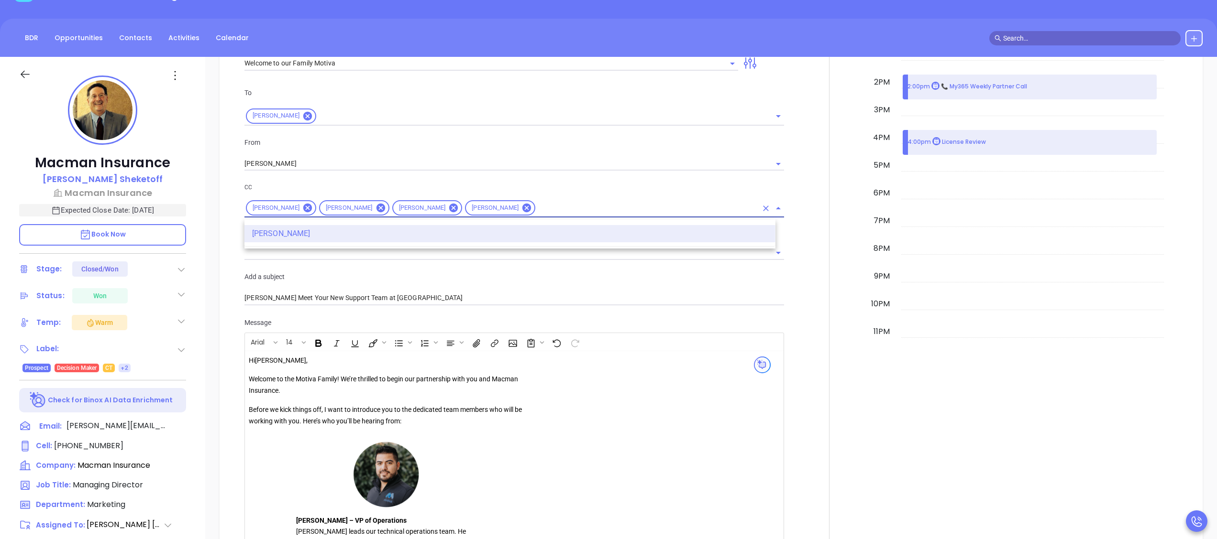
click at [725, 207] on input "text" at bounding box center [647, 208] width 220 height 12
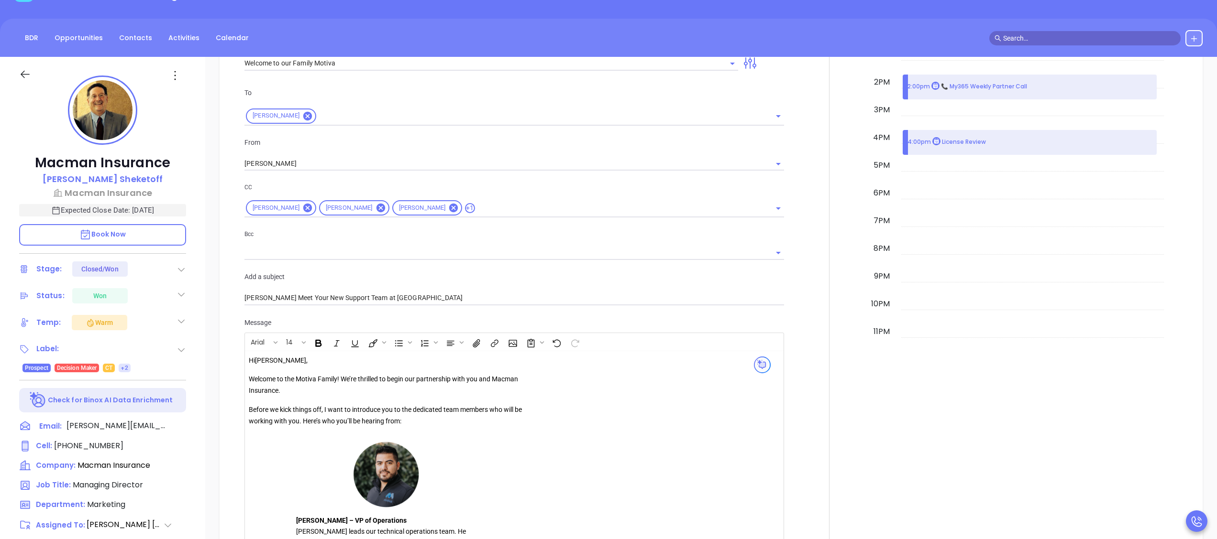
click at [813, 206] on div at bounding box center [829, 523] width 79 height 1289
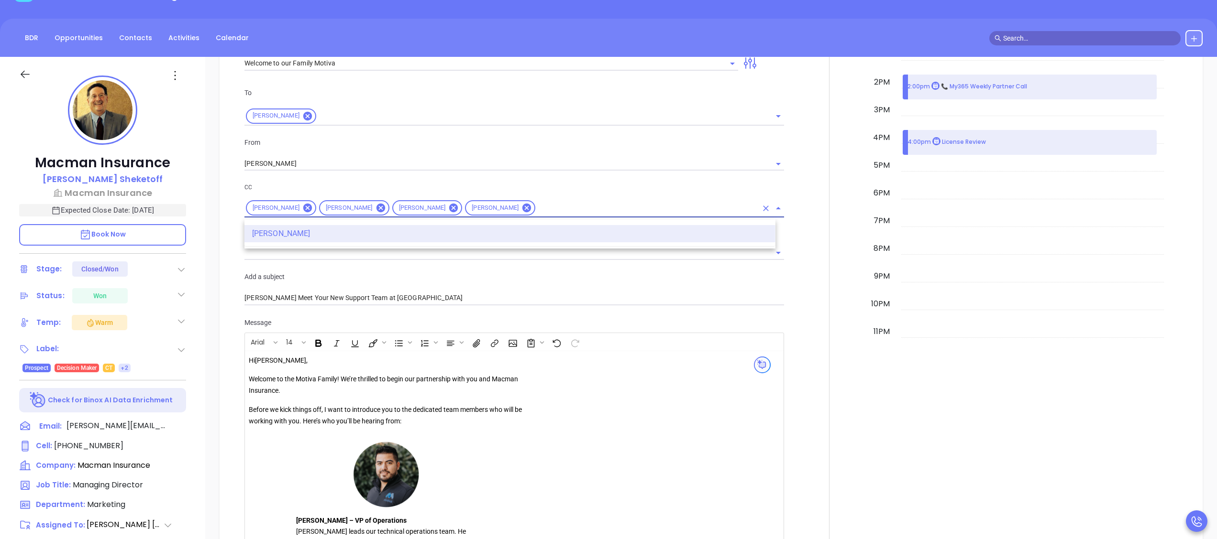
click at [563, 210] on input "text" at bounding box center [647, 208] width 220 height 12
paste input "derik@macmaninsurance.com"
type input "derik@macmaninsurance.com"
click at [809, 214] on div at bounding box center [829, 523] width 79 height 1289
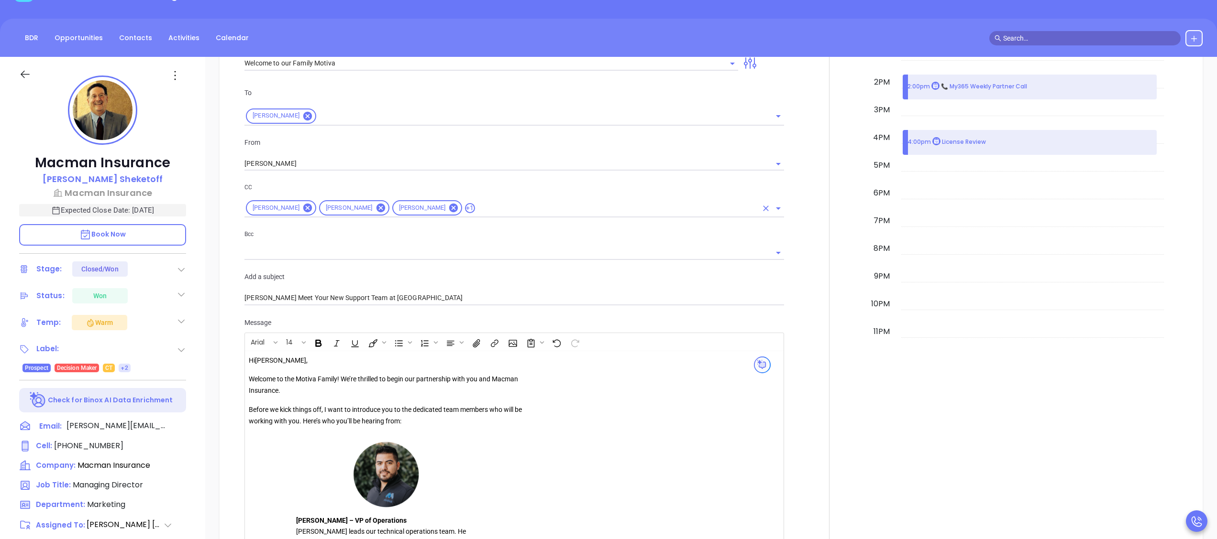
click at [633, 216] on div "David Gomez Brunella Belmonte Megan Youmans +1" at bounding box center [513, 208] width 539 height 19
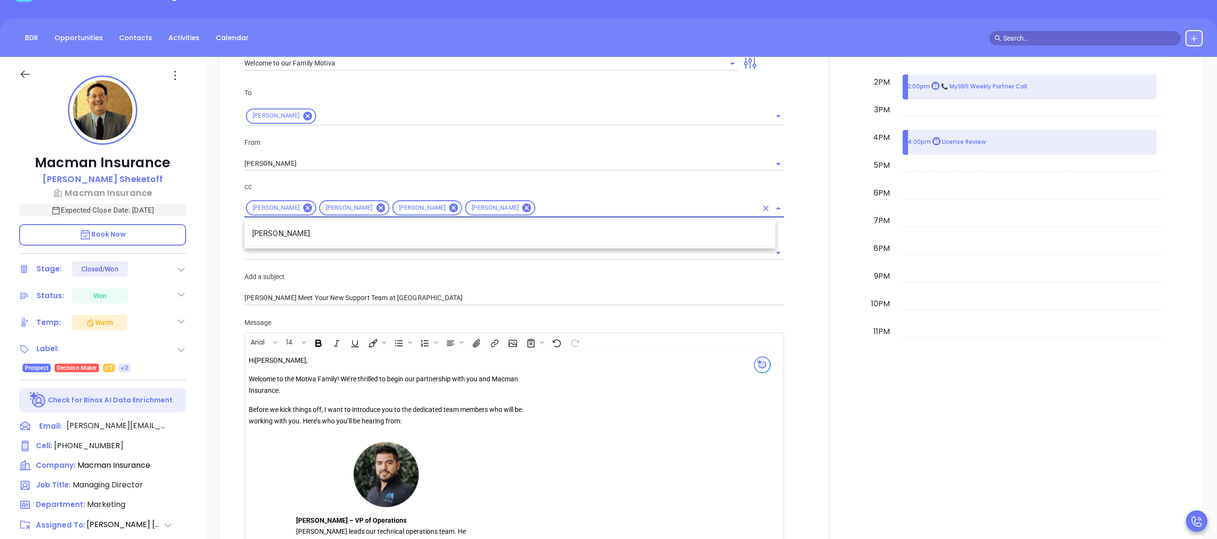
paste input "derik@macmaninsurance.com"
type input "derik@macmaninsurance.com"
click at [618, 211] on input "derik@macmaninsurance.com" at bounding box center [647, 208] width 220 height 12
click at [534, 240] on li "Derik Wrightson" at bounding box center [509, 233] width 531 height 17
paste input "nicholas@macmaninsurance.com"
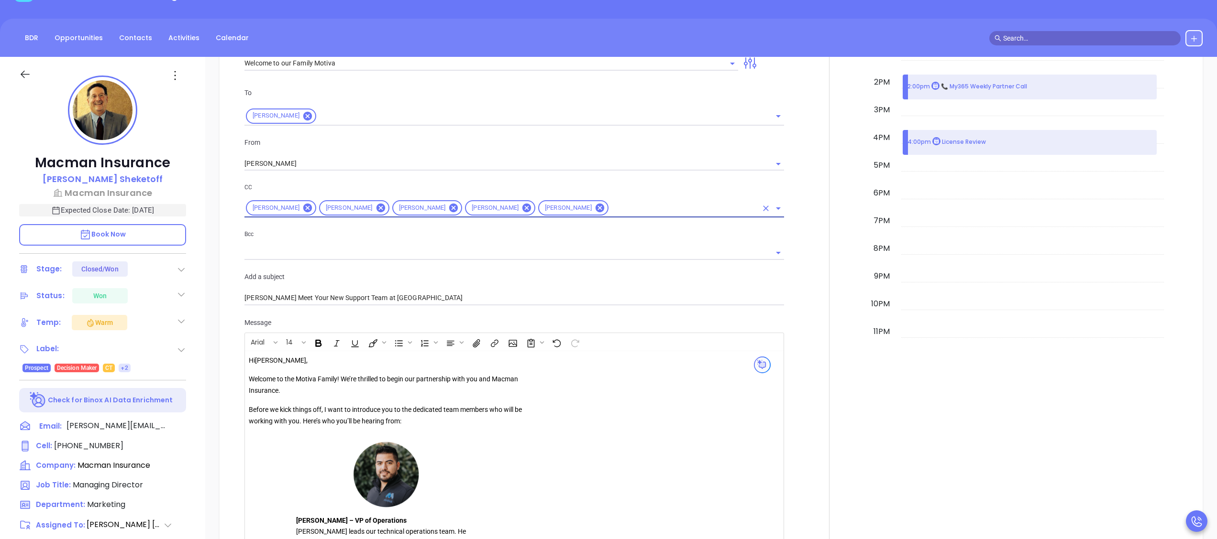
type input "nicholas@macmaninsurance.com"
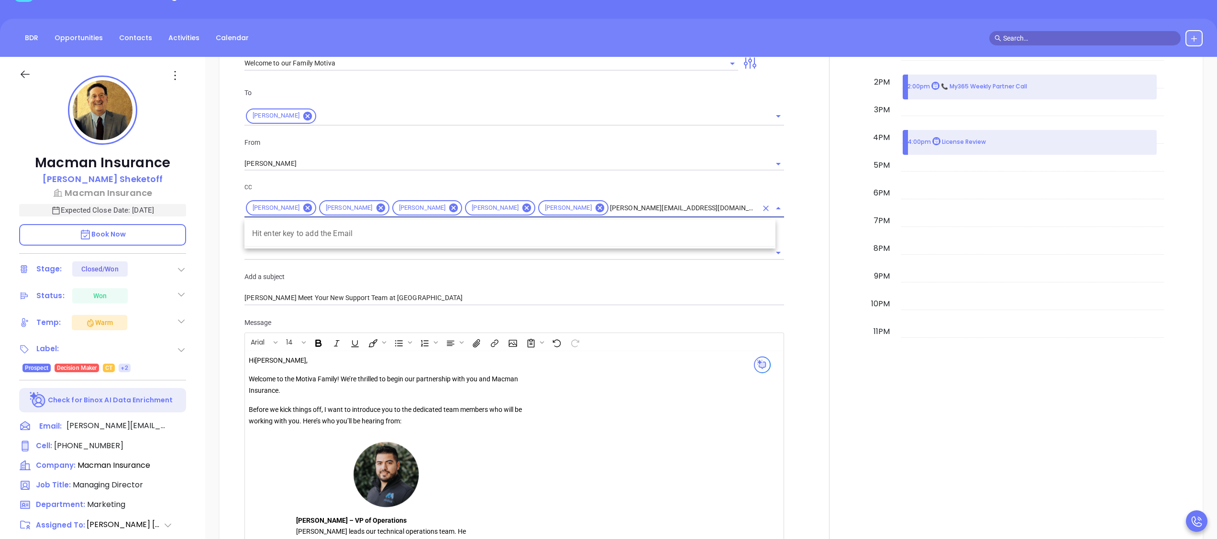
click at [718, 208] on input "nicholas@macmaninsurance.com" at bounding box center [683, 208] width 147 height 12
click at [610, 232] on li "Nicholas Sheketoff" at bounding box center [509, 233] width 531 height 17
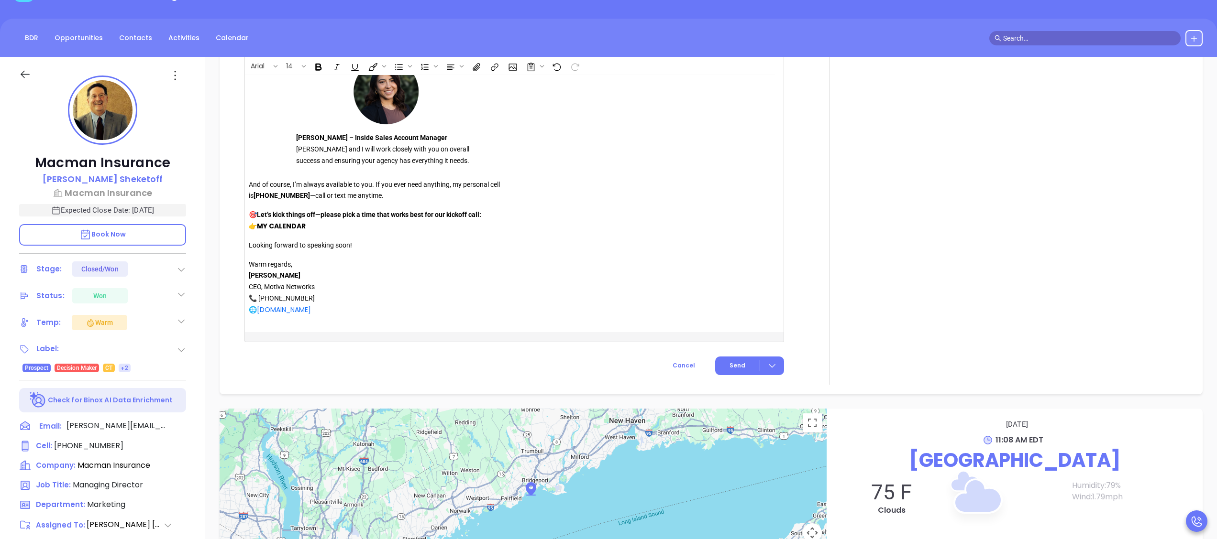
scroll to position [1626, 0]
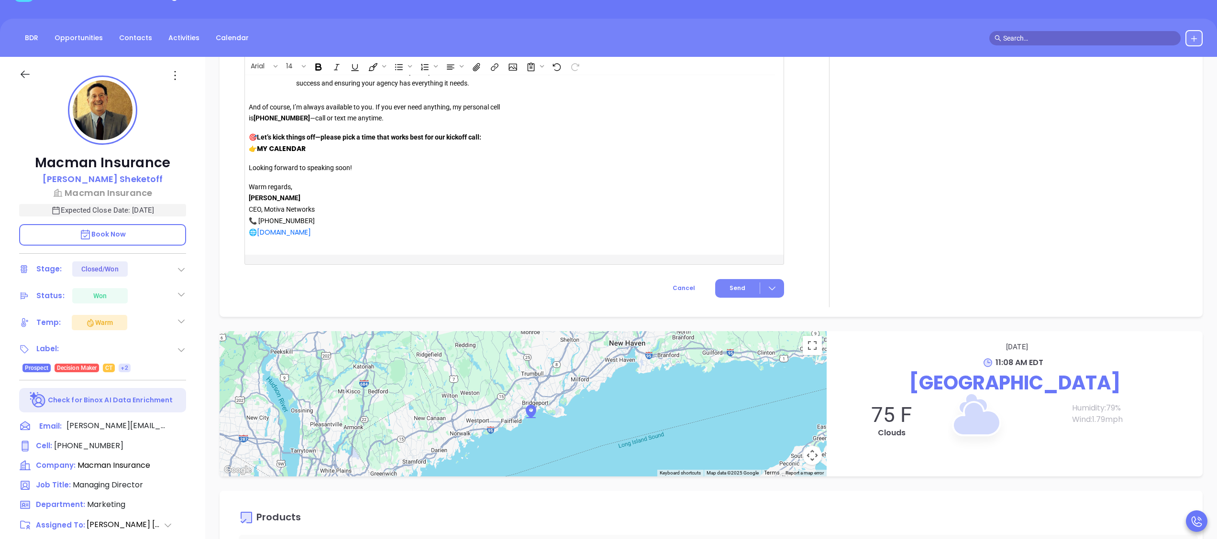
click at [718, 285] on button "Send" at bounding box center [749, 288] width 69 height 19
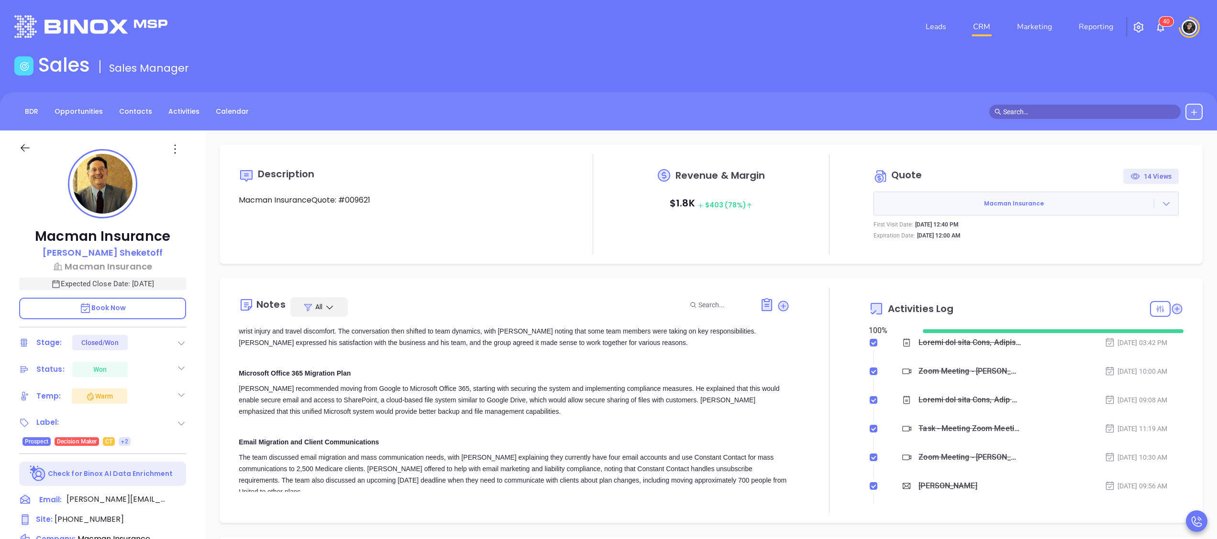
scroll to position [0, 0]
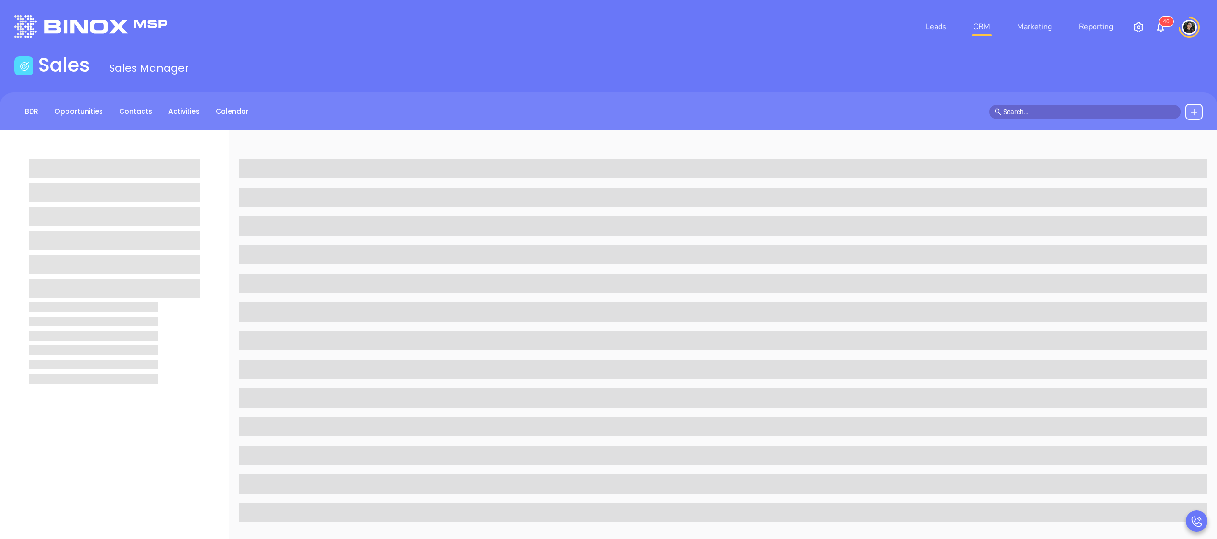
scroll to position [74, 0]
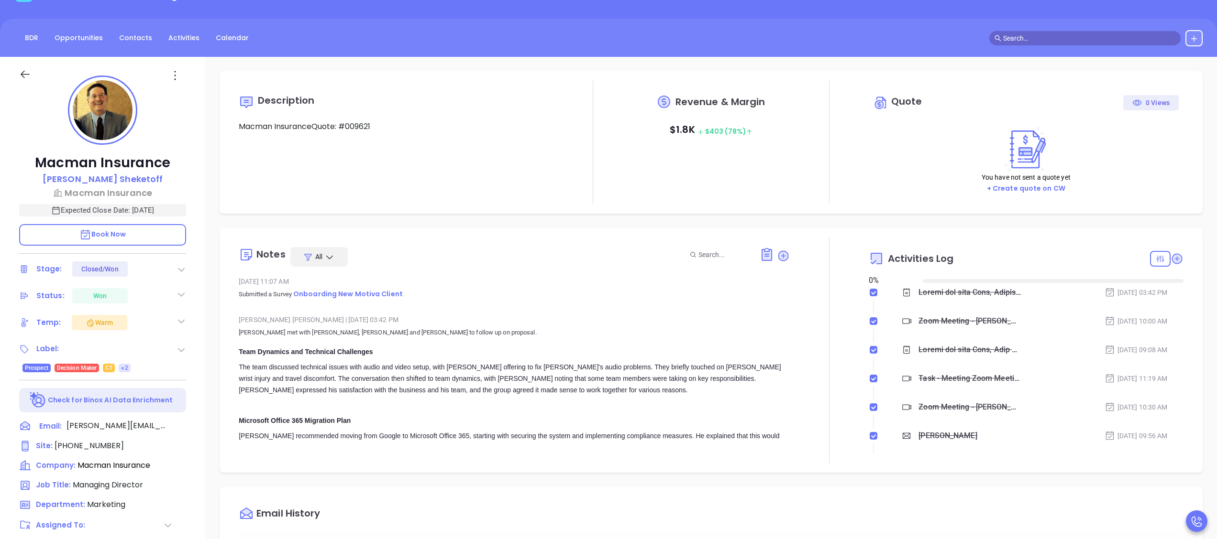
type input "[DATE]"
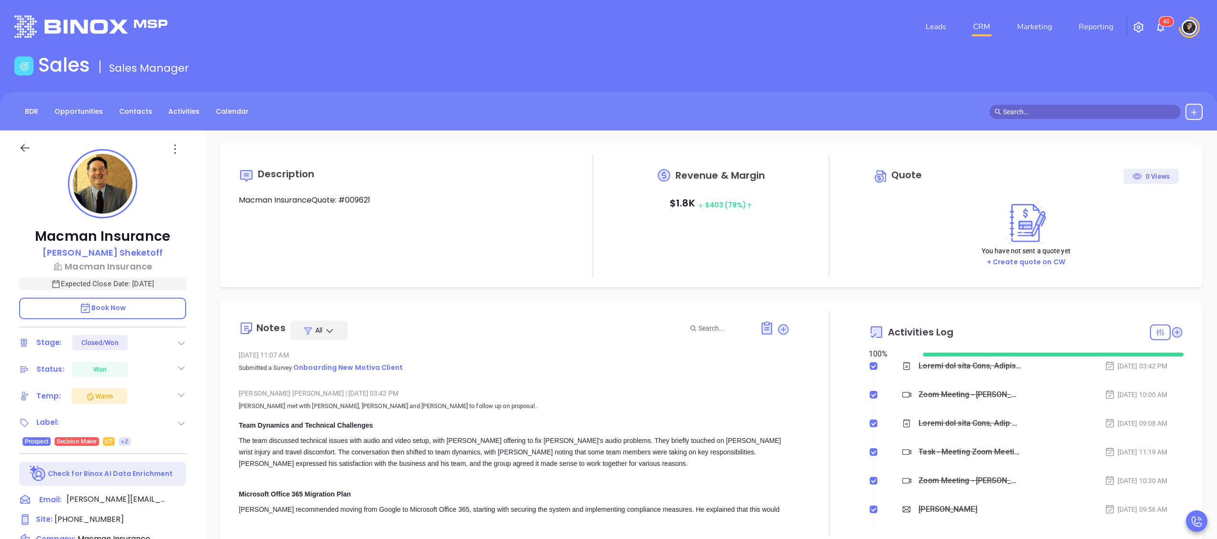
scroll to position [278, 0]
click at [147, 260] on p "Macman Insurance" at bounding box center [102, 266] width 167 height 13
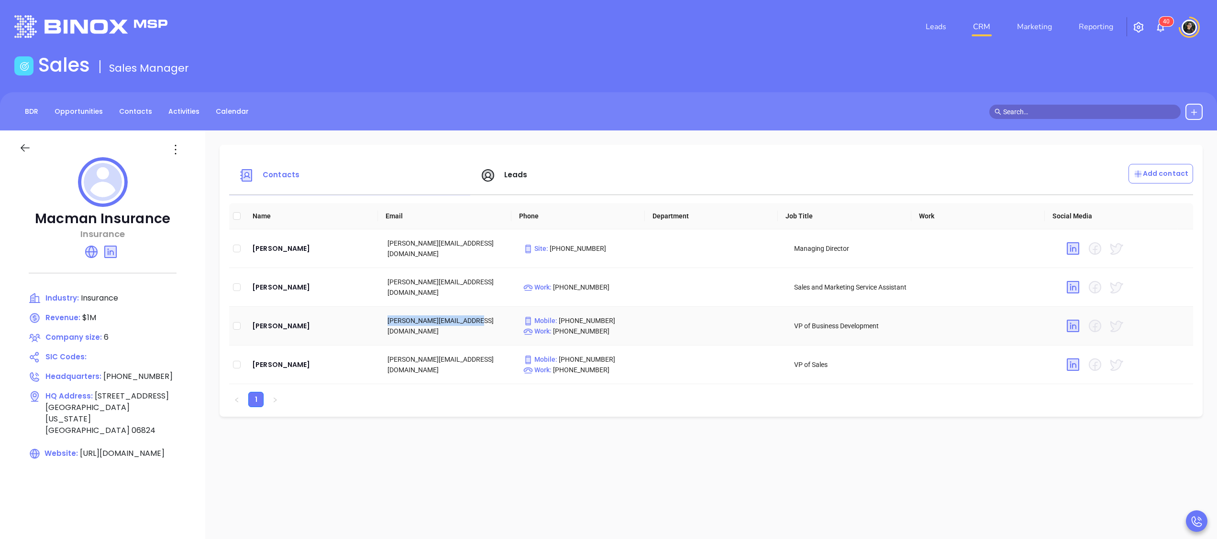
drag, startPoint x: 472, startPoint y: 325, endPoint x: 384, endPoint y: 326, distance: 88.0
click at [384, 326] on td "derik@macmaninsurance.com" at bounding box center [447, 326] width 135 height 39
copy td "derik@macmaninsurance.com"
copy td "nicholas@macmaninsurance.com"
drag, startPoint x: 481, startPoint y: 368, endPoint x: 385, endPoint y: 372, distance: 96.2
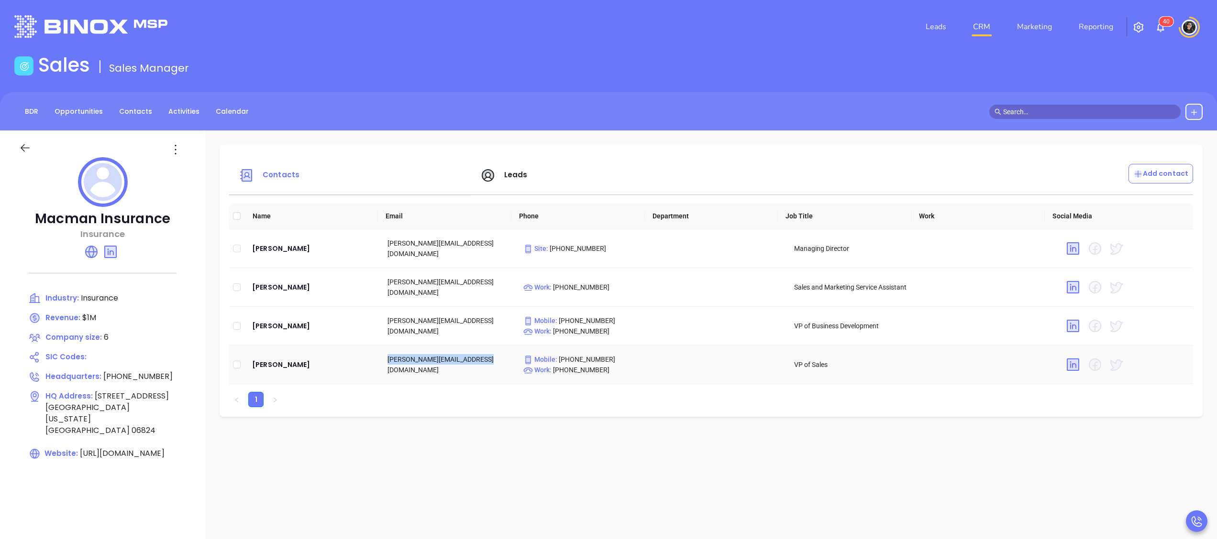
click at [385, 372] on td "nicholas@macmaninsurance.com" at bounding box center [447, 365] width 135 height 39
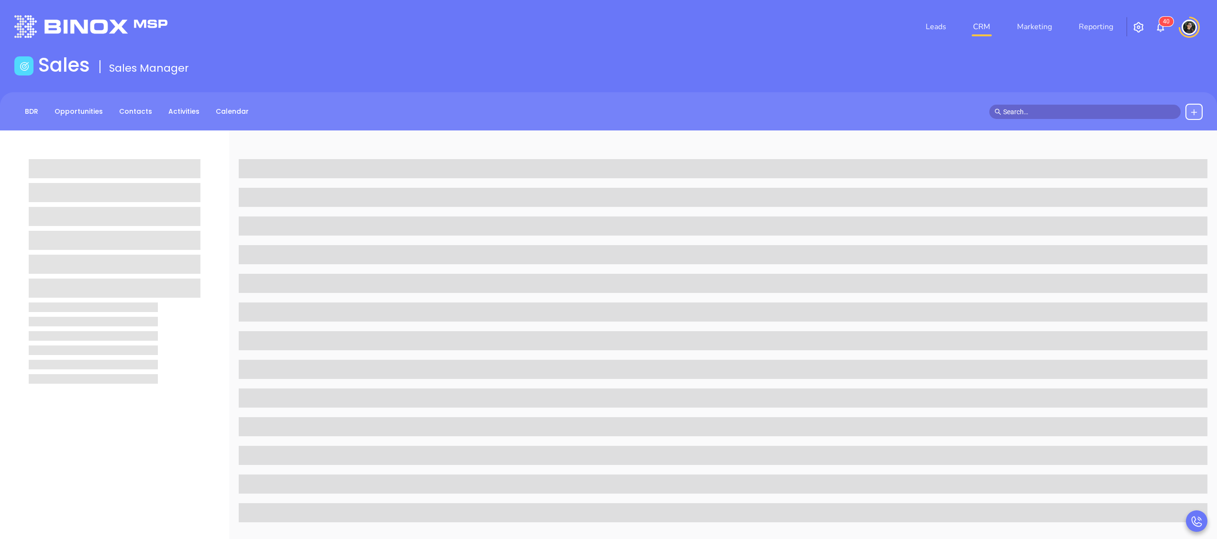
click at [972, 27] on link "CRM" at bounding box center [981, 26] width 25 height 19
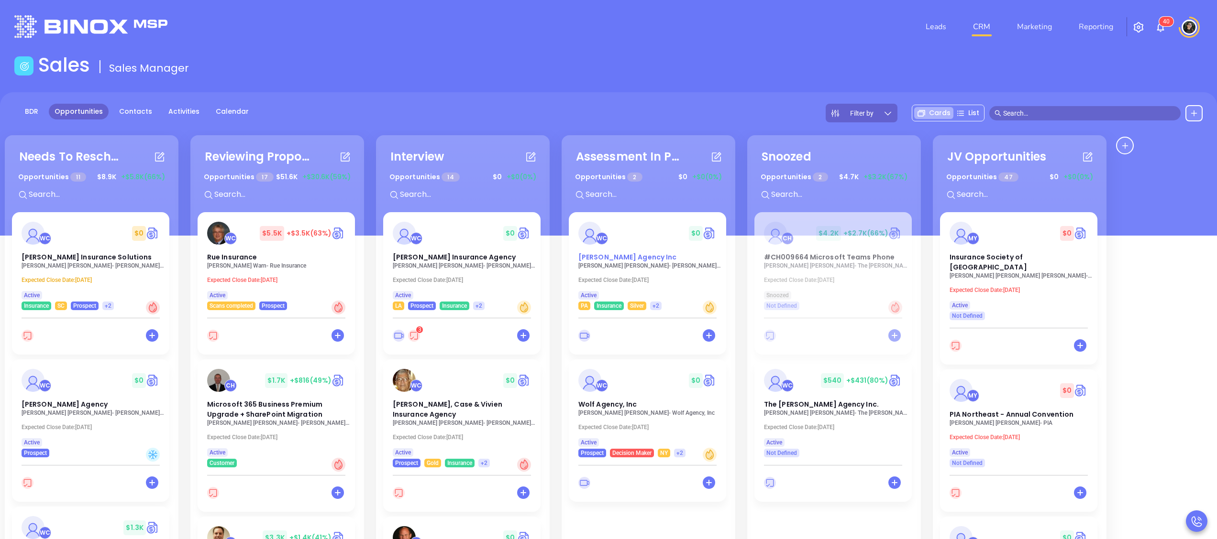
click at [633, 255] on span "[PERSON_NAME] Agency Inc" at bounding box center [627, 257] width 98 height 10
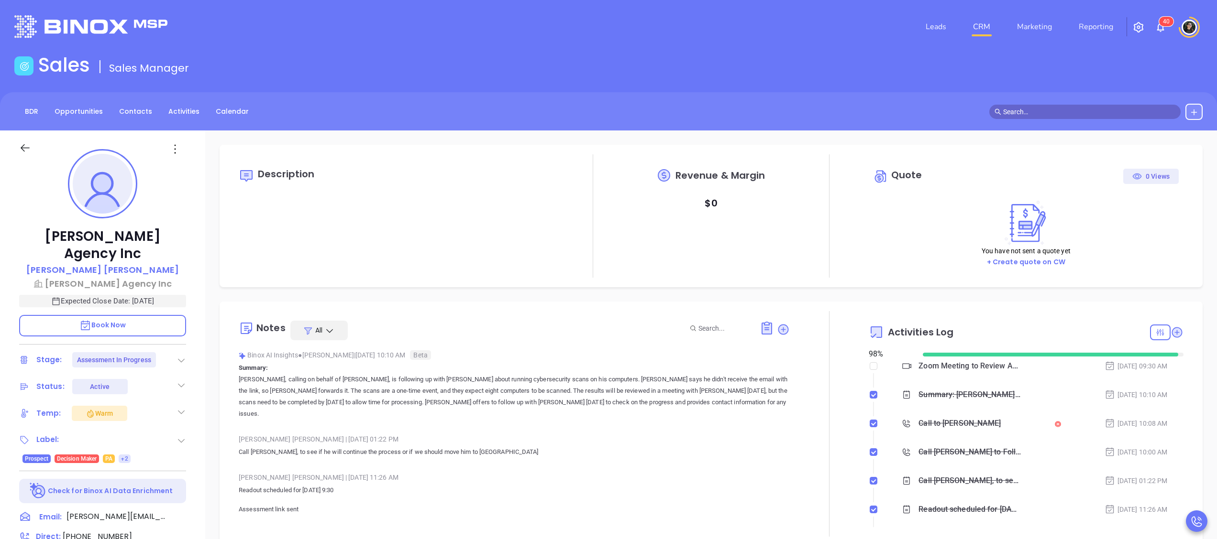
type input "[PERSON_NAME]"
